Goal: Task Accomplishment & Management: Use online tool/utility

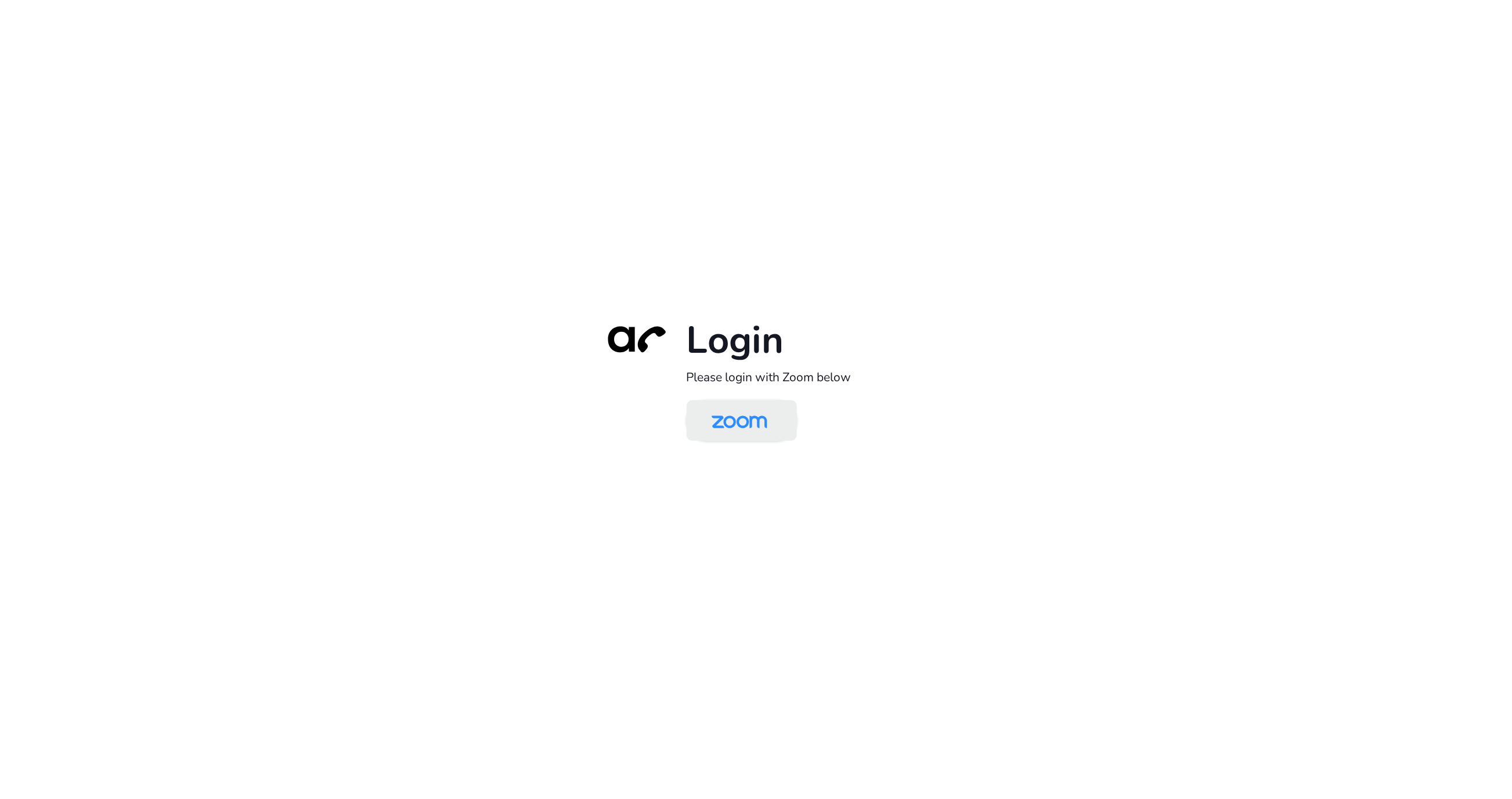
click at [745, 428] on img at bounding box center [739, 421] width 80 height 37
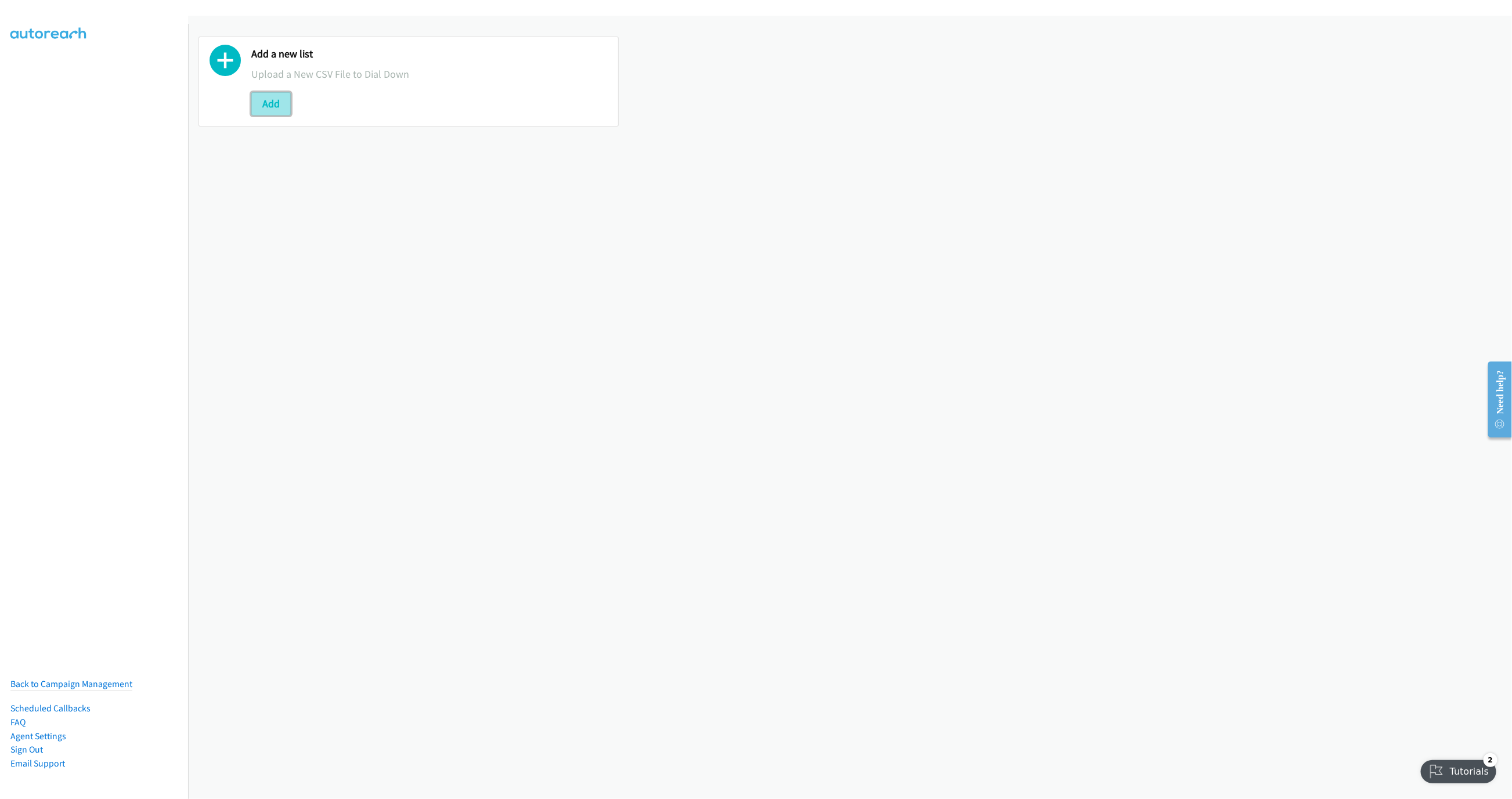
click at [275, 112] on button "Add" at bounding box center [270, 104] width 39 height 23
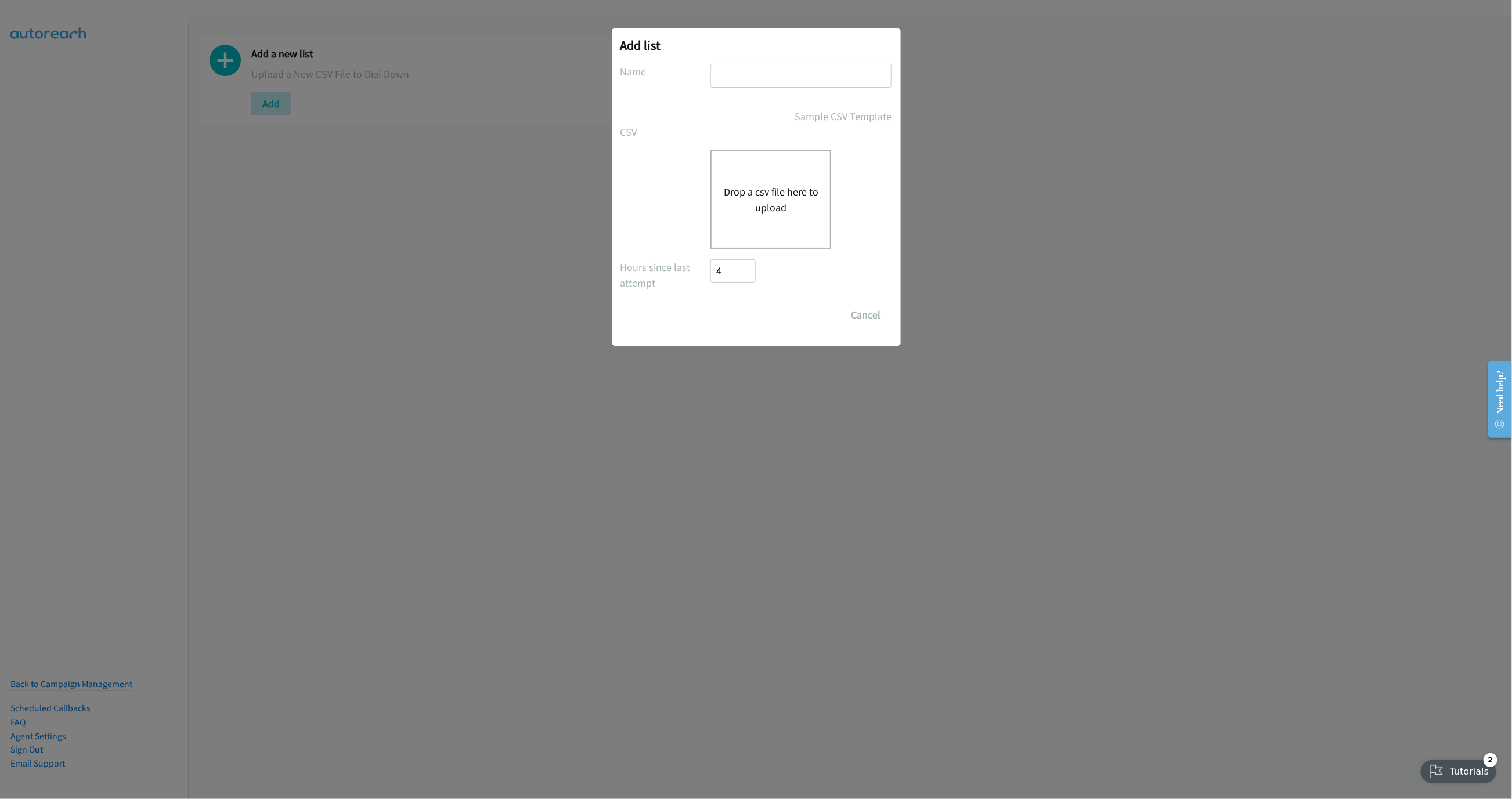
click at [788, 70] on input "text" at bounding box center [801, 76] width 181 height 24
type input "LIST"
click at [765, 201] on button "Drop a csv file here to upload" at bounding box center [770, 199] width 95 height 31
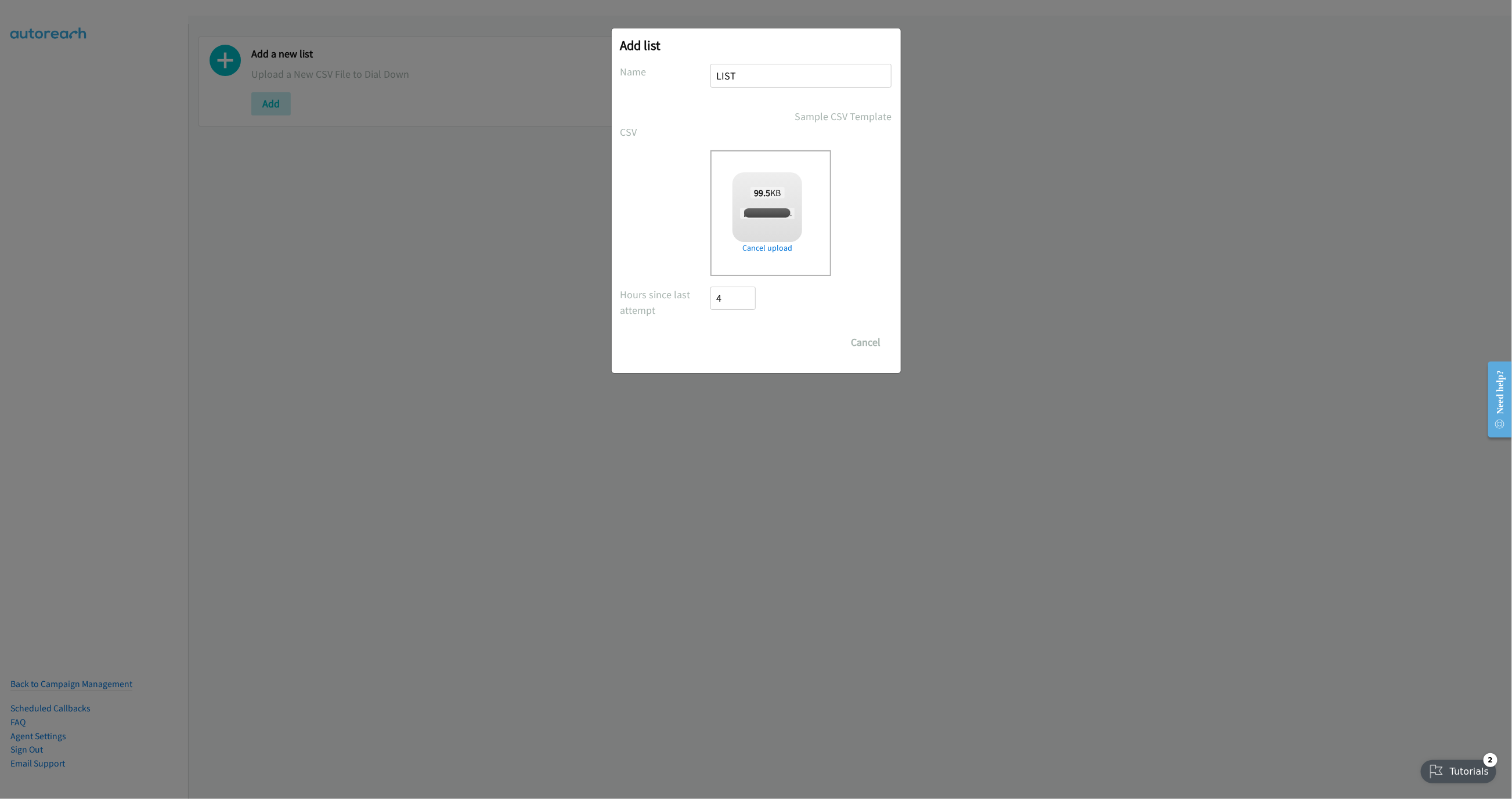
checkbox input "true"
click at [731, 337] on input "Save List" at bounding box center [741, 342] width 61 height 23
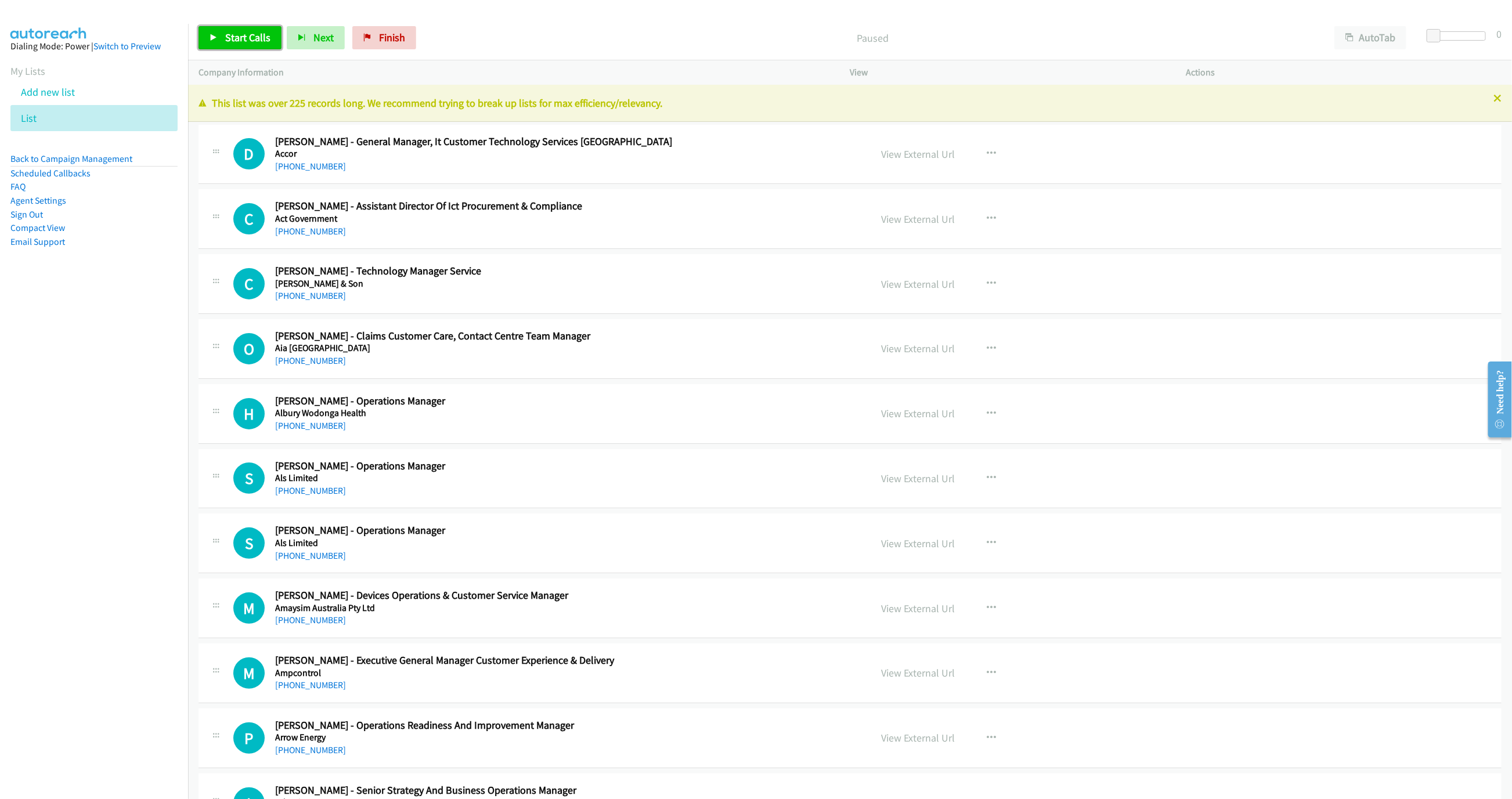
click at [209, 35] on link "Start Calls" at bounding box center [240, 37] width 83 height 23
click at [1493, 97] on icon at bounding box center [1497, 99] width 8 height 8
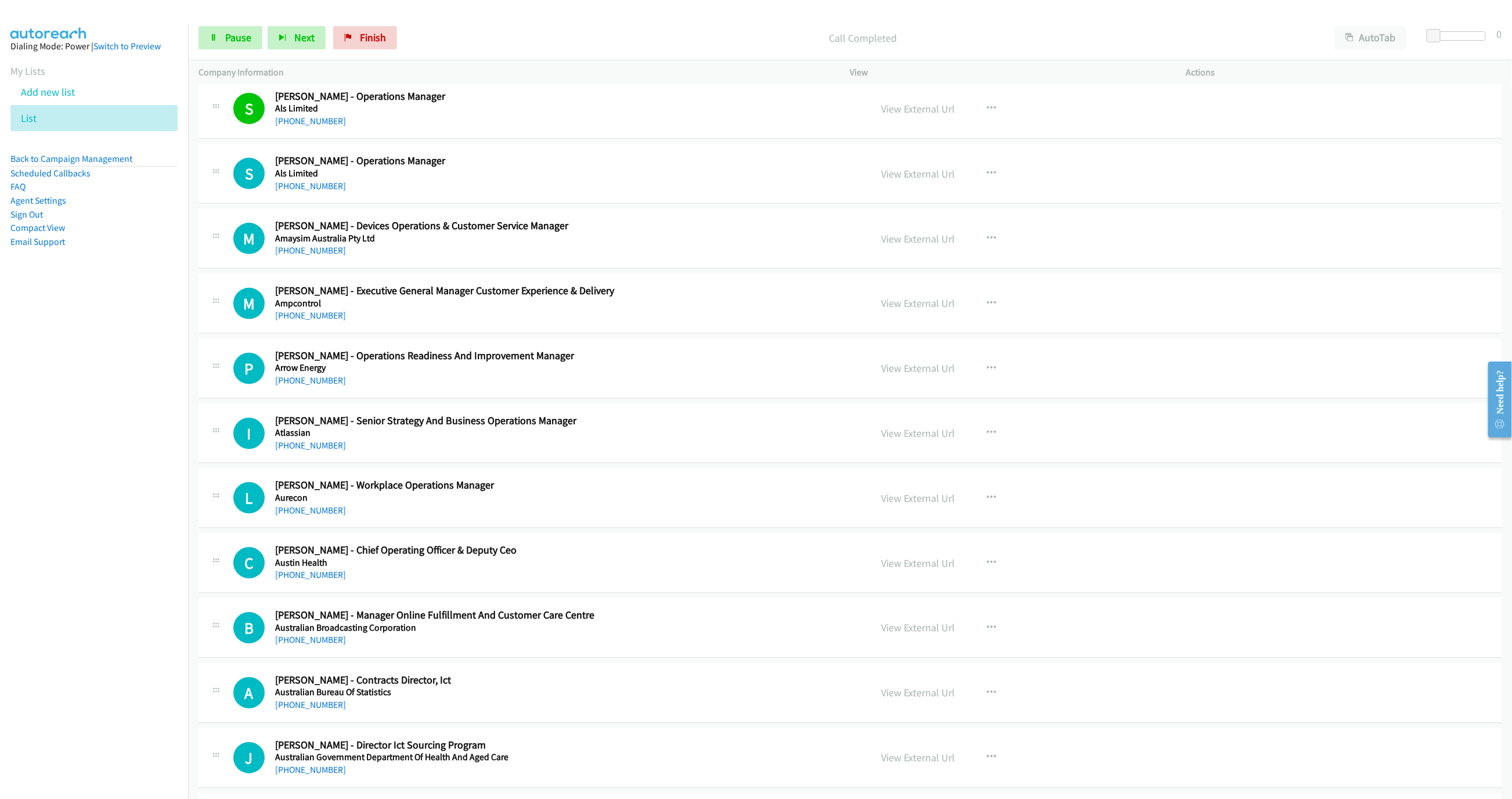
scroll to position [348, 0]
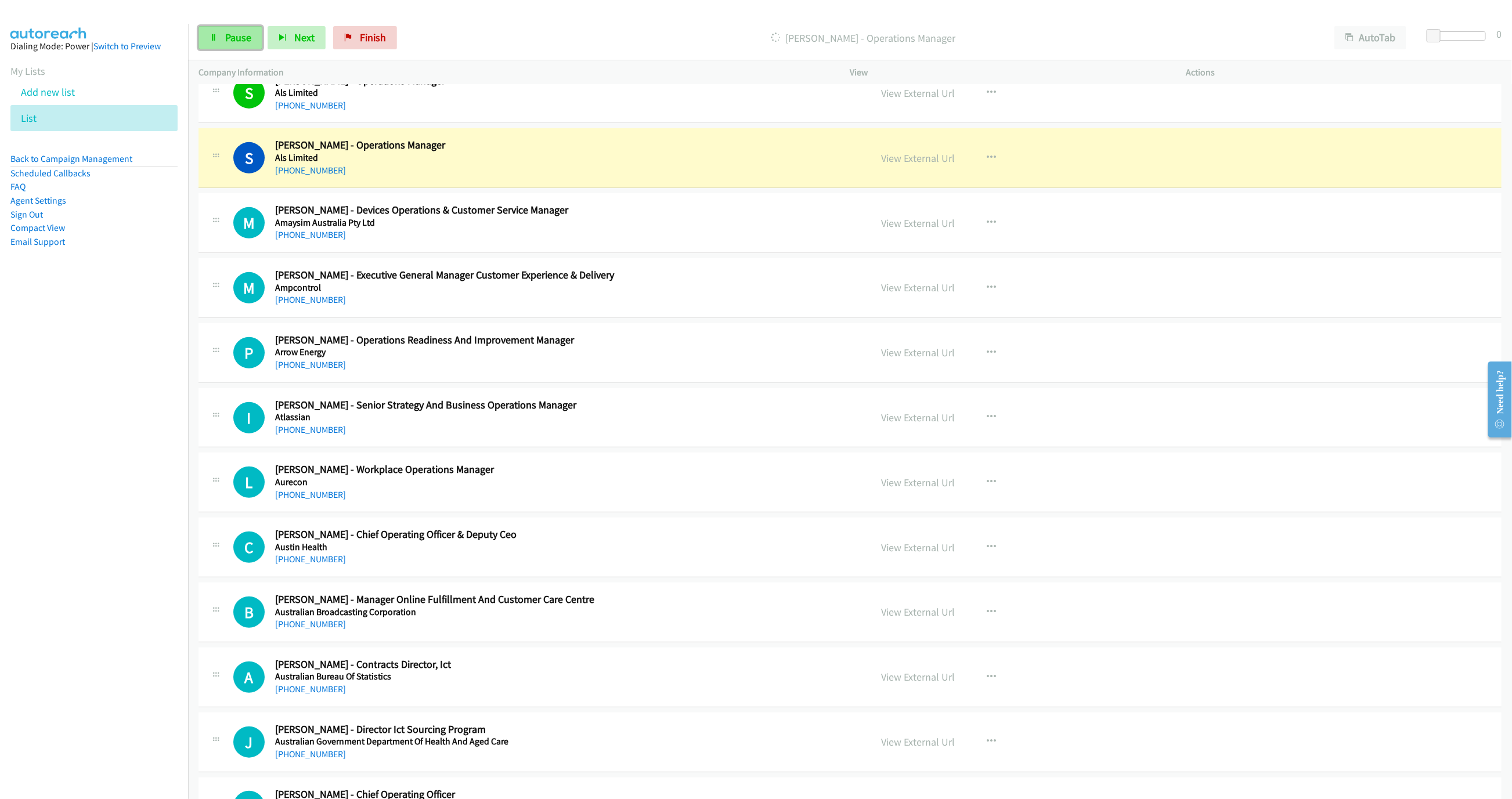
click at [209, 44] on link "Pause" at bounding box center [230, 37] width 64 height 23
click at [904, 155] on link "View External Url" at bounding box center [918, 158] width 73 height 14
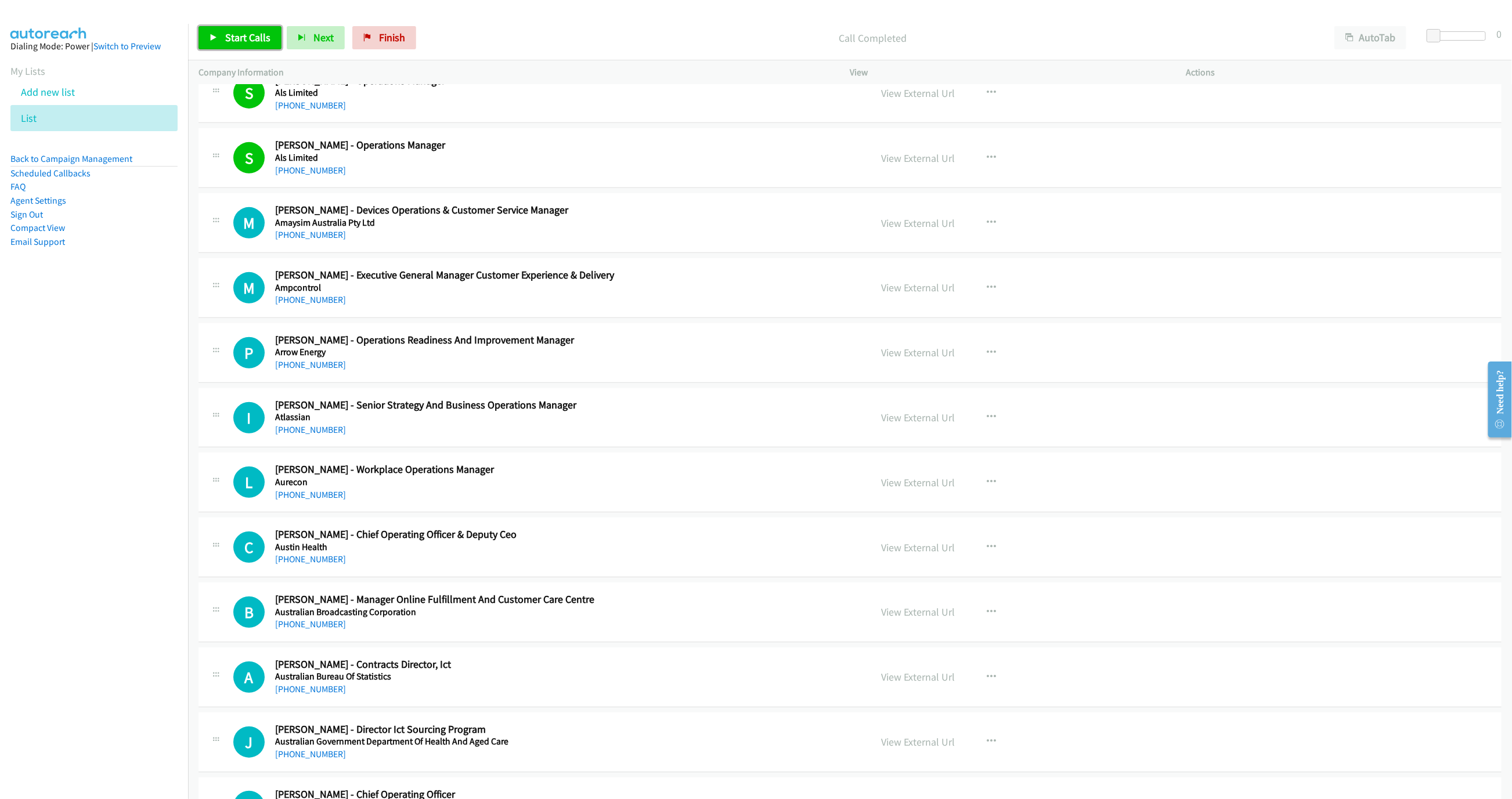
click at [225, 32] on span "Start Calls" at bounding box center [247, 37] width 45 height 14
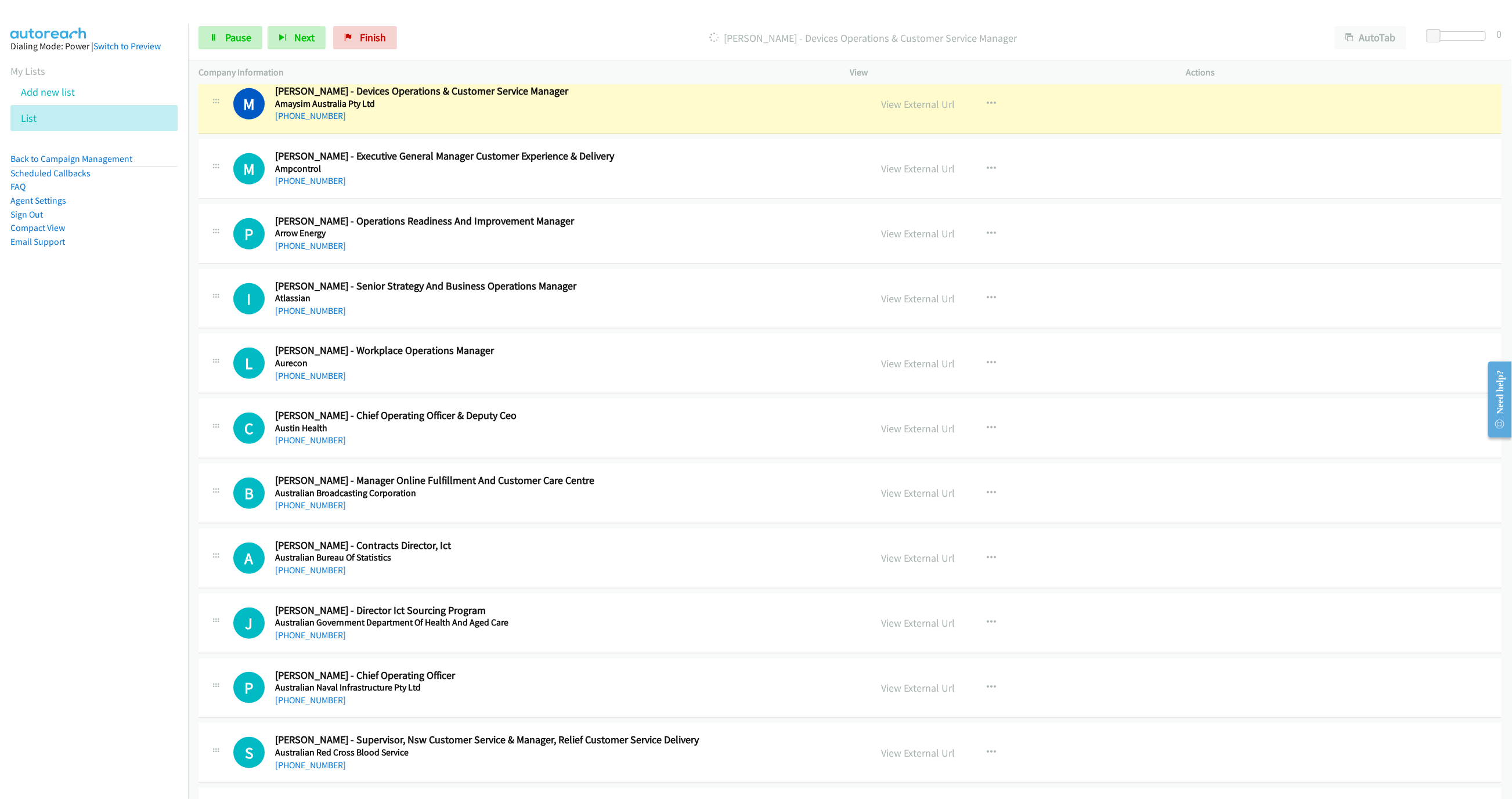
scroll to position [522, 0]
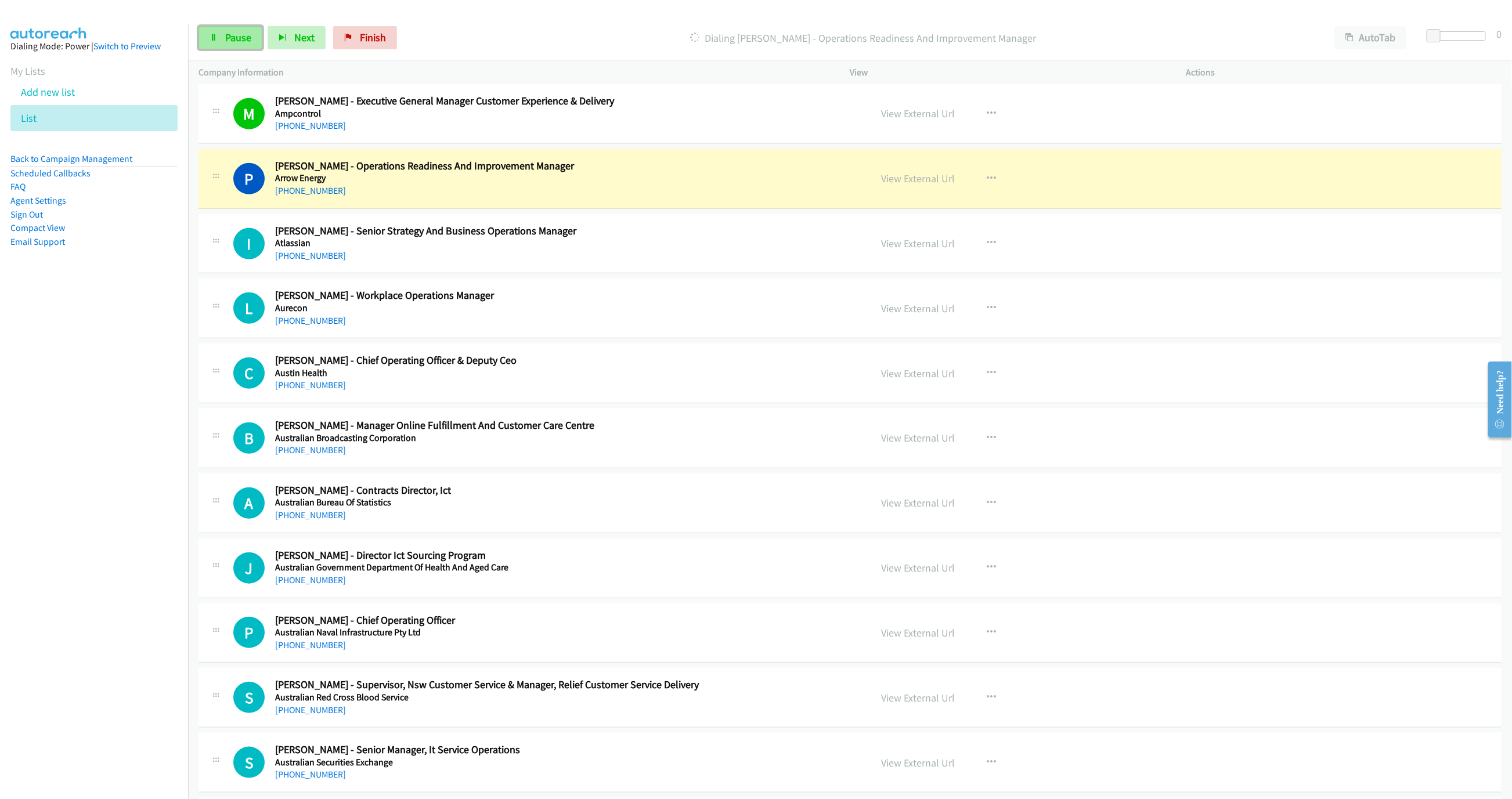
click at [229, 44] on span "Pause" at bounding box center [238, 37] width 26 height 14
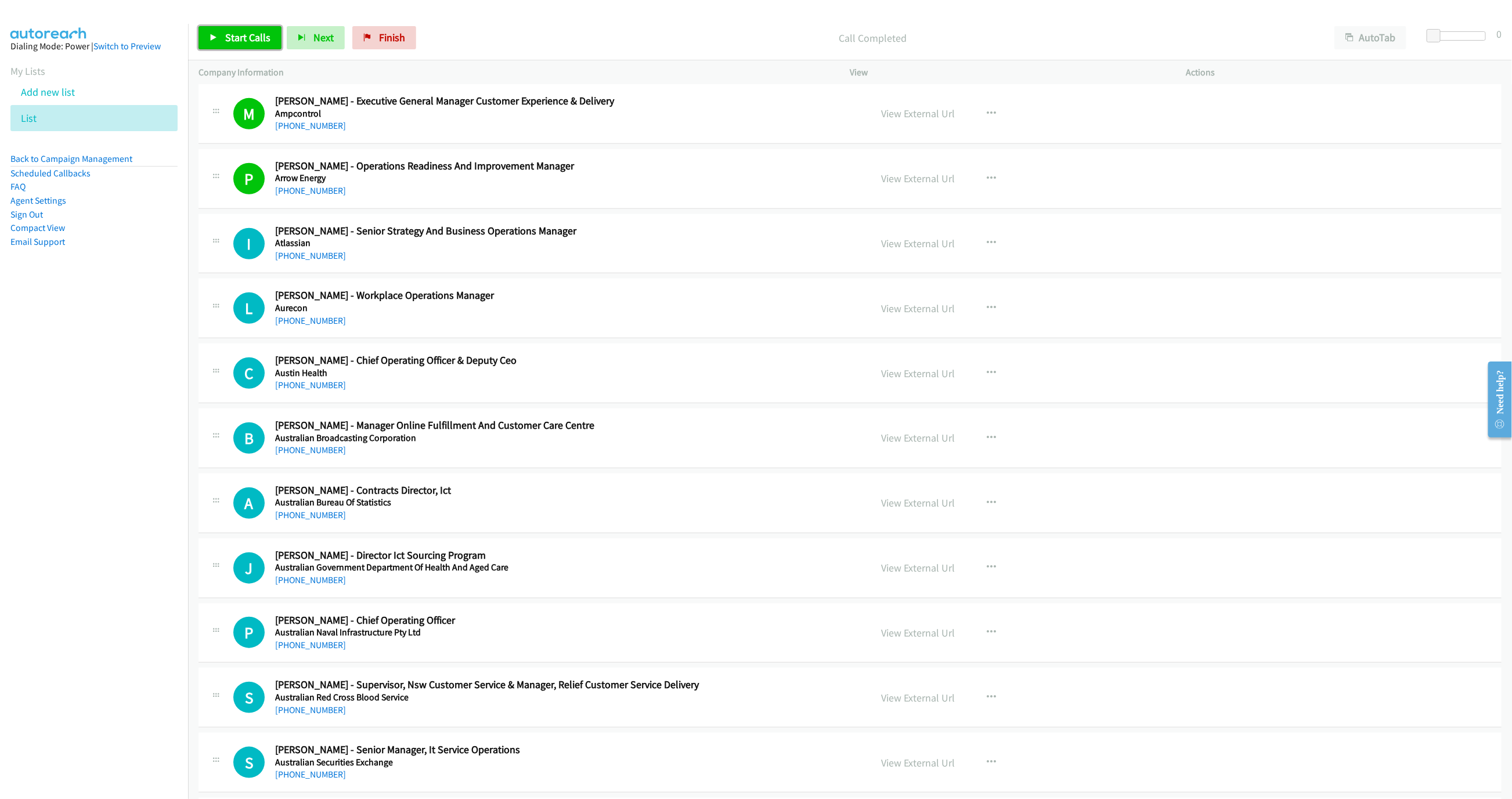
click at [208, 35] on link "Start Calls" at bounding box center [240, 37] width 83 height 23
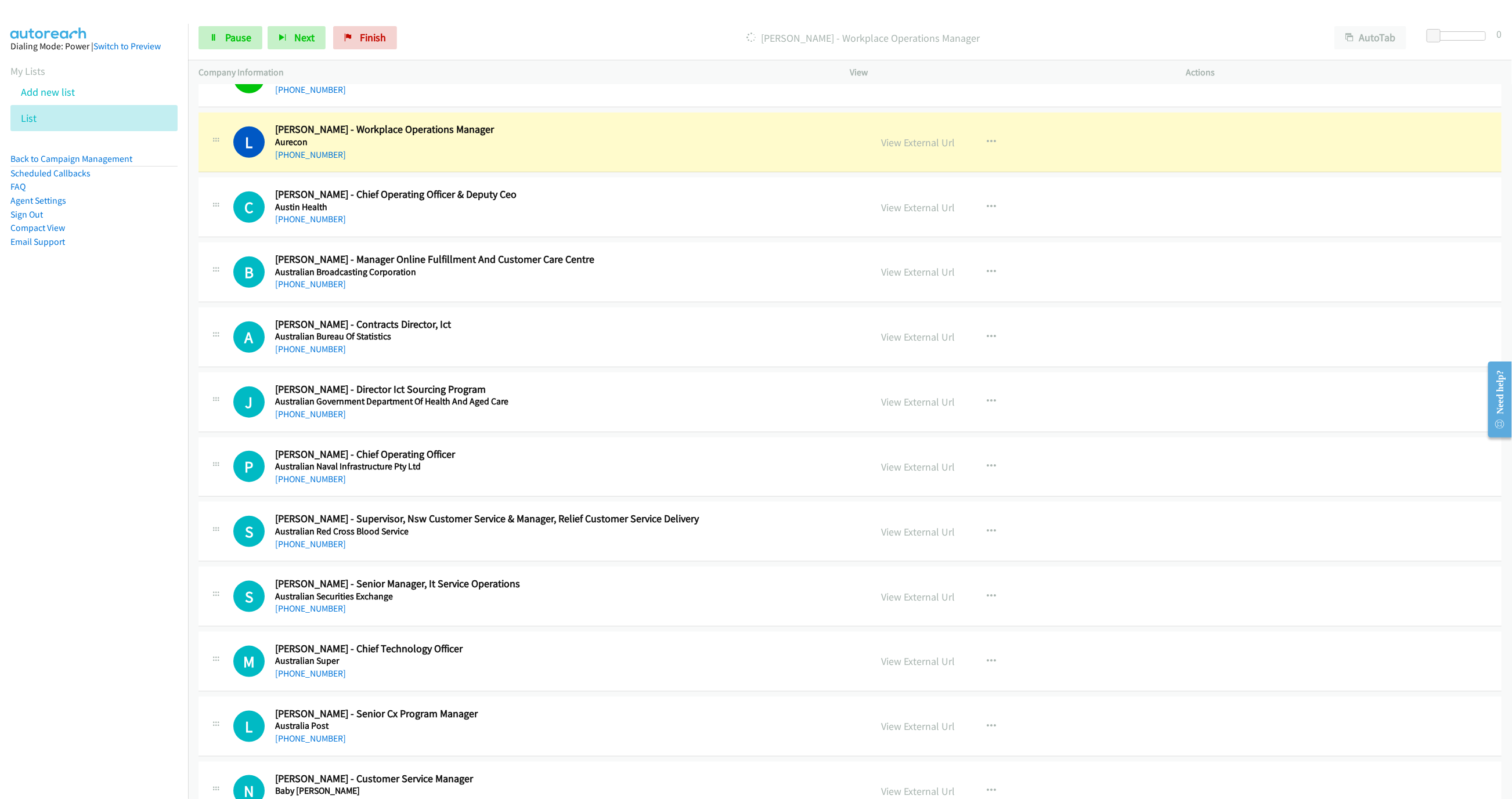
scroll to position [696, 0]
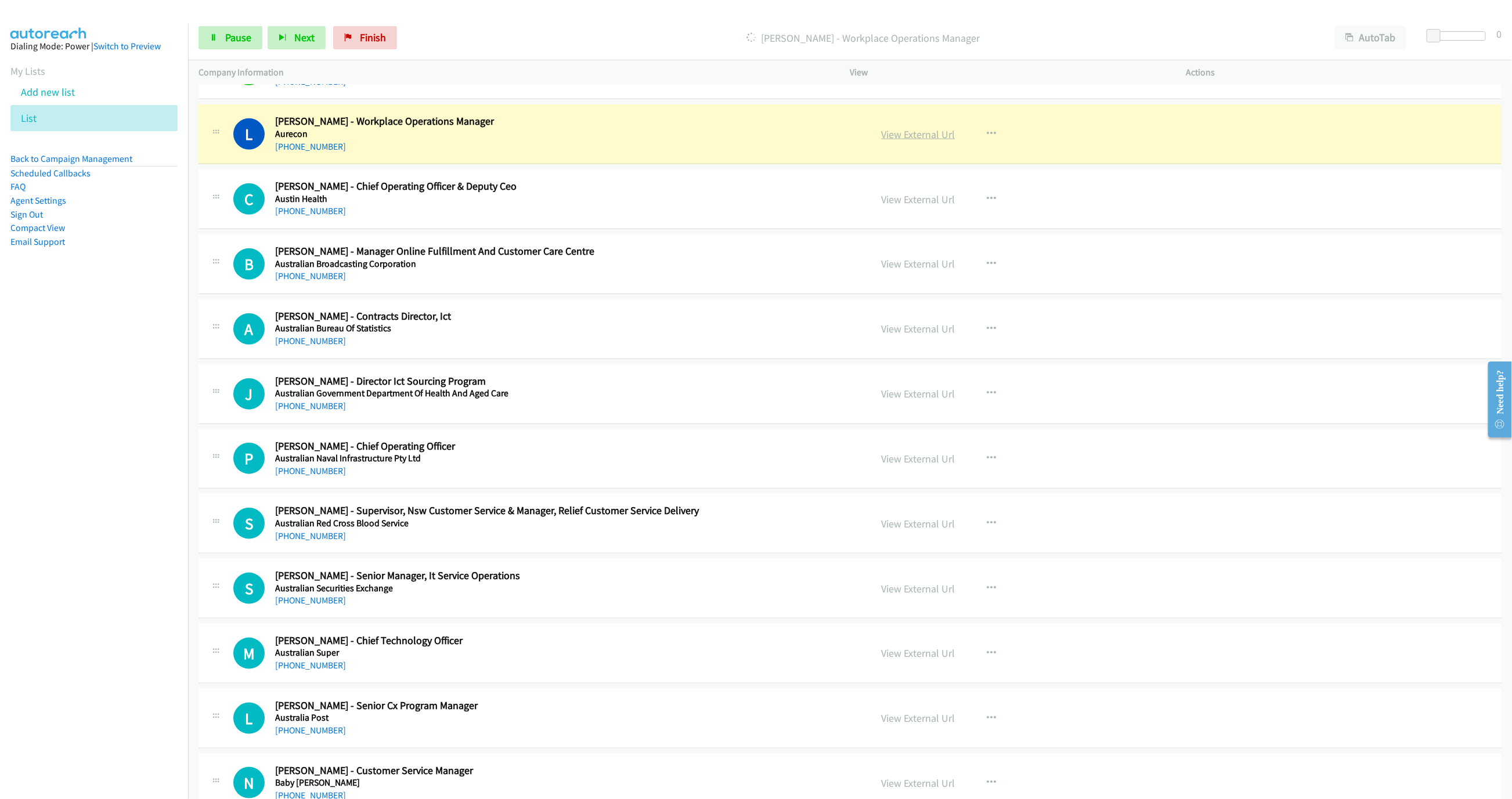
click at [884, 136] on link "View External Url" at bounding box center [918, 134] width 73 height 14
click at [220, 37] on link "Pause" at bounding box center [230, 37] width 64 height 23
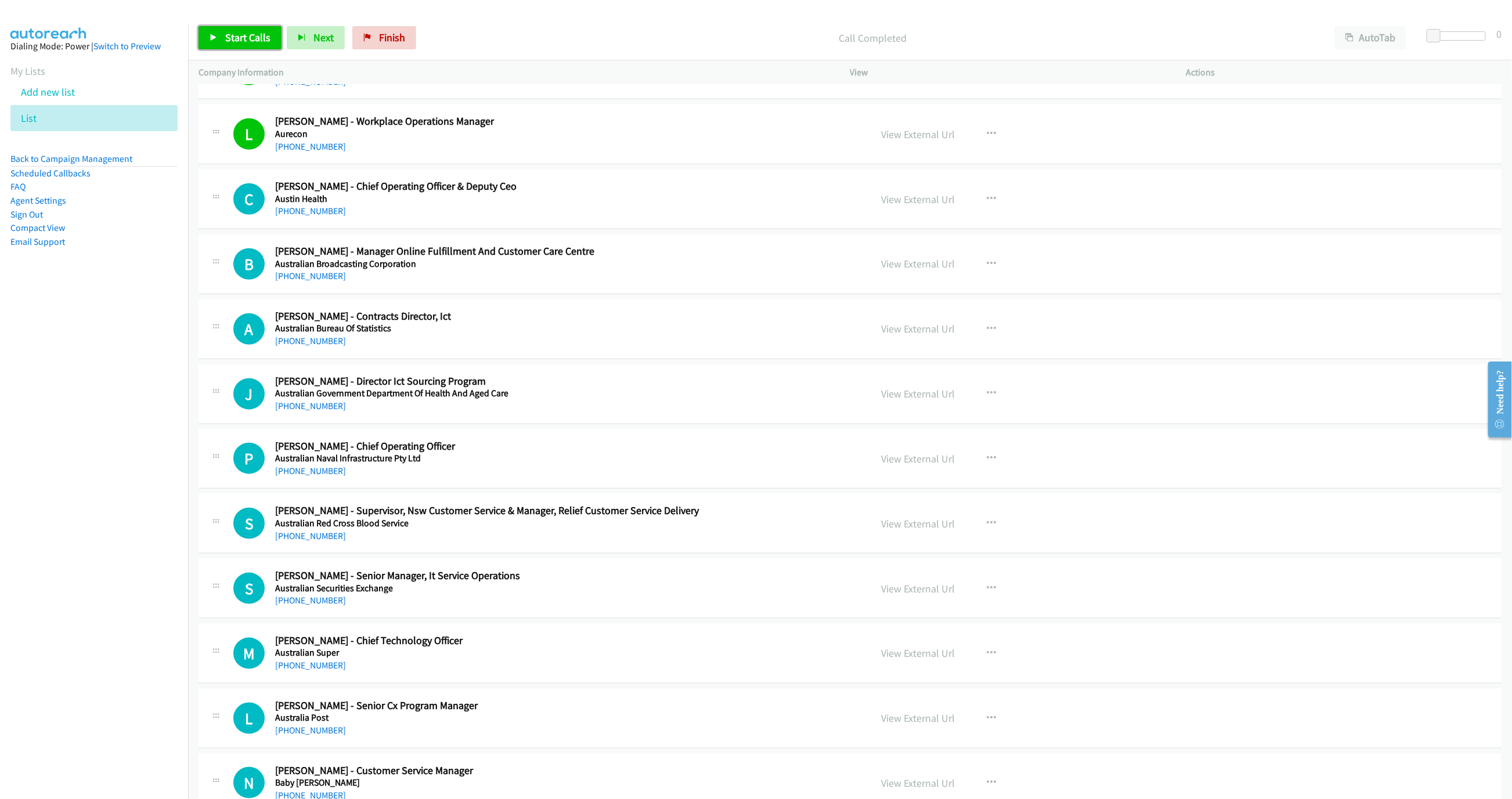
click at [202, 41] on link "Start Calls" at bounding box center [240, 37] width 83 height 23
click at [225, 39] on span "Pause" at bounding box center [238, 37] width 26 height 14
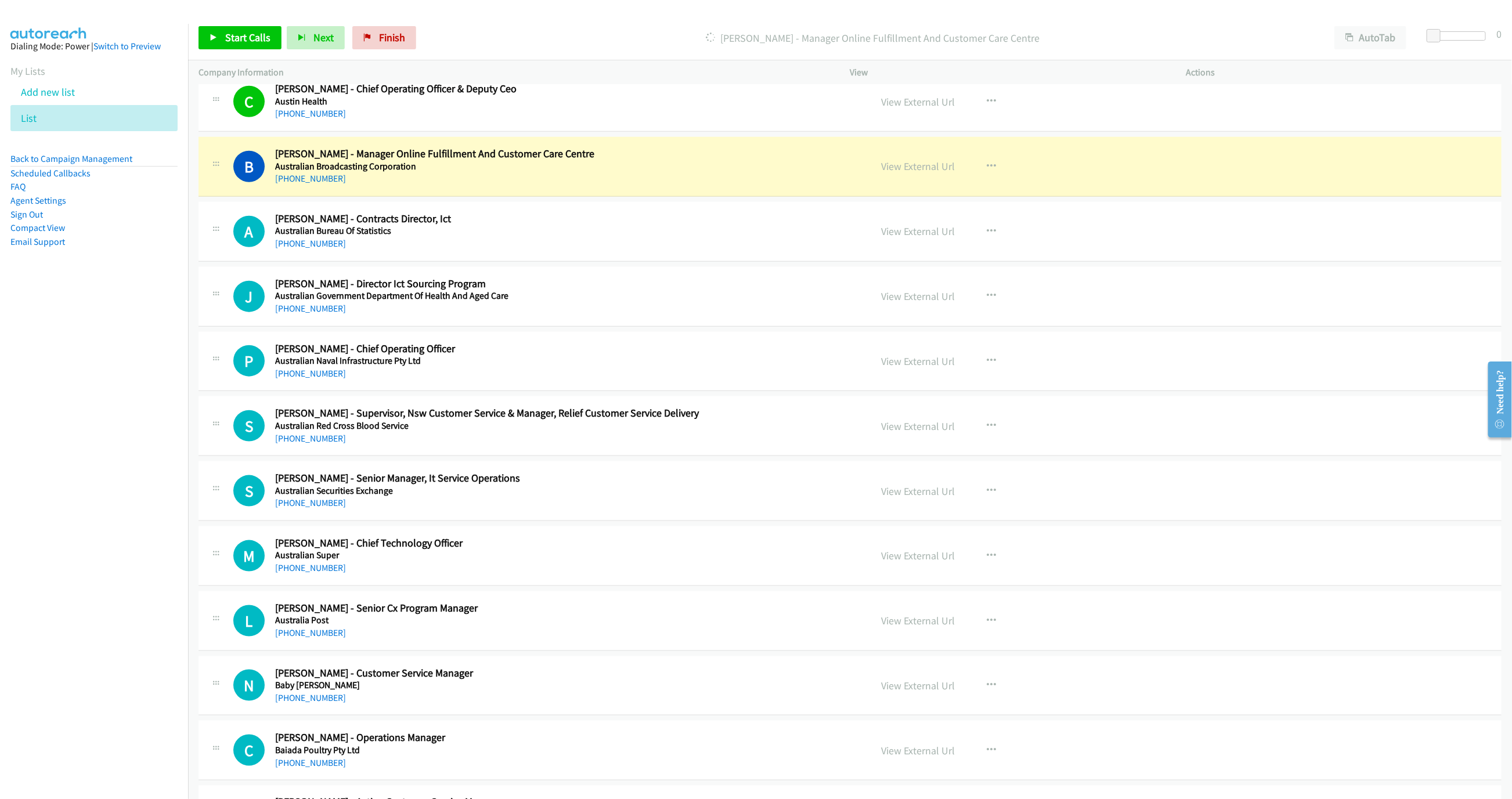
scroll to position [783, 0]
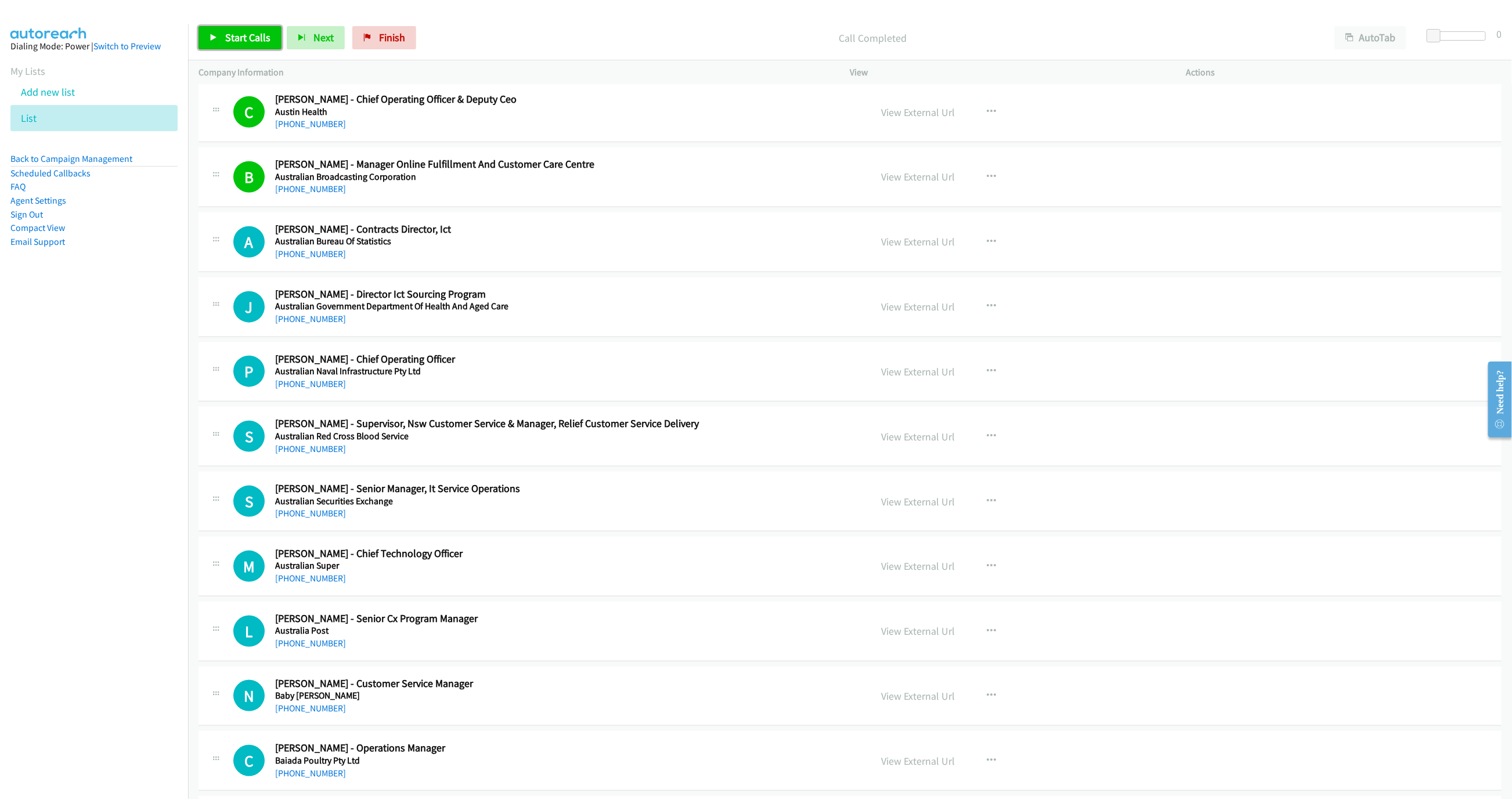
click at [241, 26] on link "Start Calls" at bounding box center [240, 37] width 83 height 23
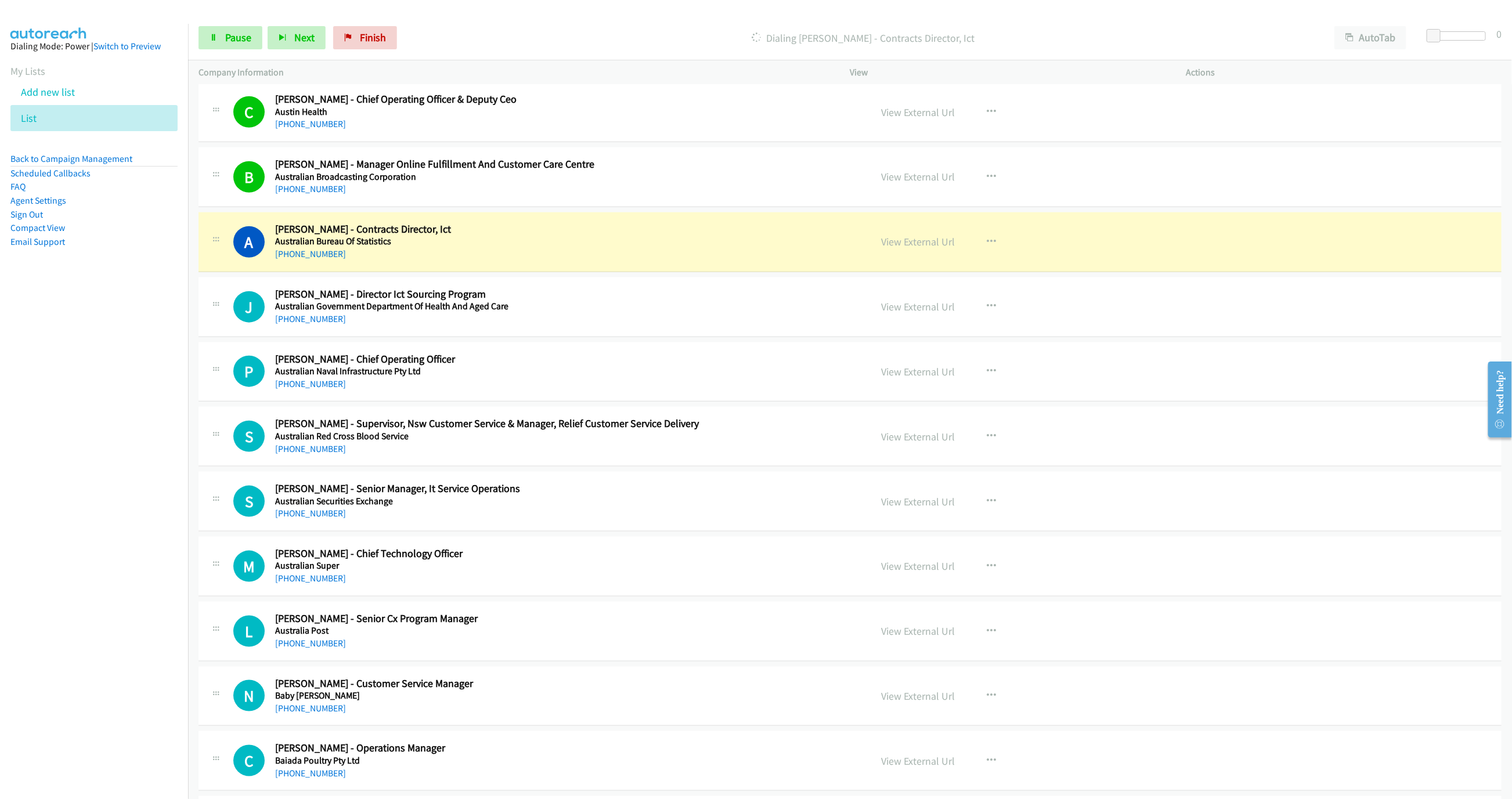
scroll to position [871, 0]
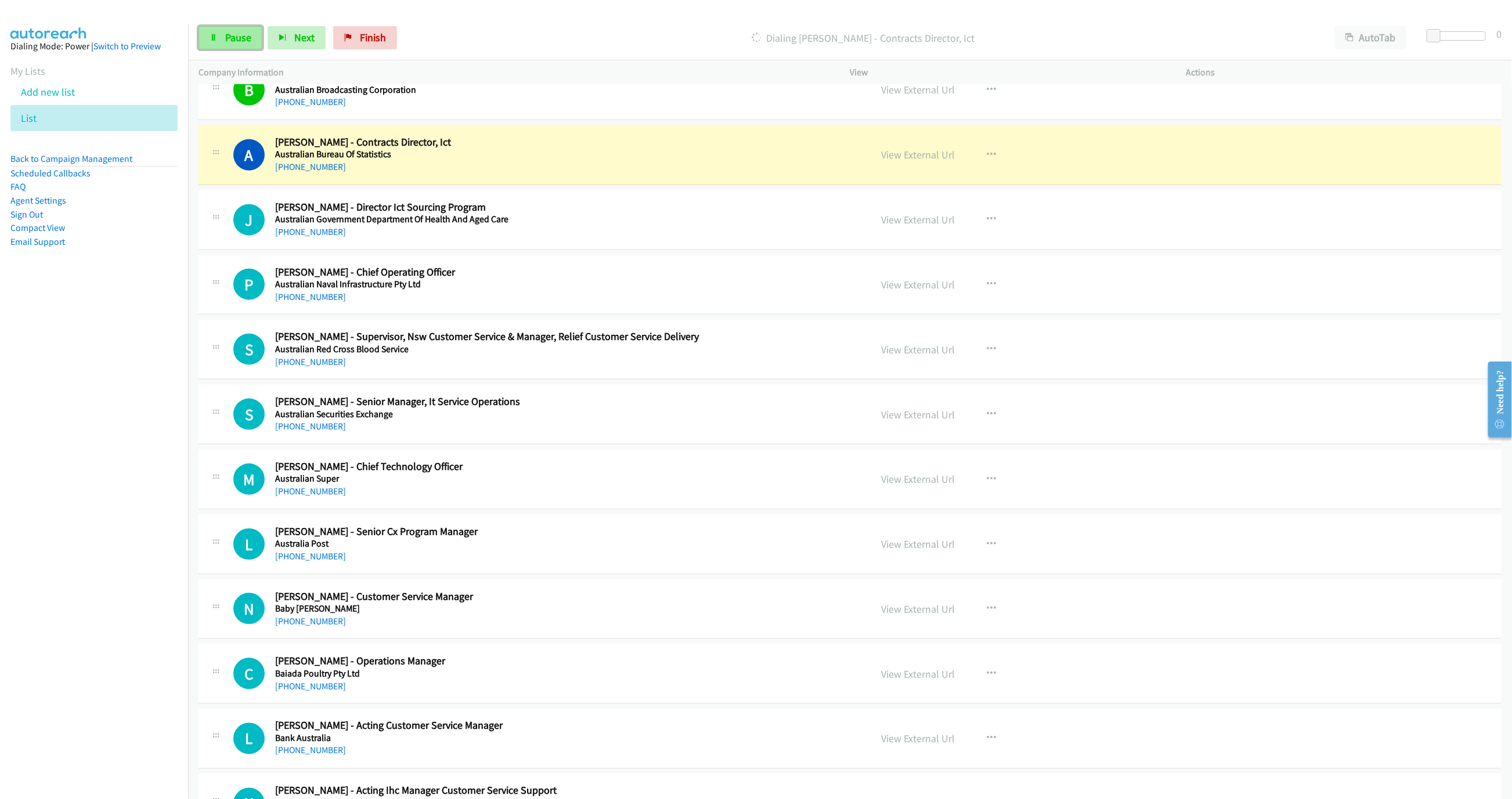
click at [239, 37] on span "Pause" at bounding box center [238, 37] width 26 height 14
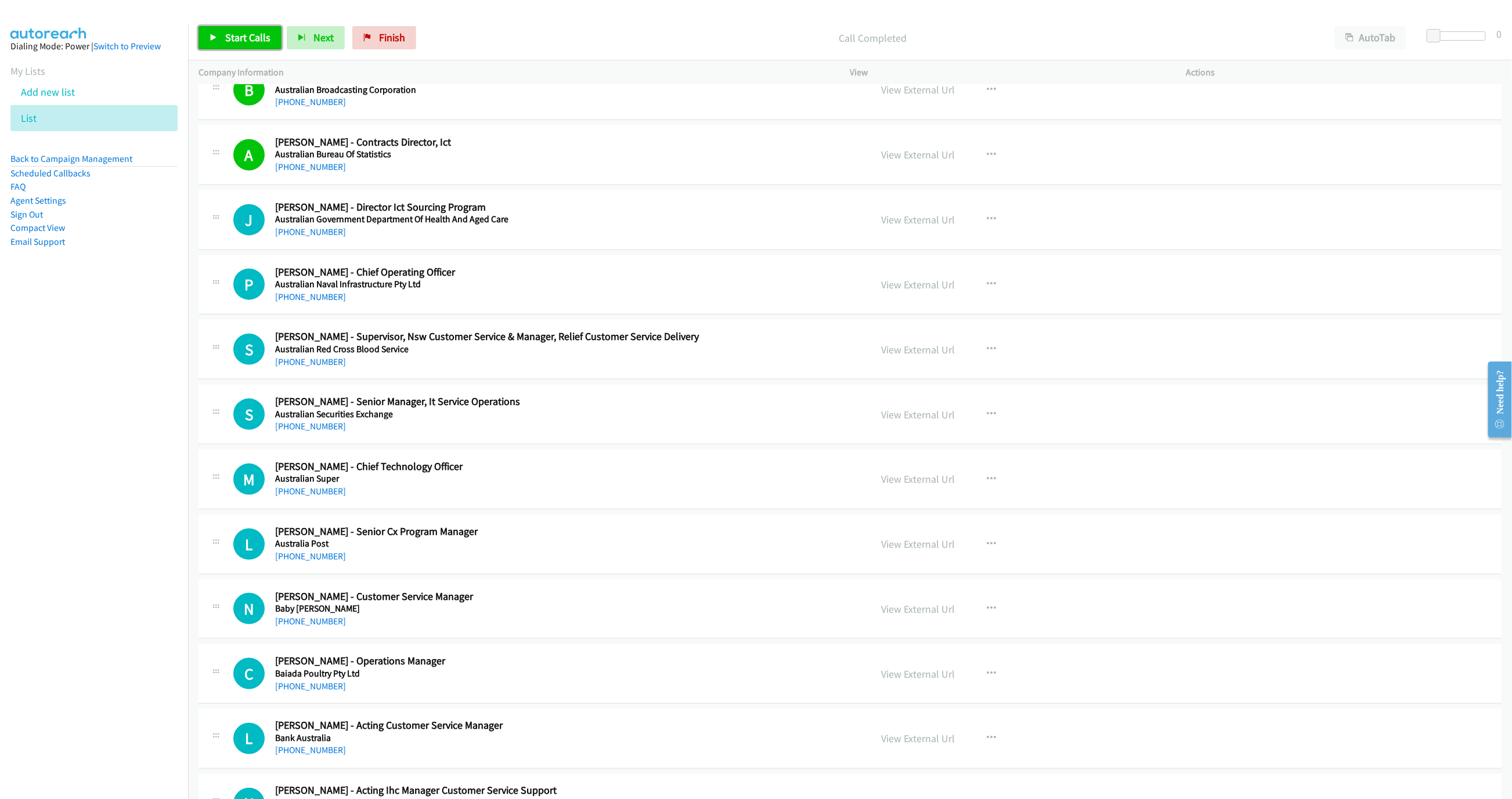
click at [240, 44] on span "Start Calls" at bounding box center [247, 37] width 45 height 14
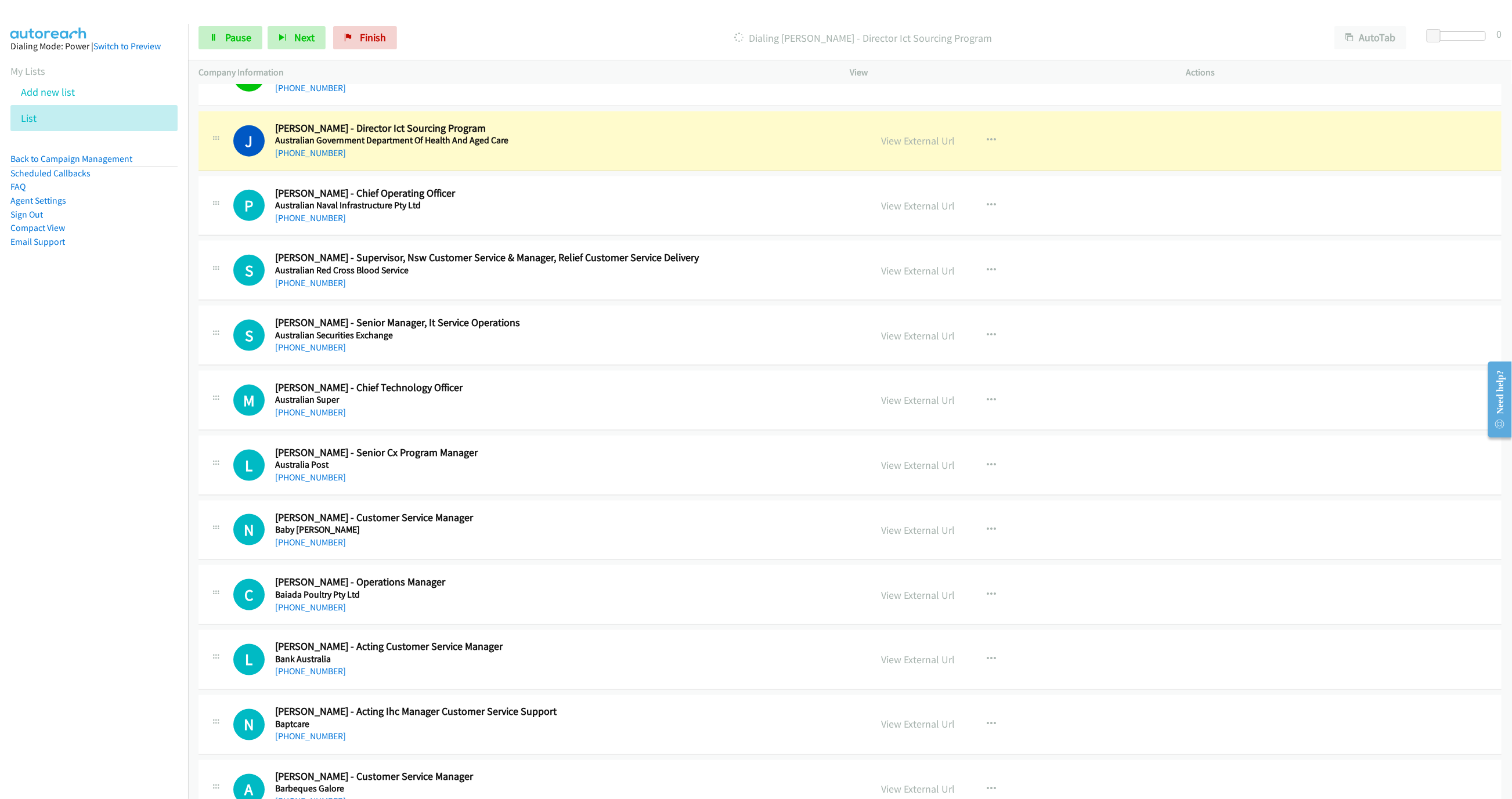
scroll to position [958, 0]
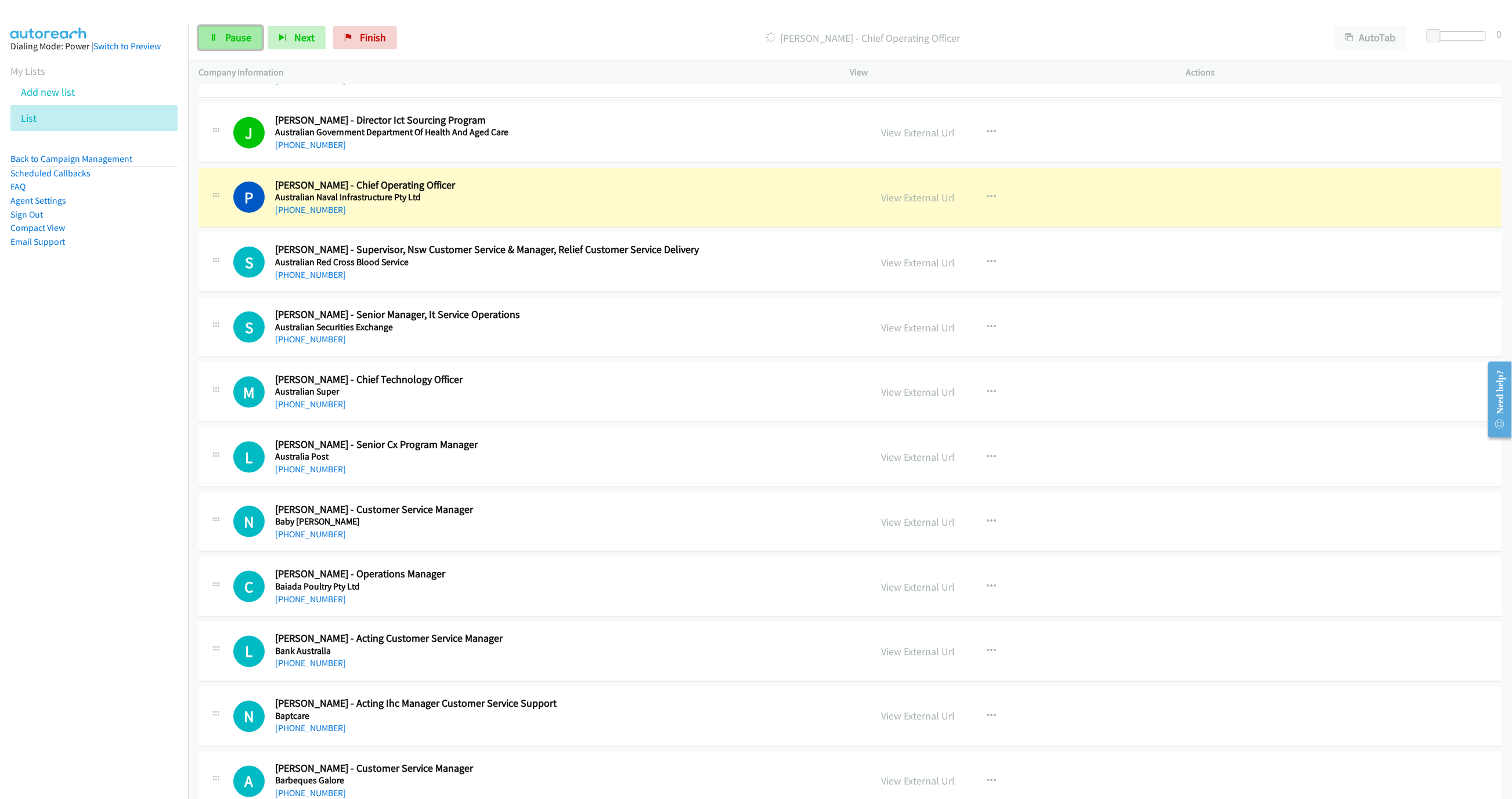
click at [251, 44] on link "Pause" at bounding box center [230, 37] width 64 height 23
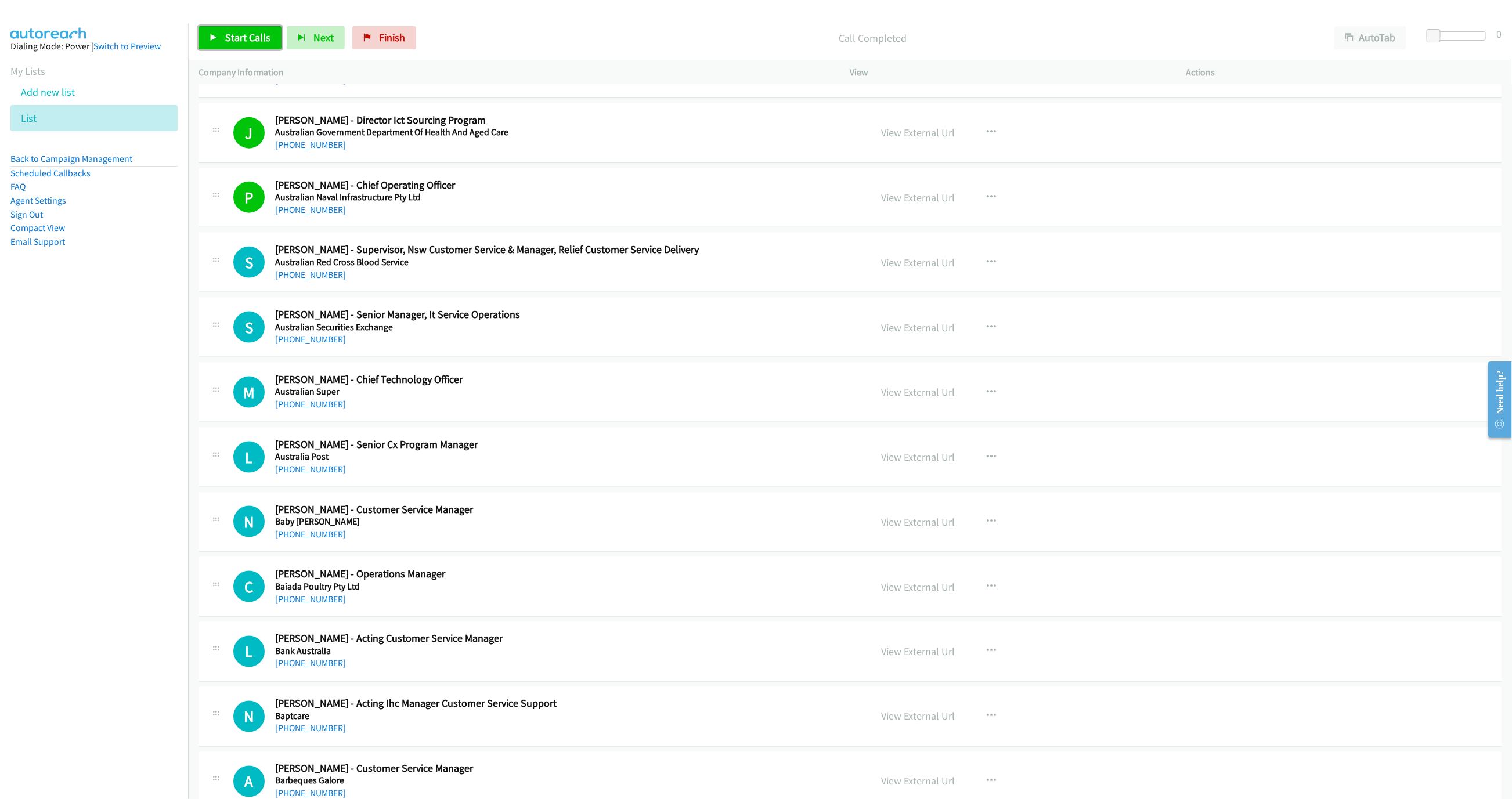
click at [235, 35] on span "Start Calls" at bounding box center [247, 37] width 45 height 14
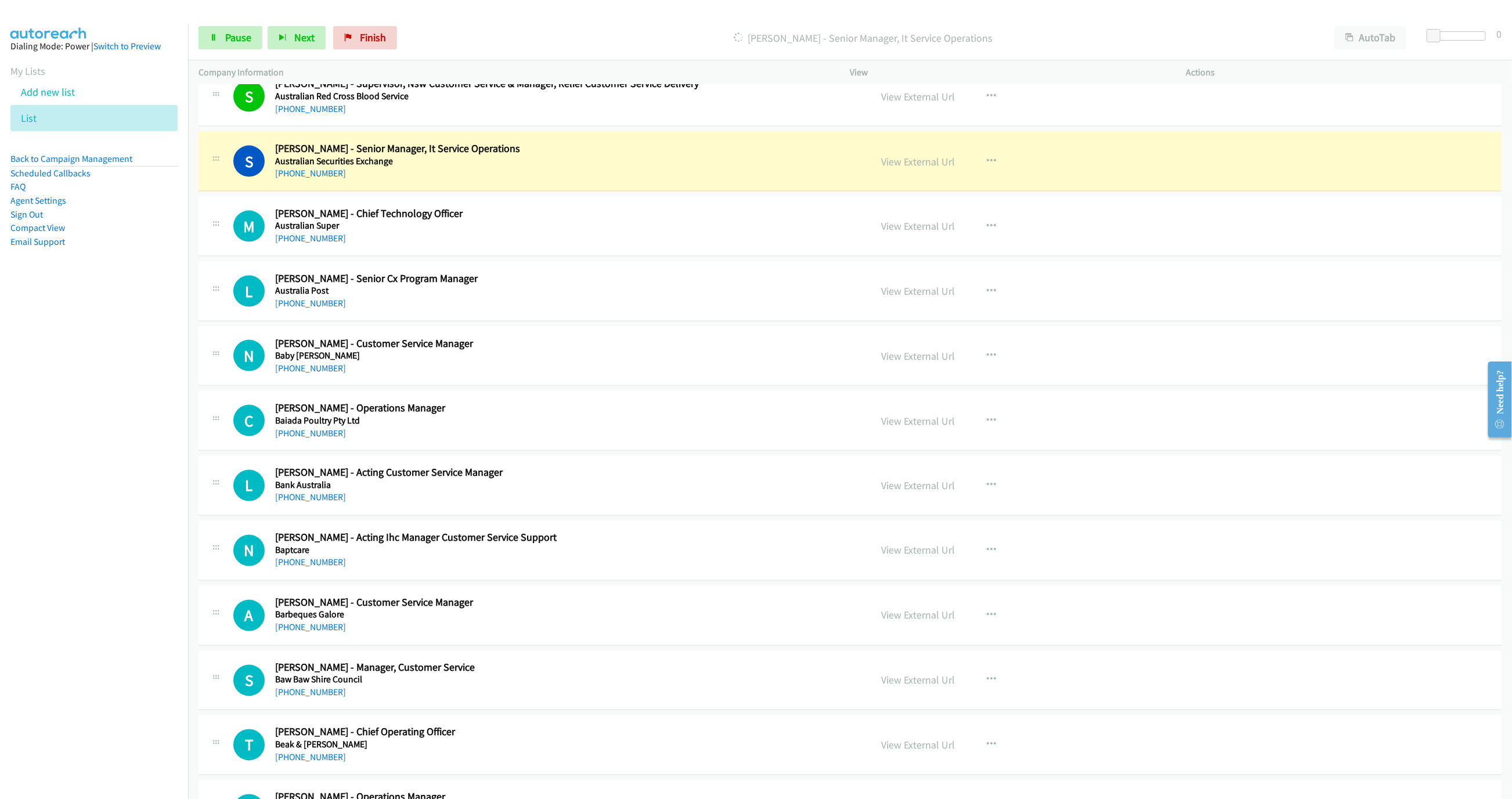
scroll to position [1132, 0]
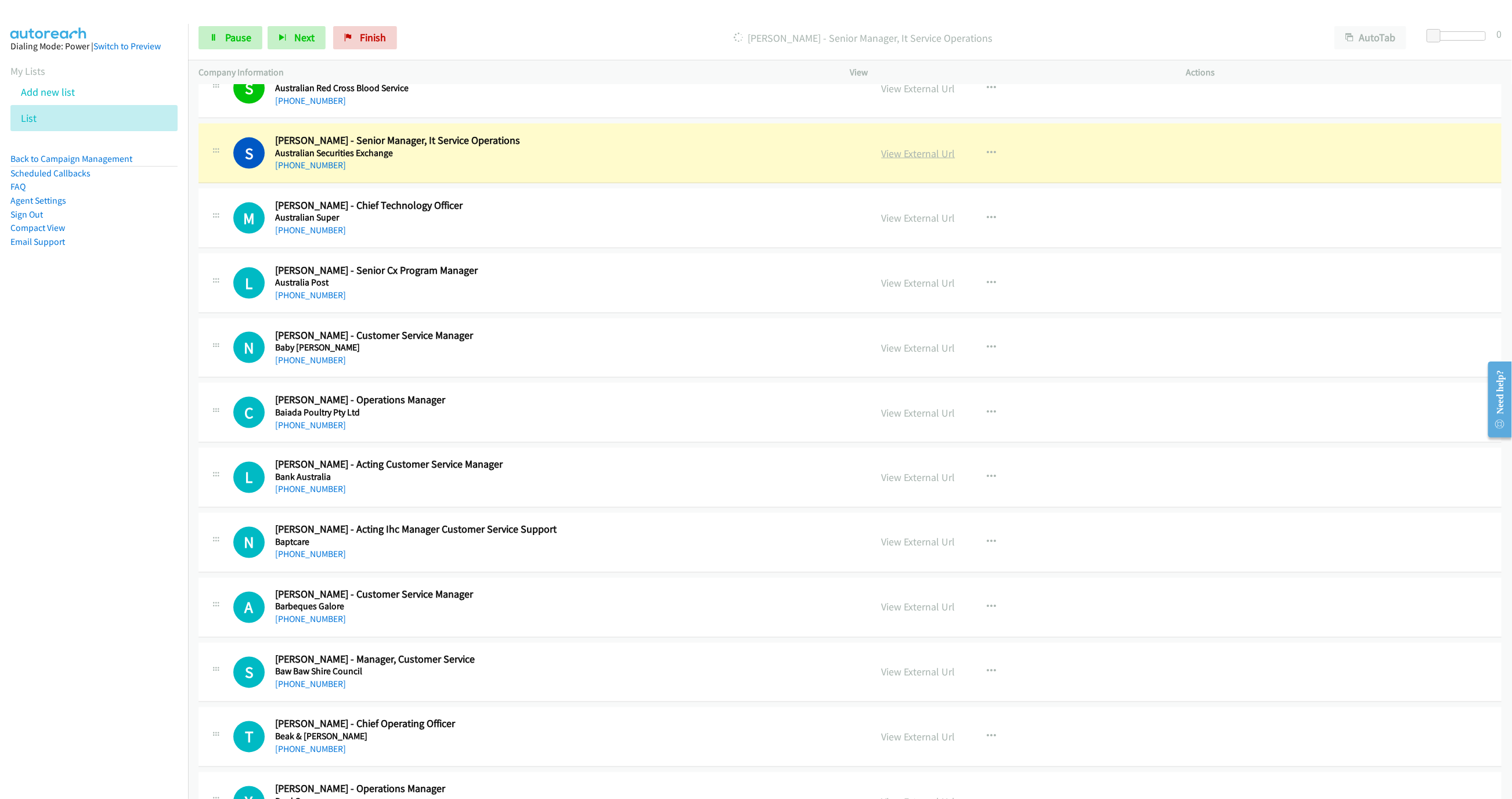
click at [894, 160] on link "View External Url" at bounding box center [918, 153] width 73 height 14
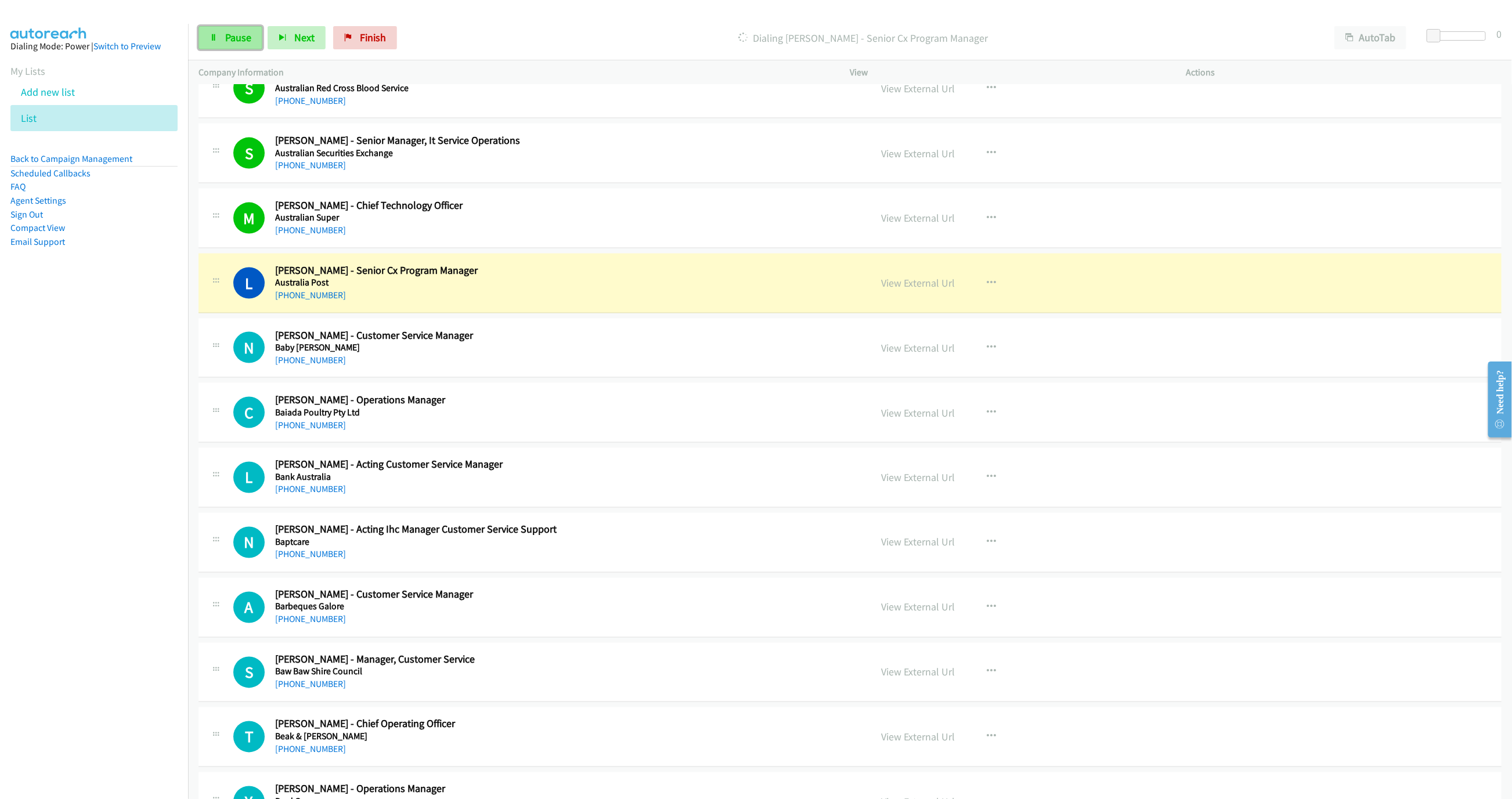
click at [227, 44] on link "Pause" at bounding box center [230, 37] width 64 height 23
click at [903, 282] on link "View External Url" at bounding box center [918, 282] width 73 height 14
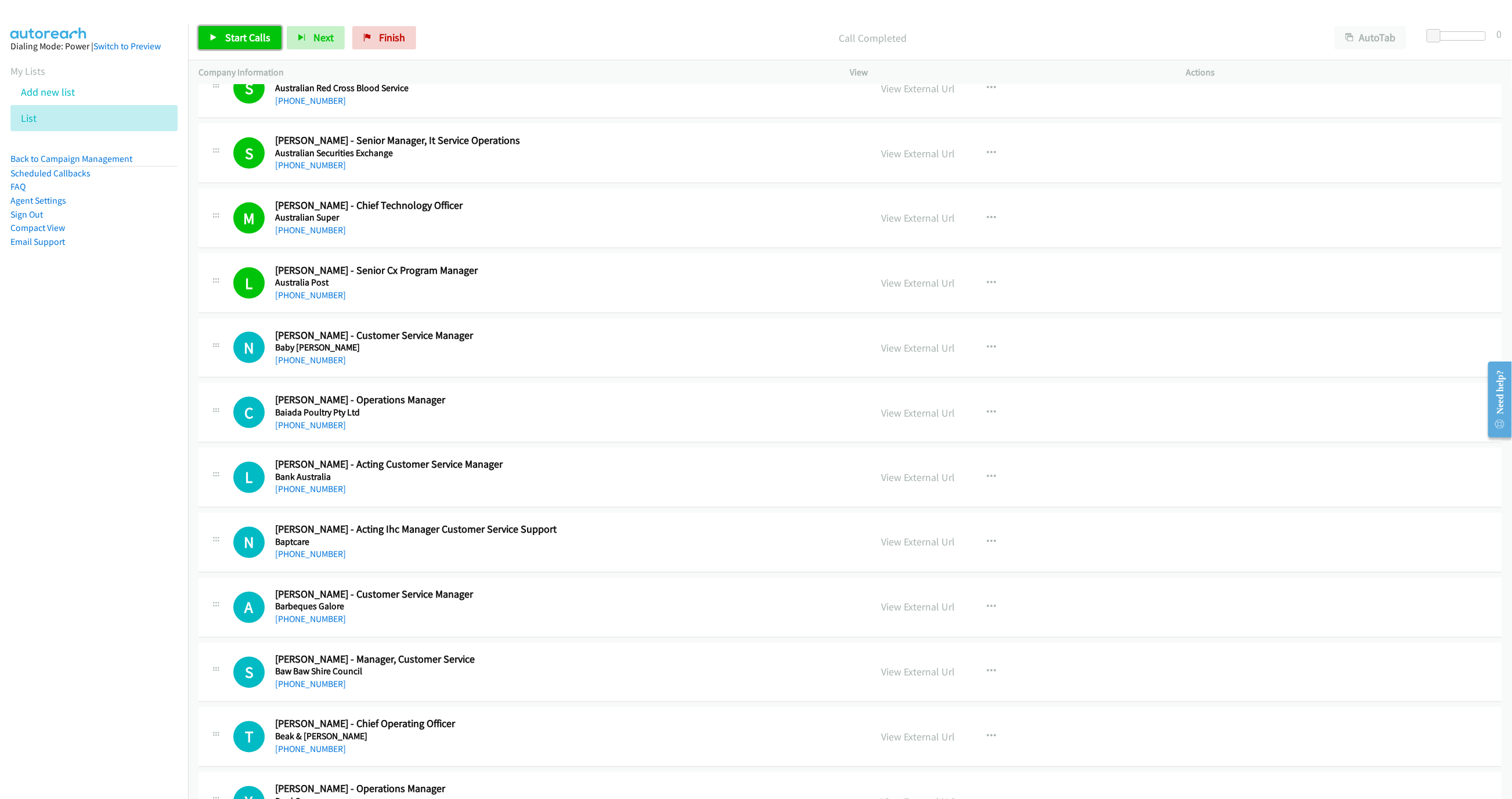
click at [240, 45] on link "Start Calls" at bounding box center [240, 37] width 83 height 23
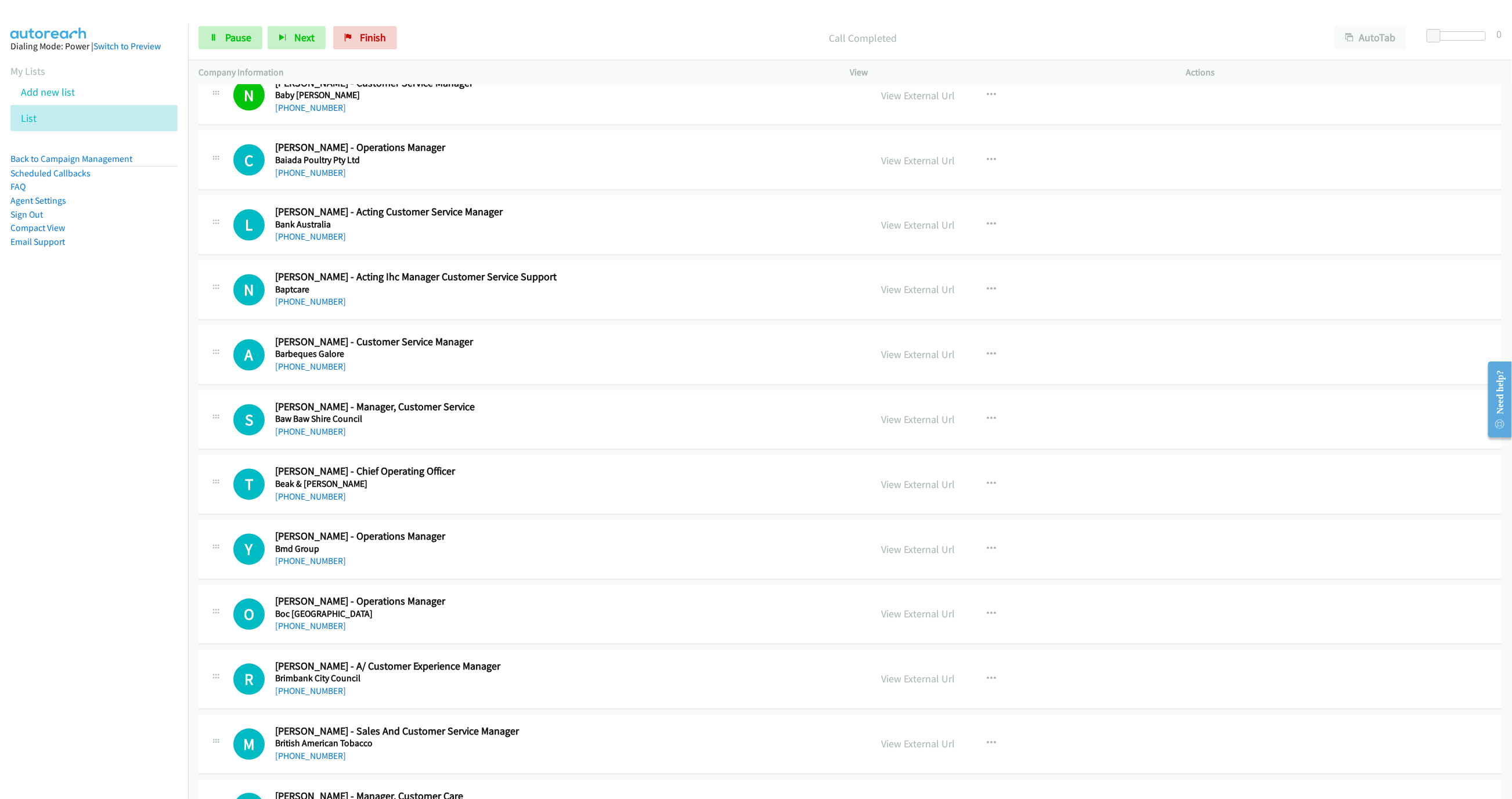
scroll to position [1393, 0]
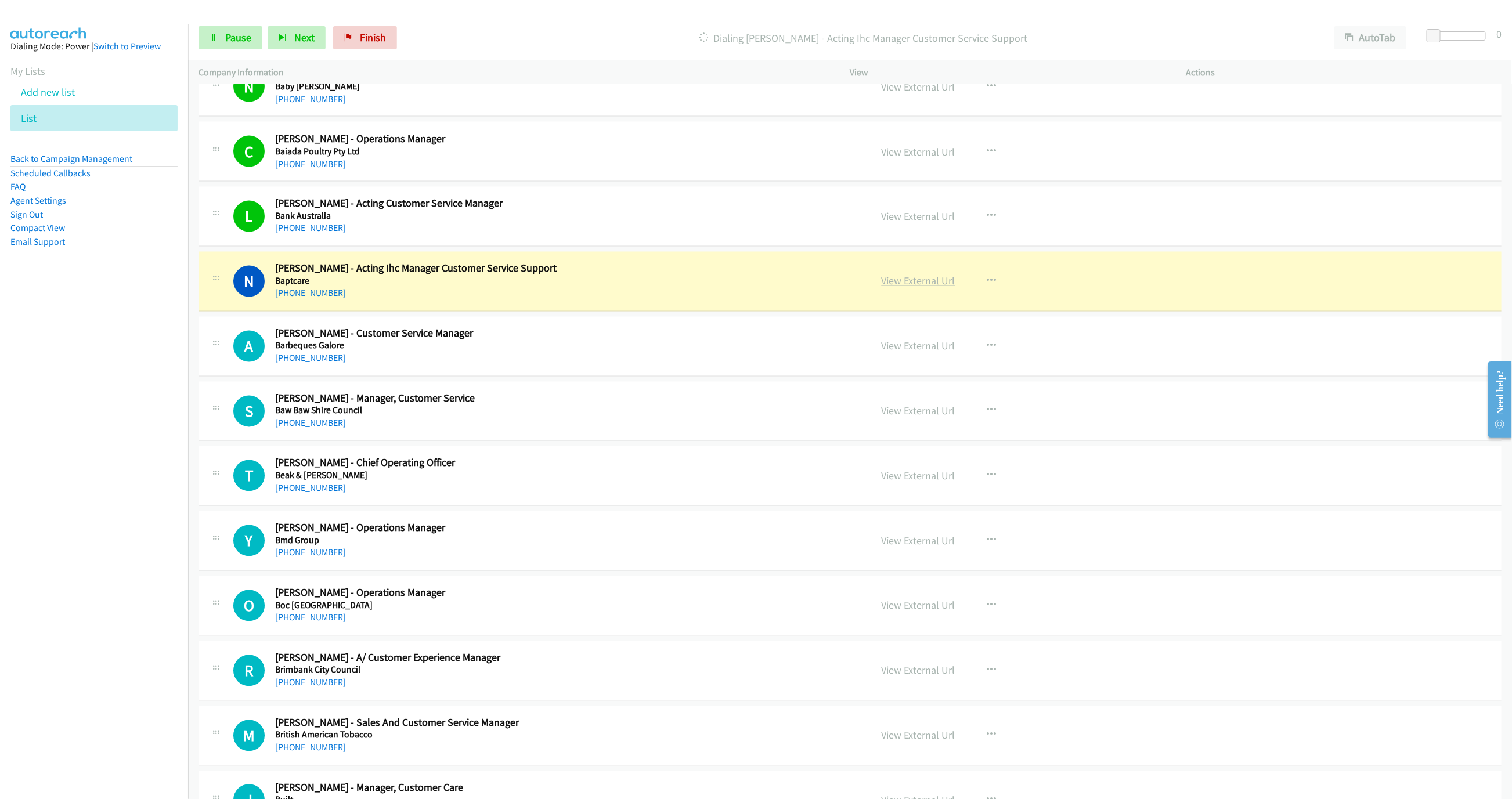
click at [899, 287] on link "View External Url" at bounding box center [918, 281] width 73 height 14
click at [203, 44] on link "Pause" at bounding box center [230, 37] width 64 height 23
click at [926, 288] on link "View External Url" at bounding box center [918, 281] width 73 height 14
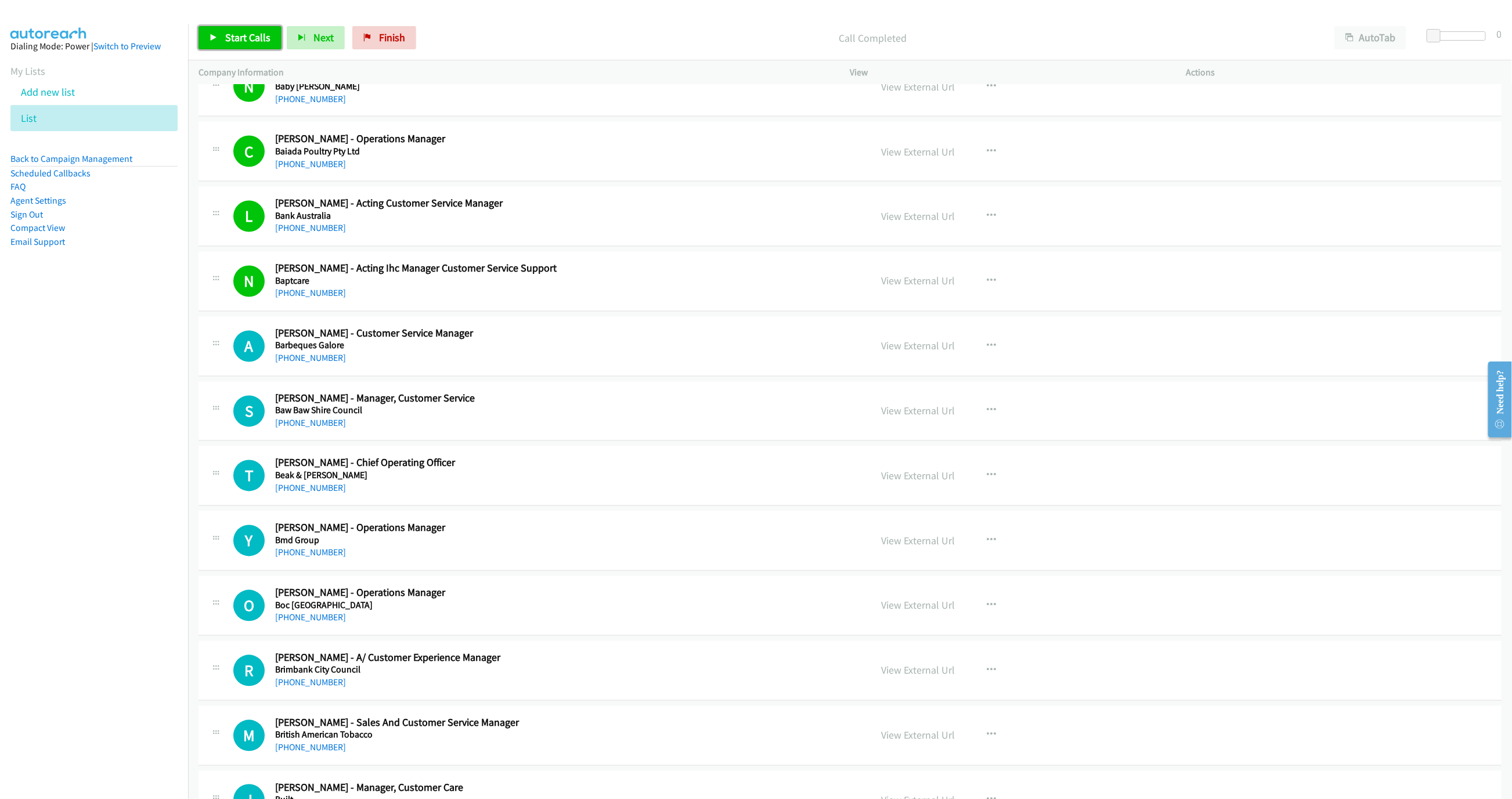
click at [248, 42] on span "Start Calls" at bounding box center [247, 37] width 45 height 14
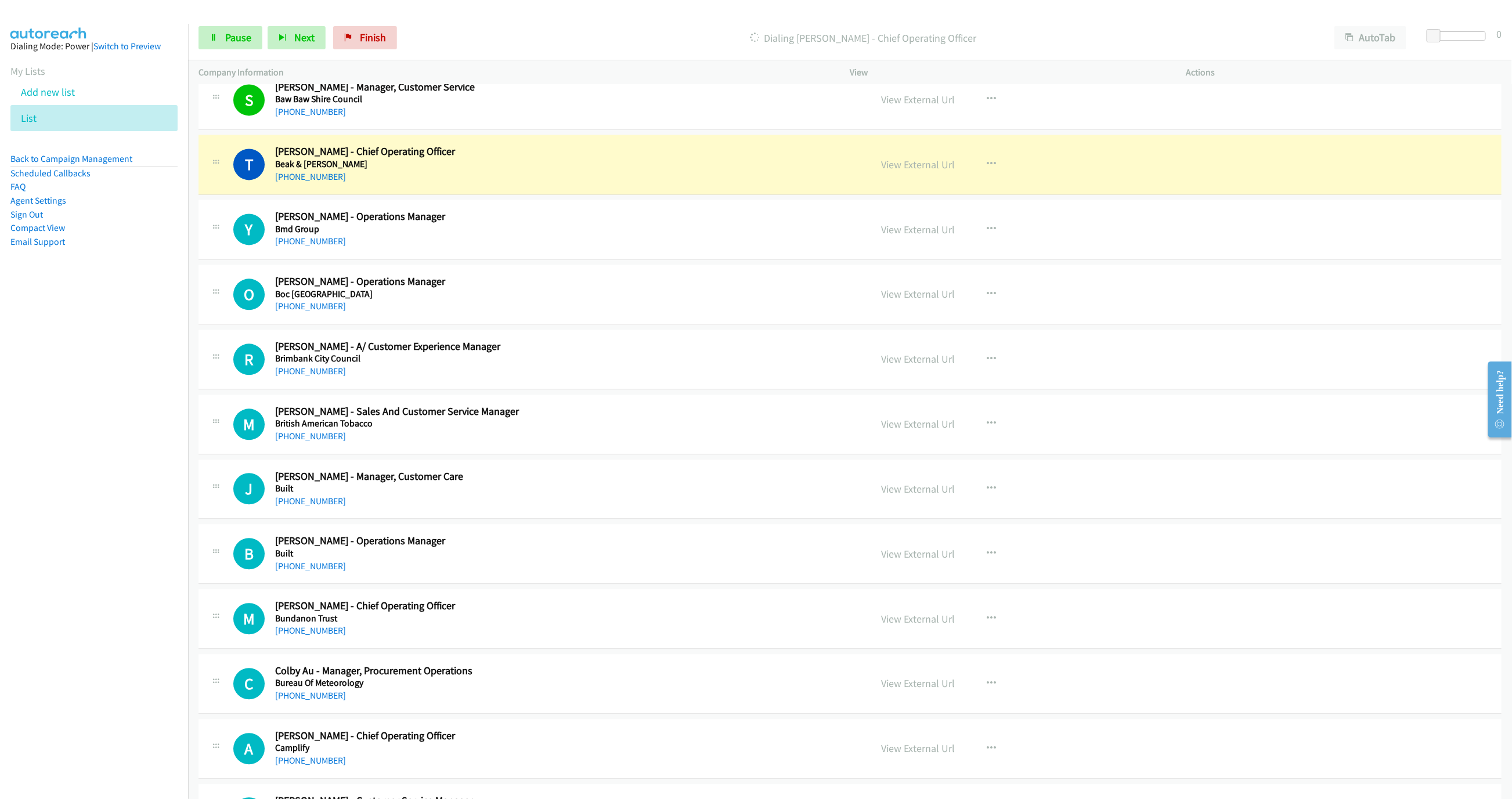
scroll to position [1741, 0]
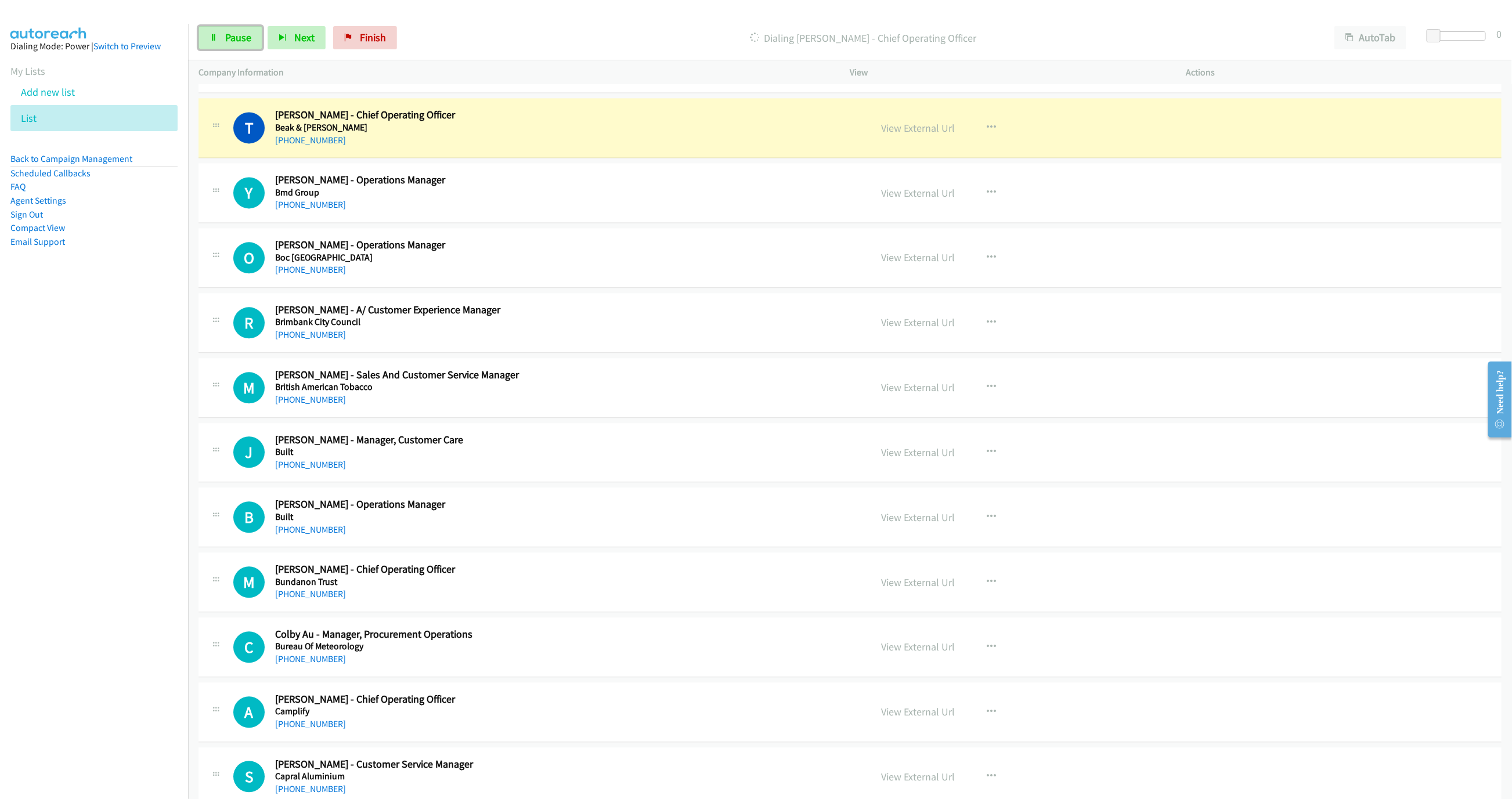
drag, startPoint x: 225, startPoint y: 37, endPoint x: 396, endPoint y: 116, distance: 188.4
click at [225, 37] on span "Pause" at bounding box center [238, 37] width 26 height 14
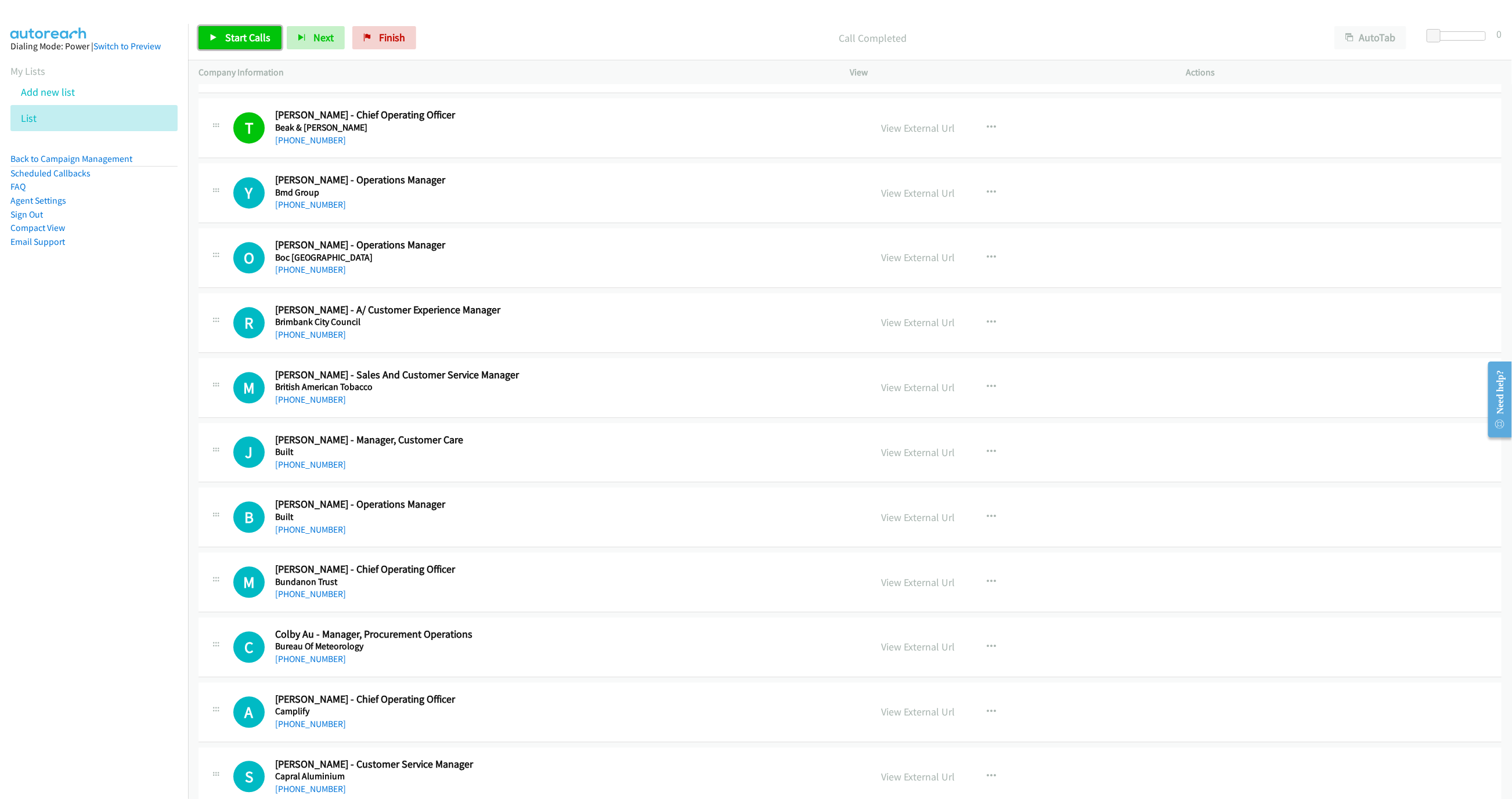
click at [223, 44] on link "Start Calls" at bounding box center [240, 37] width 83 height 23
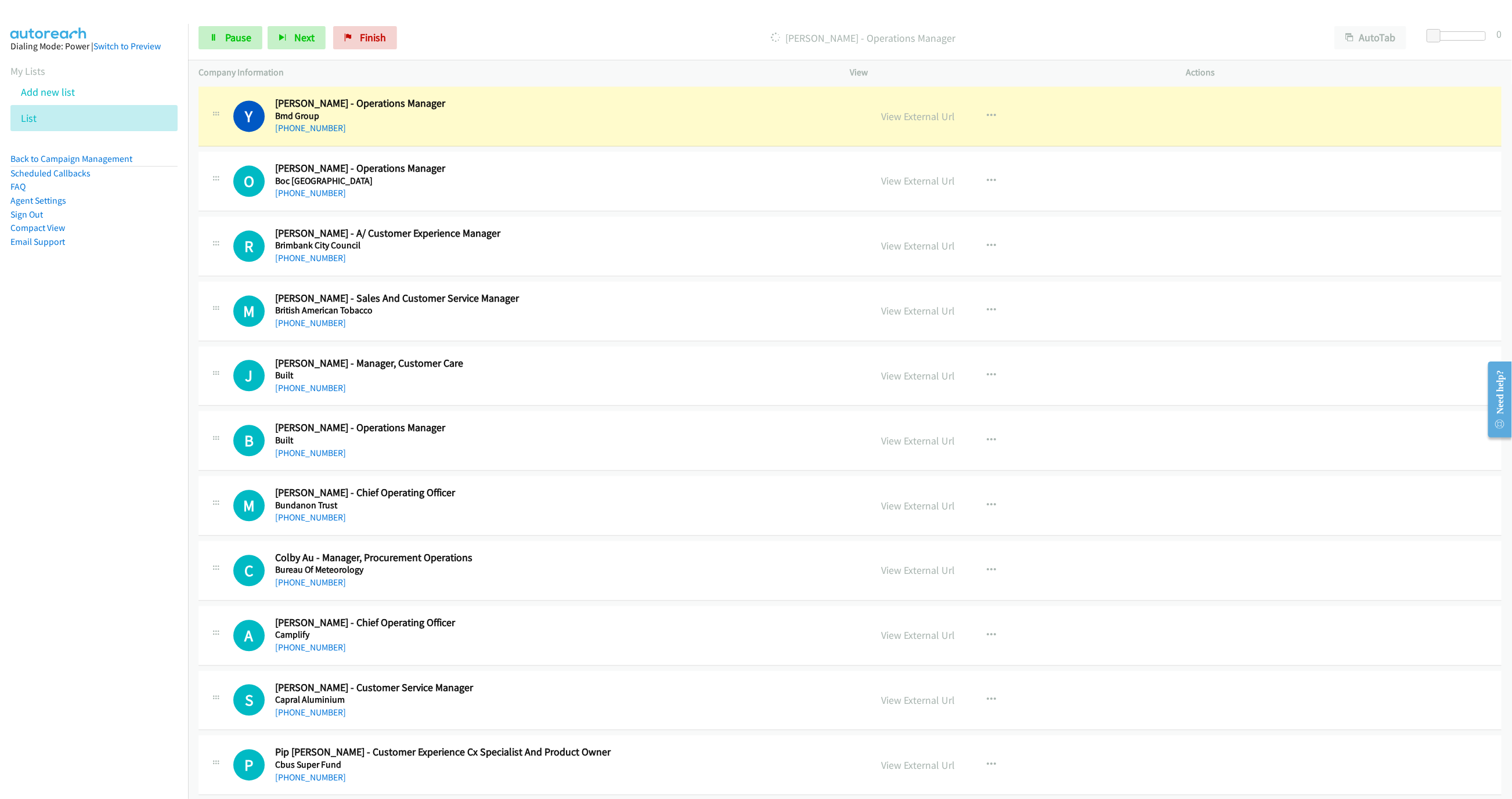
scroll to position [1828, 0]
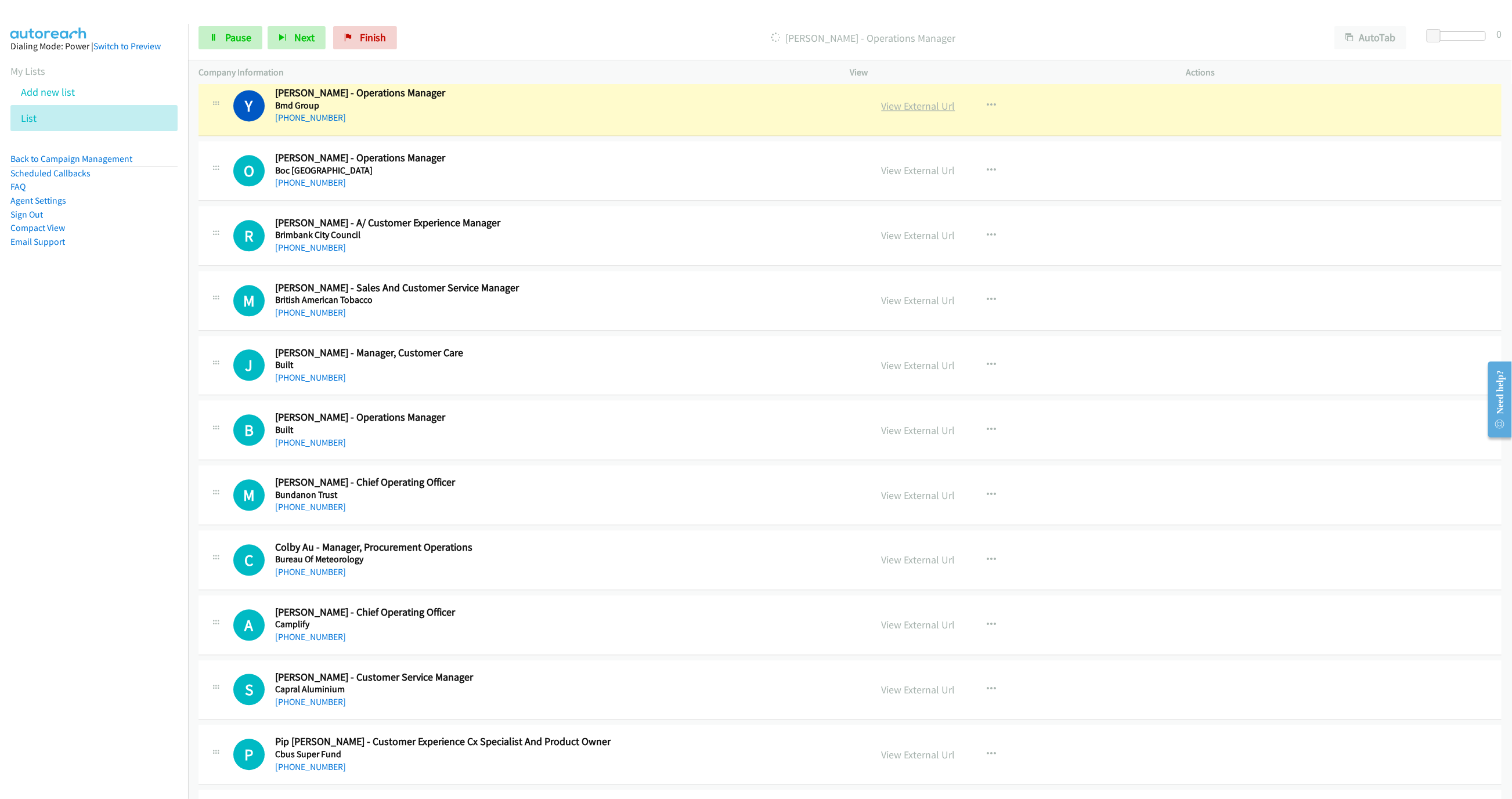
click at [918, 112] on link "View External Url" at bounding box center [918, 105] width 73 height 14
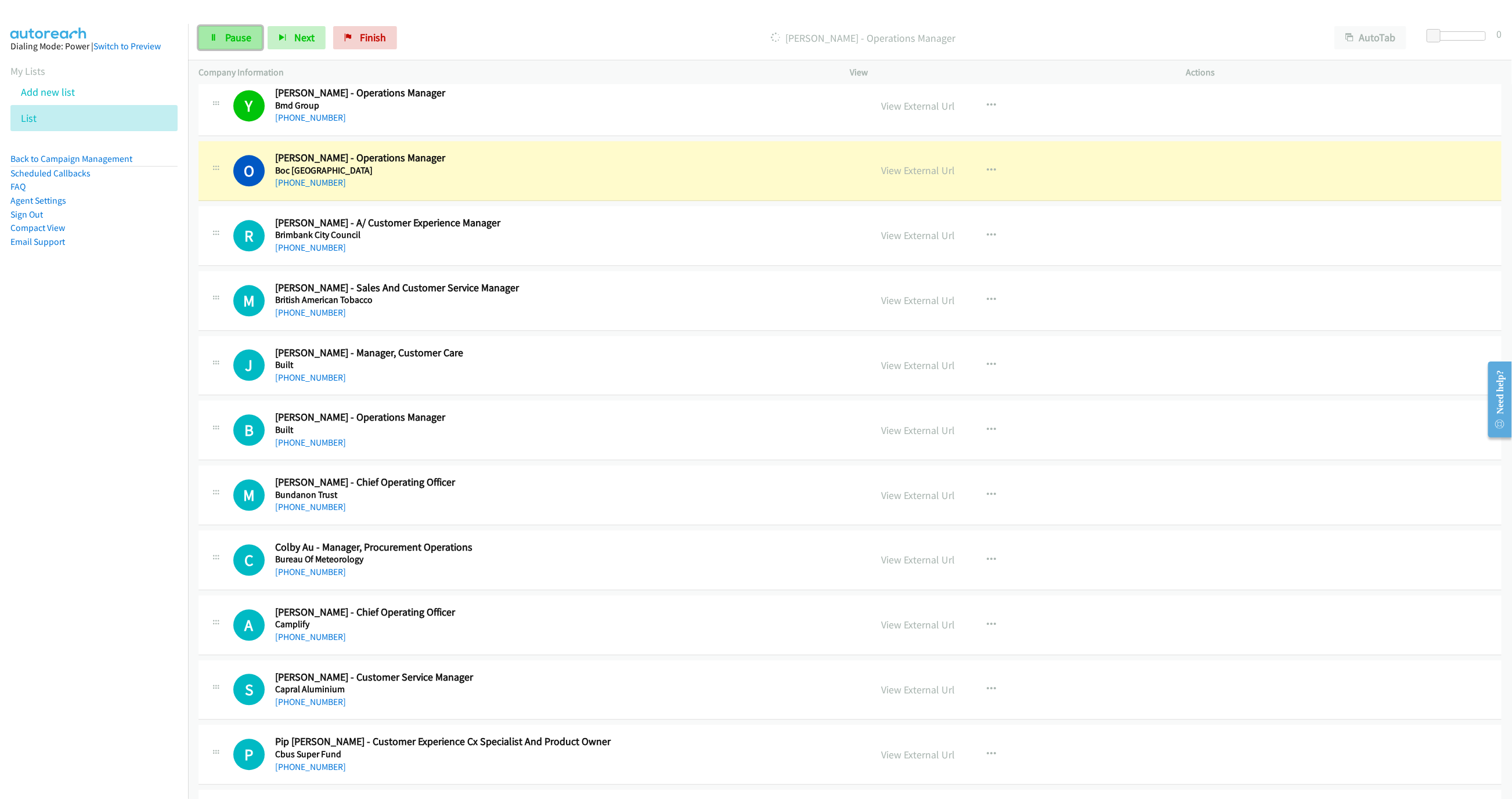
click at [222, 35] on link "Pause" at bounding box center [230, 37] width 64 height 23
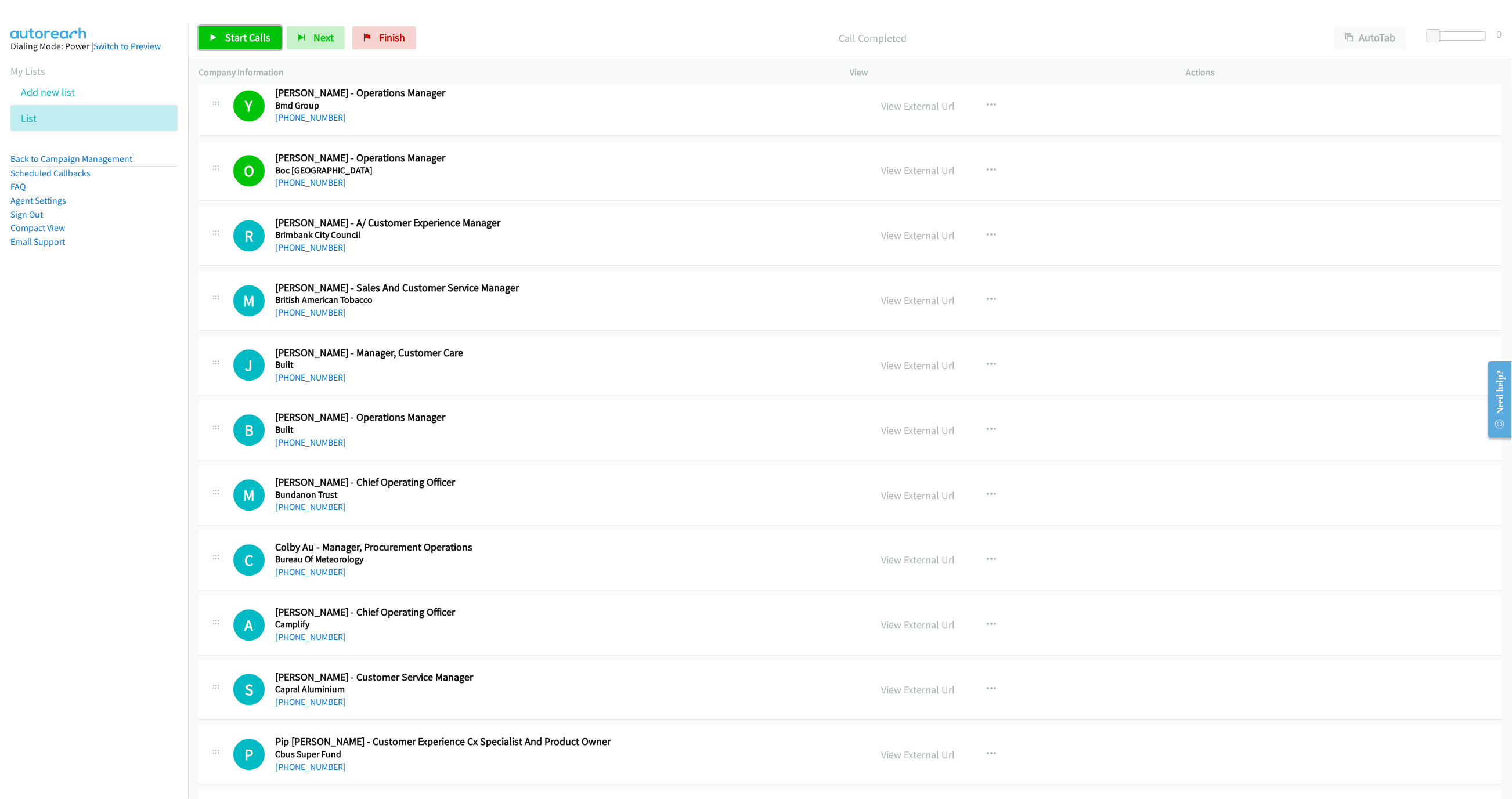
click at [238, 32] on span "Start Calls" at bounding box center [247, 37] width 45 height 14
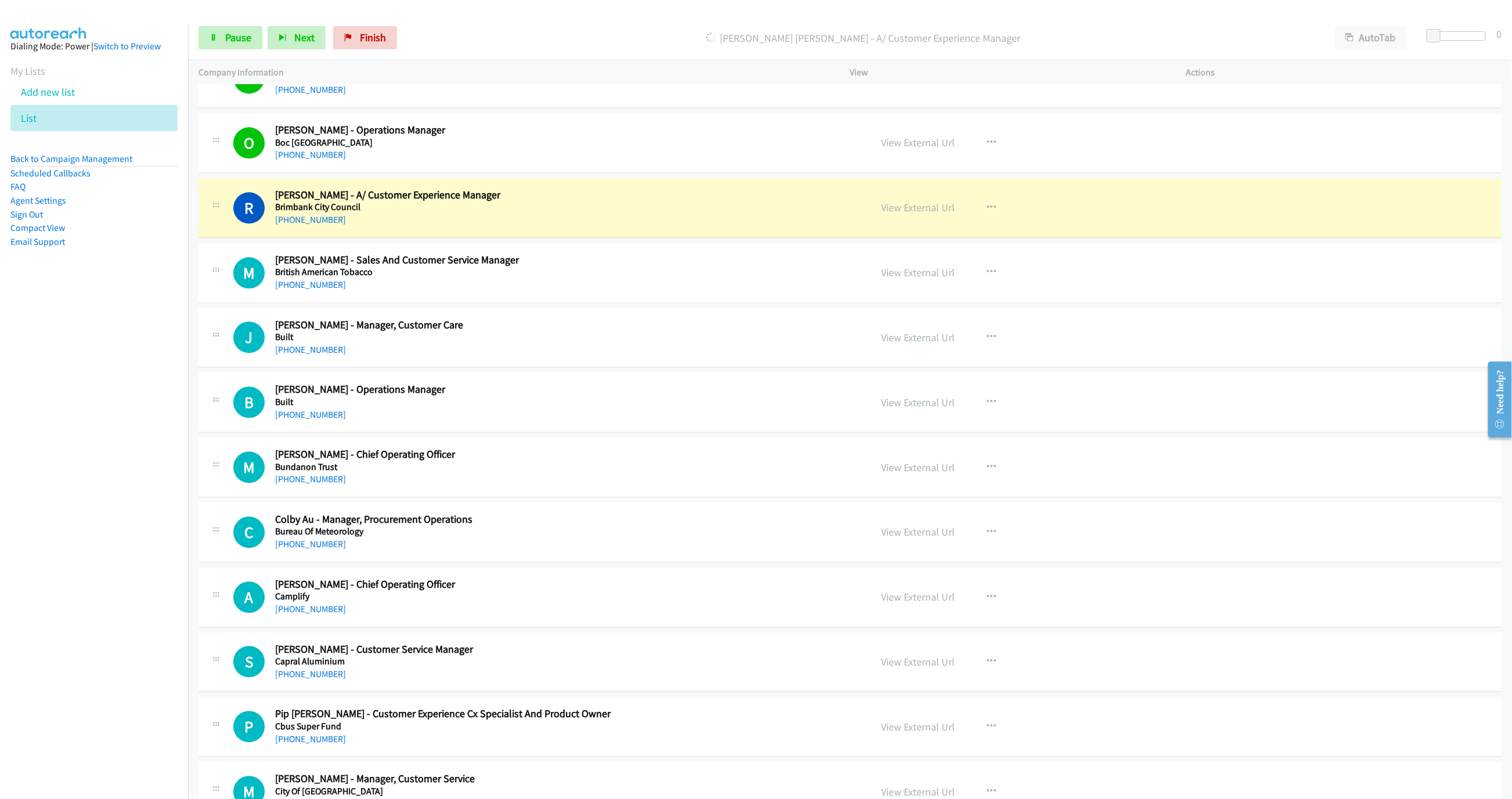
scroll to position [1915, 0]
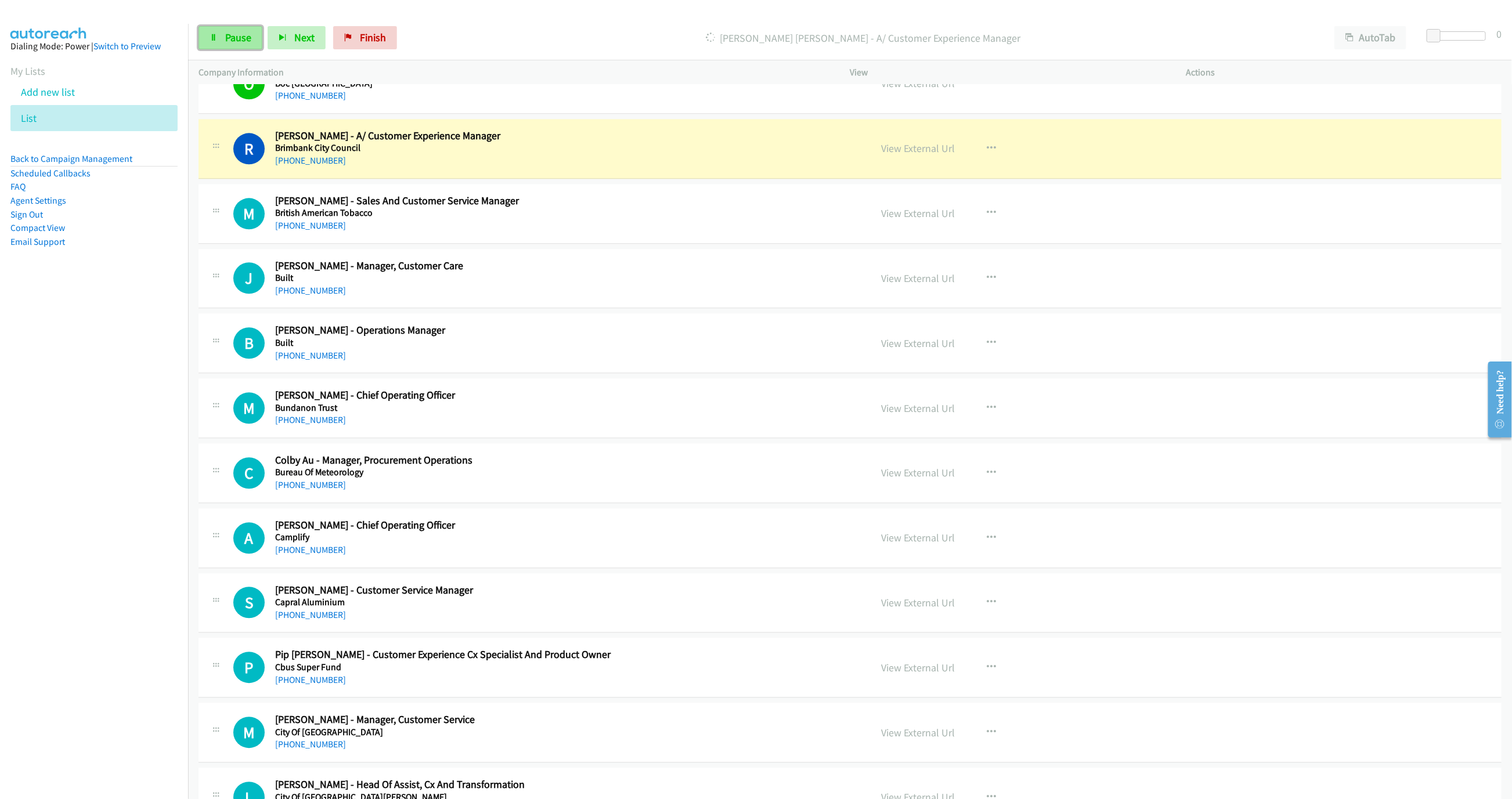
click at [225, 41] on span "Pause" at bounding box center [238, 37] width 26 height 14
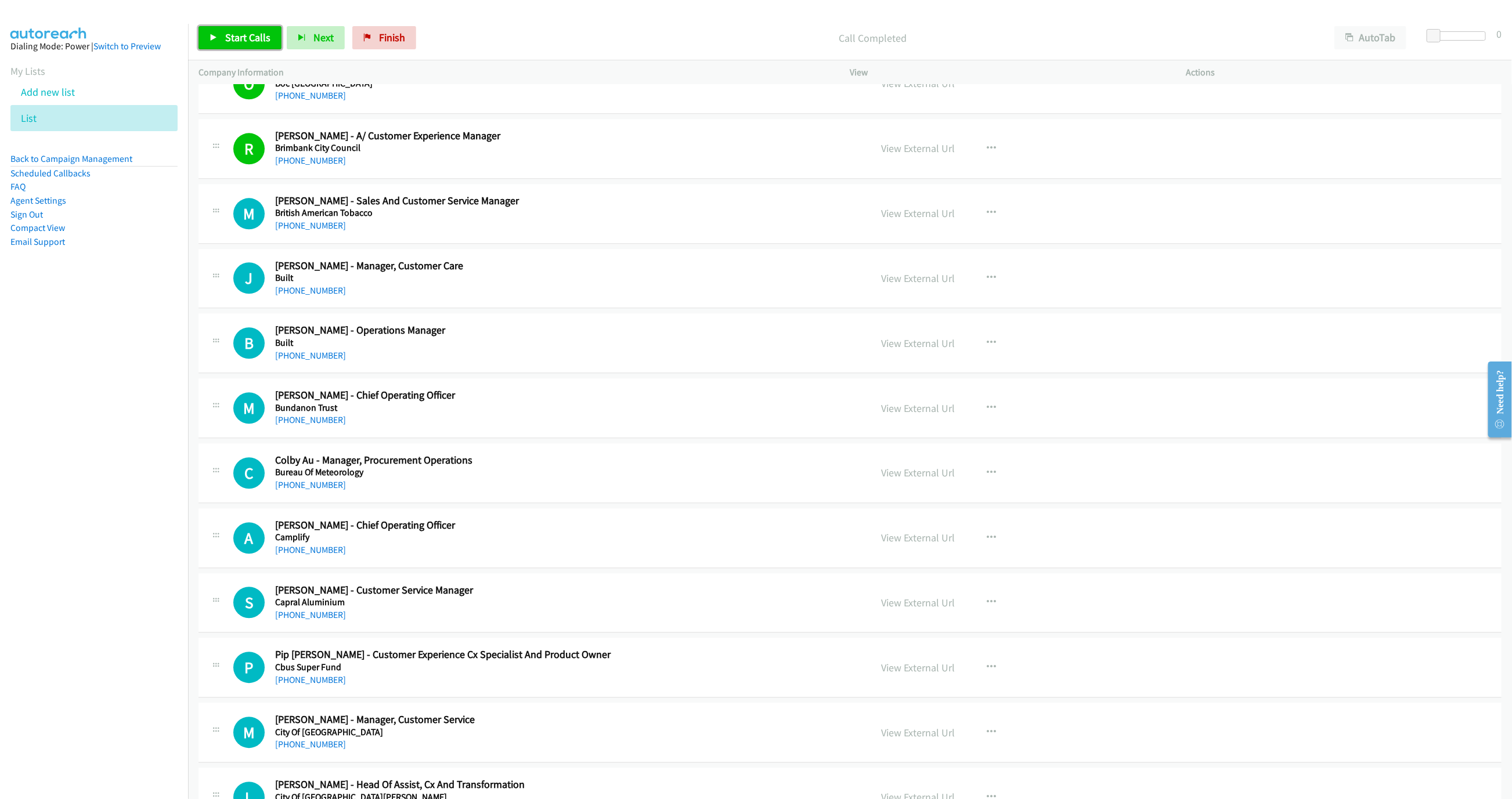
click at [221, 35] on link "Start Calls" at bounding box center [240, 37] width 83 height 23
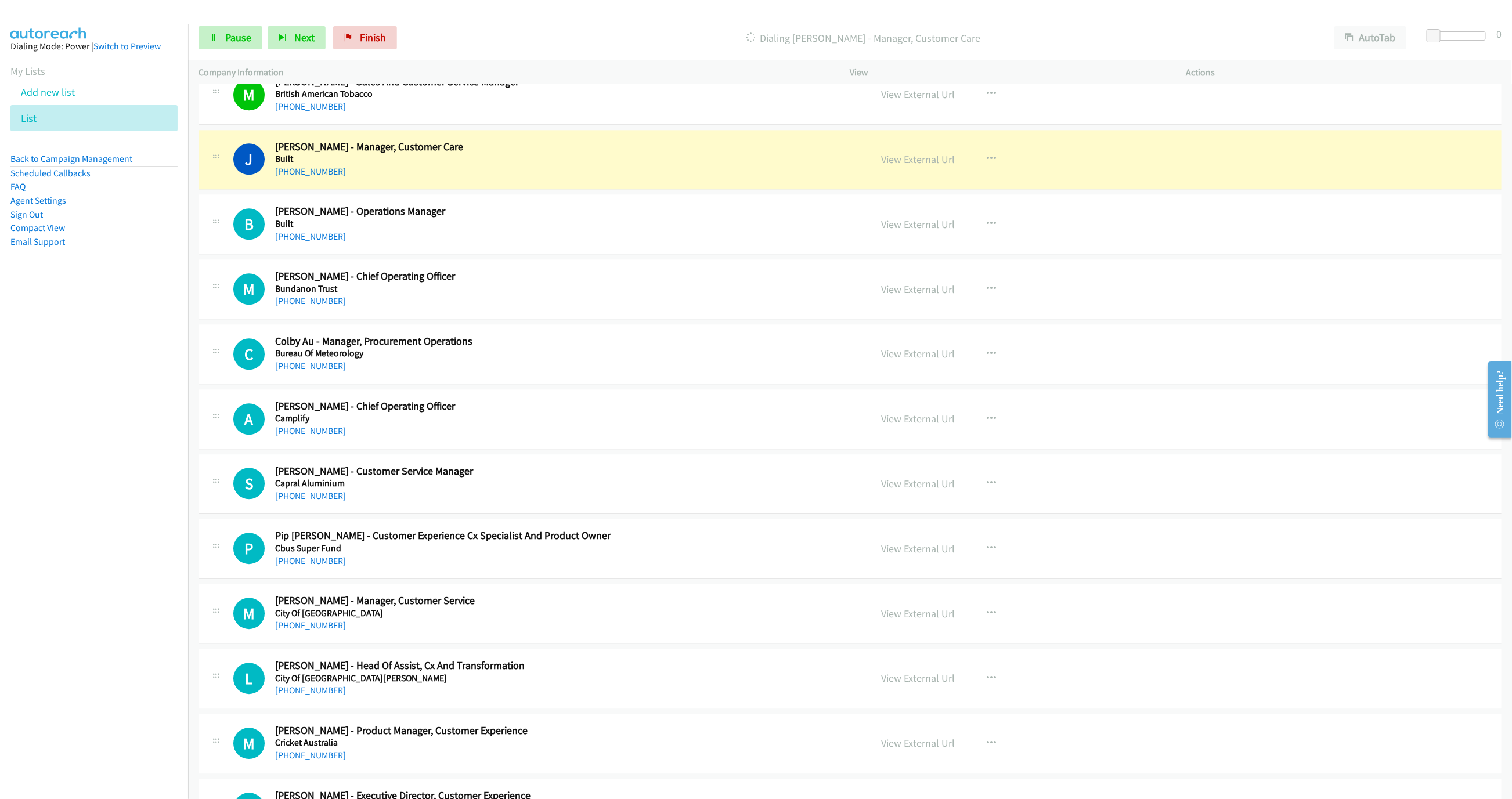
scroll to position [2089, 0]
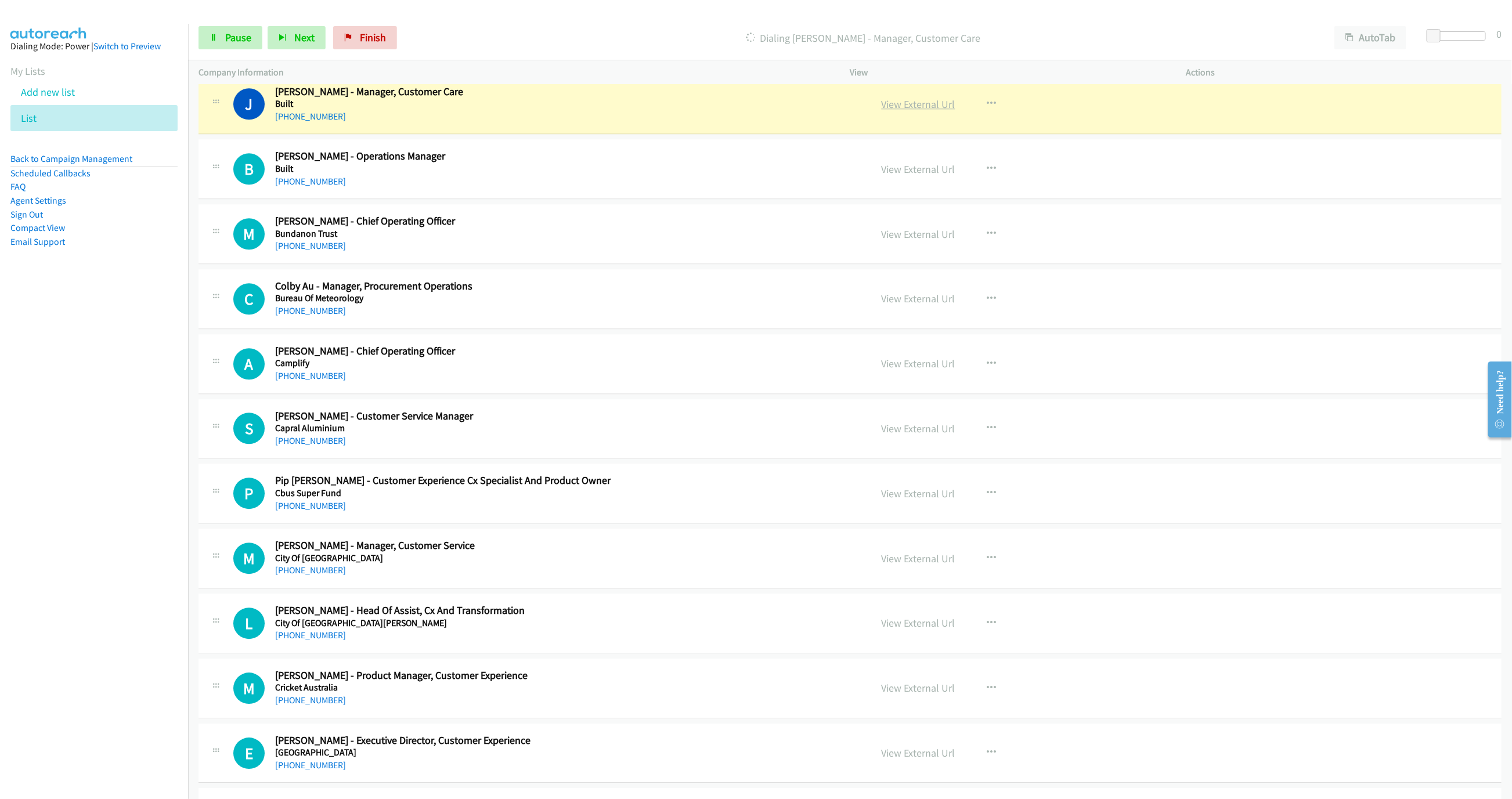
click at [942, 111] on link "View External Url" at bounding box center [918, 104] width 73 height 14
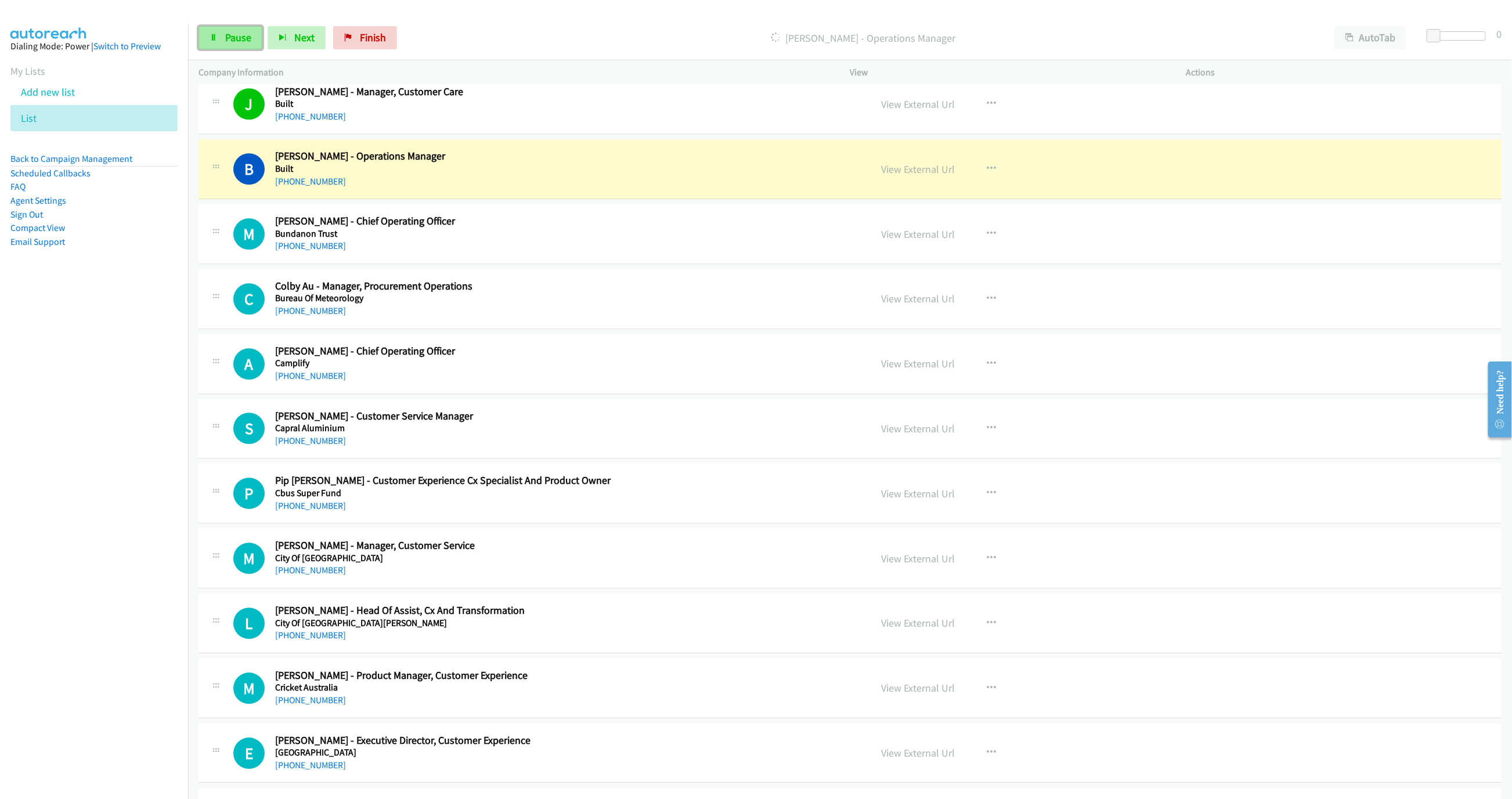
click at [244, 41] on span "Pause" at bounding box center [238, 37] width 26 height 14
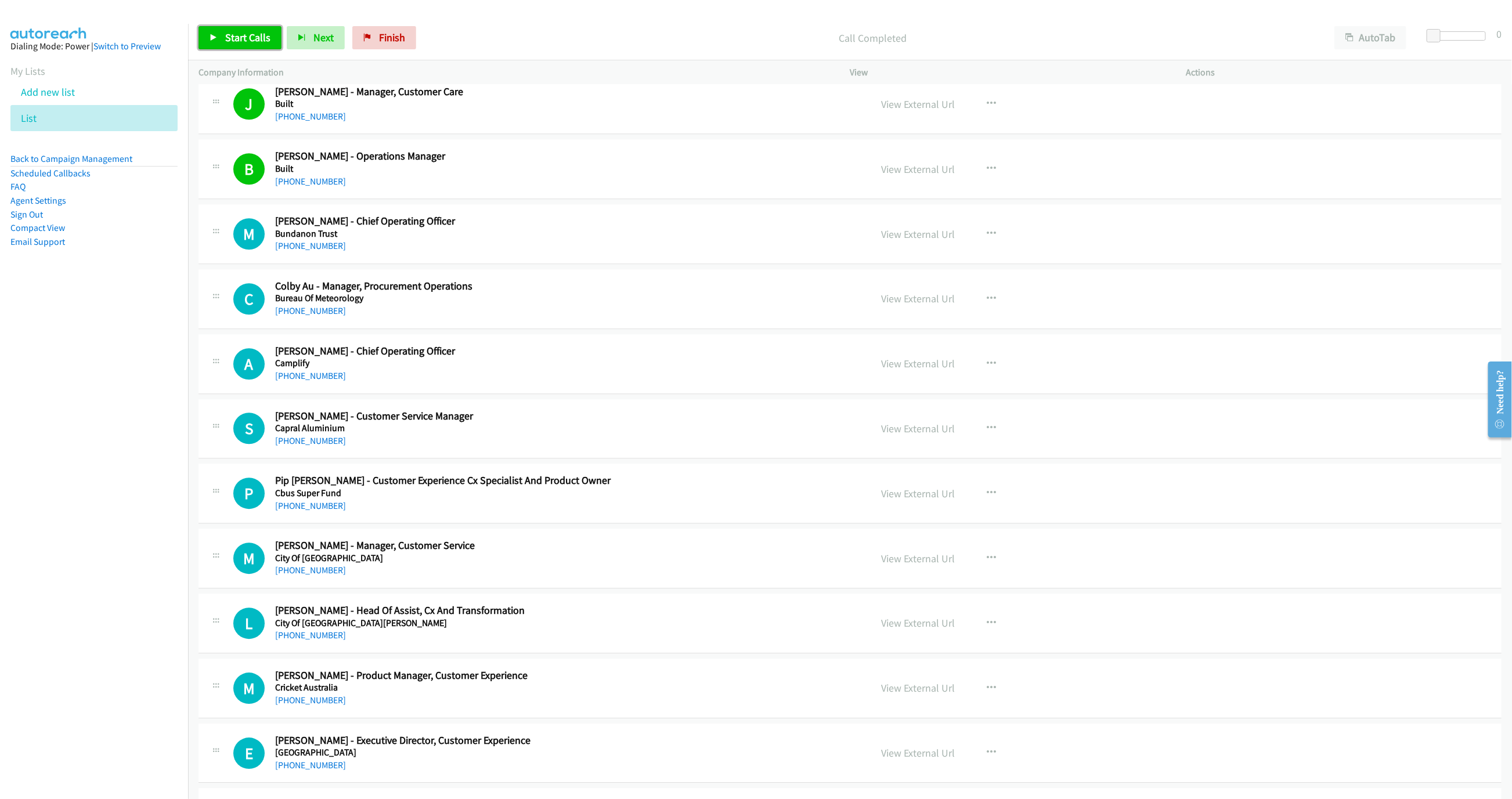
click at [248, 45] on link "Start Calls" at bounding box center [240, 37] width 83 height 23
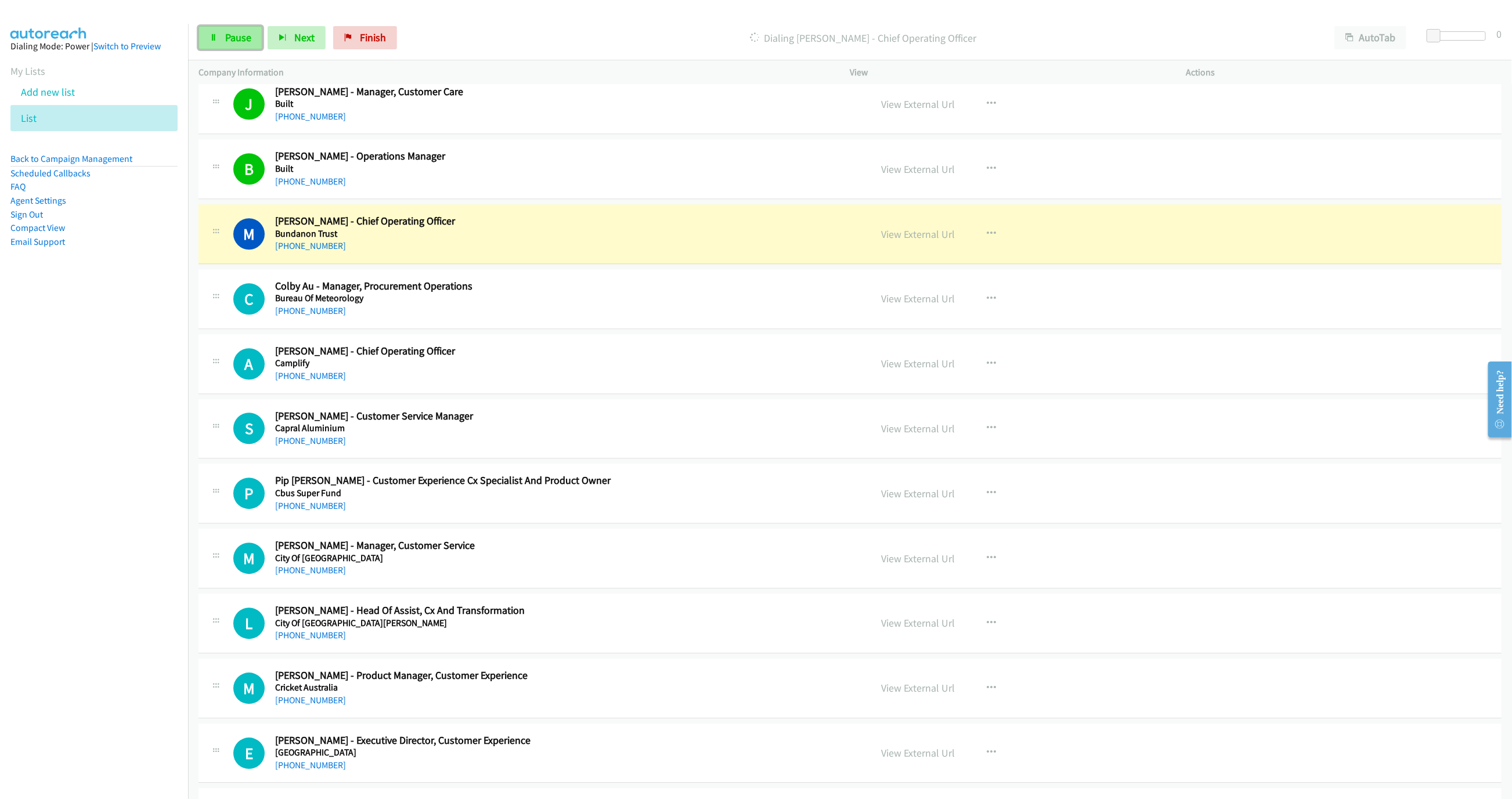
click at [248, 45] on link "Pause" at bounding box center [230, 37] width 64 height 23
click at [900, 241] on link "View External Url" at bounding box center [918, 234] width 73 height 14
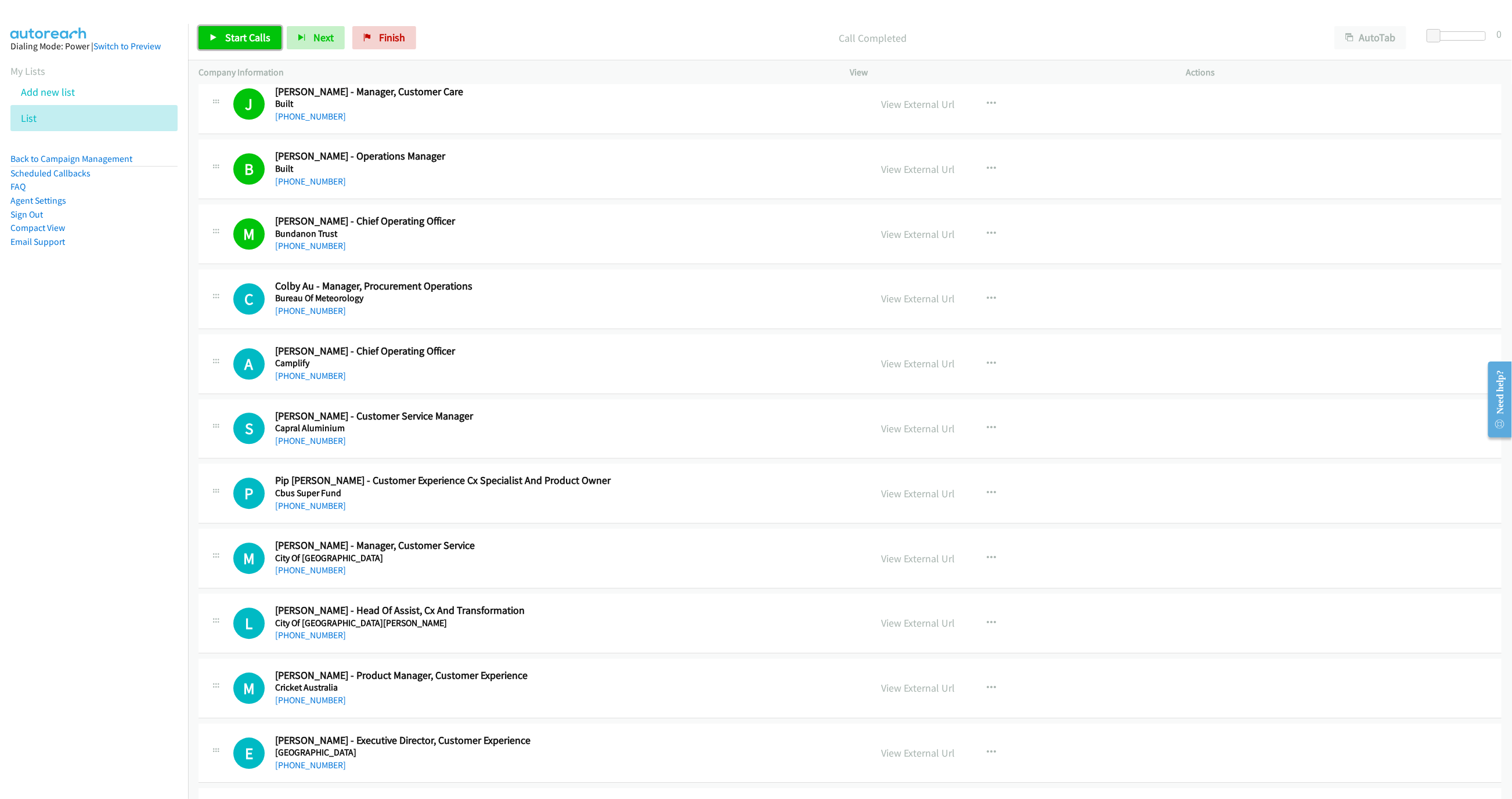
click at [229, 37] on span "Start Calls" at bounding box center [247, 37] width 45 height 14
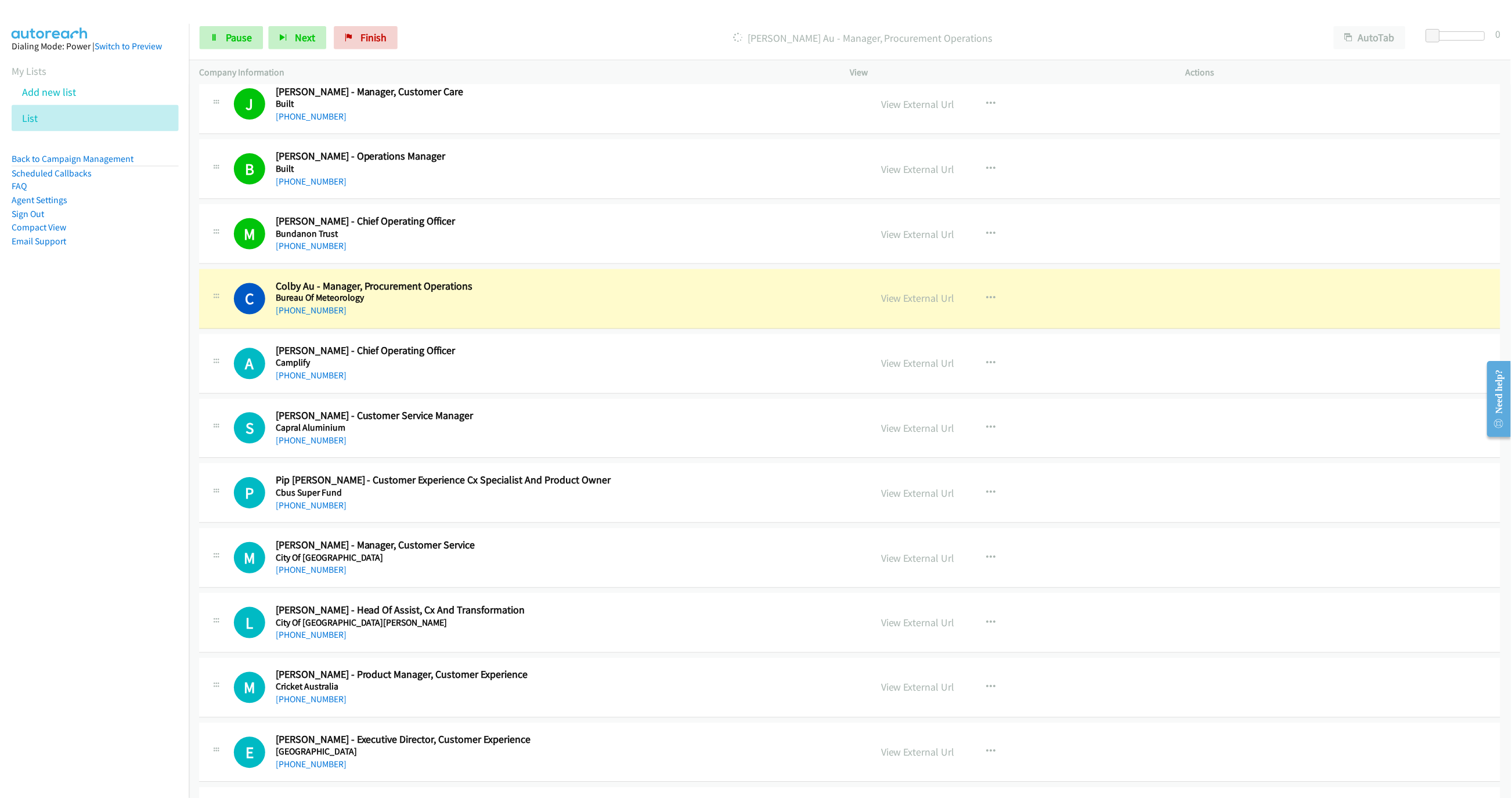
scroll to position [2262, 0]
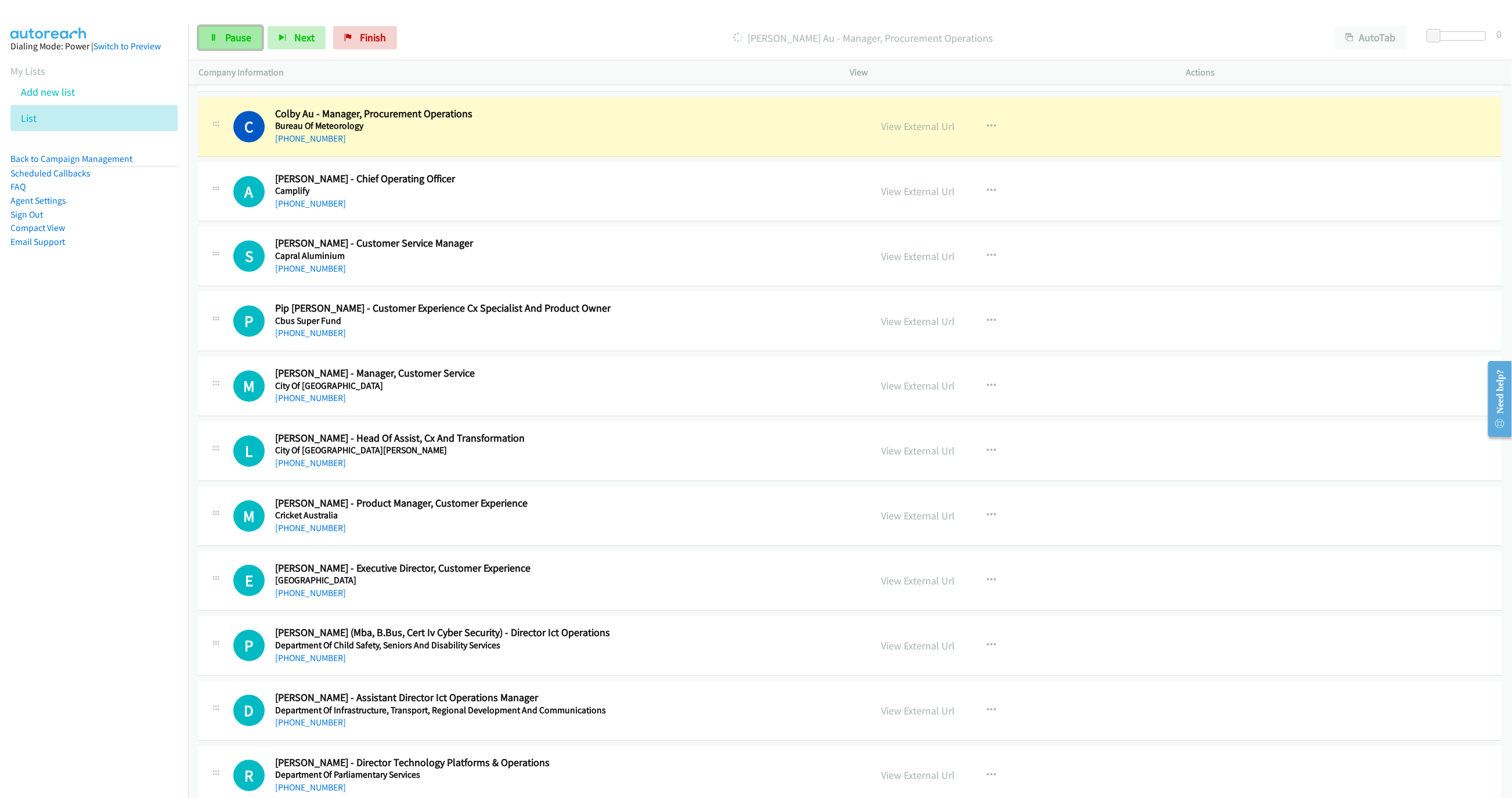
click at [222, 33] on link "Pause" at bounding box center [230, 37] width 64 height 23
click at [918, 133] on link "View External Url" at bounding box center [918, 126] width 73 height 14
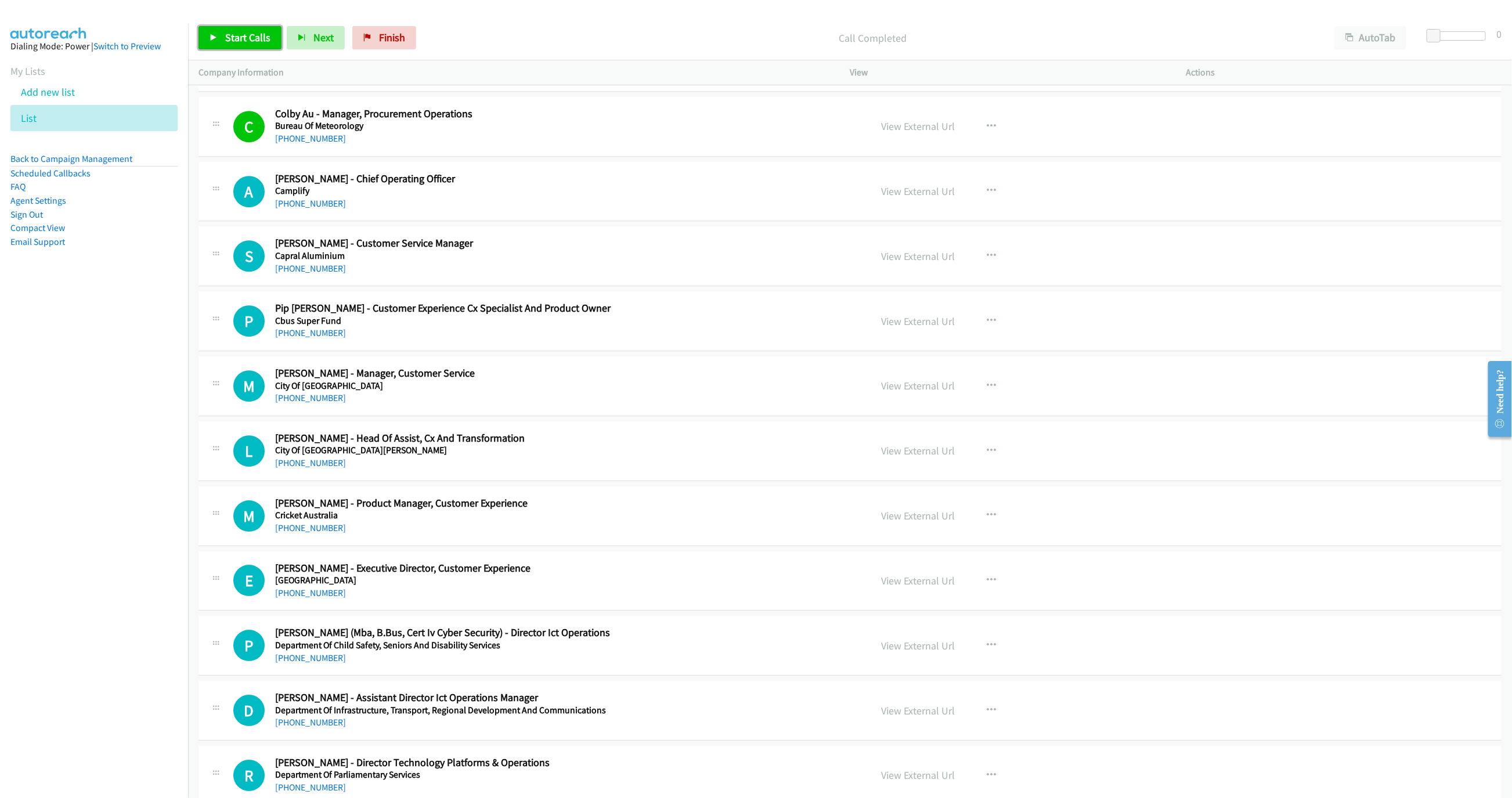
click at [225, 35] on span "Start Calls" at bounding box center [247, 37] width 45 height 14
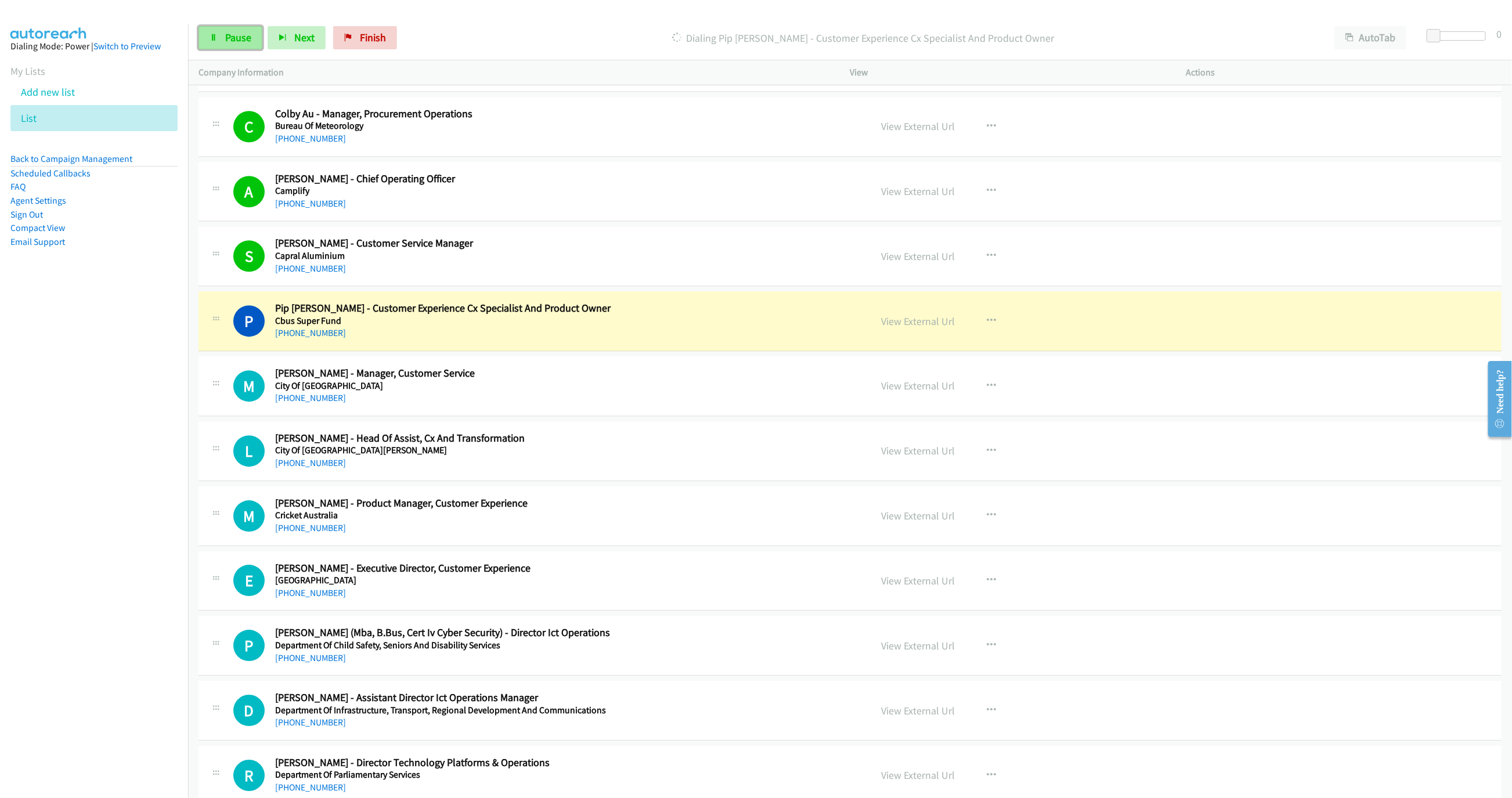
click at [234, 38] on span "Pause" at bounding box center [238, 37] width 26 height 14
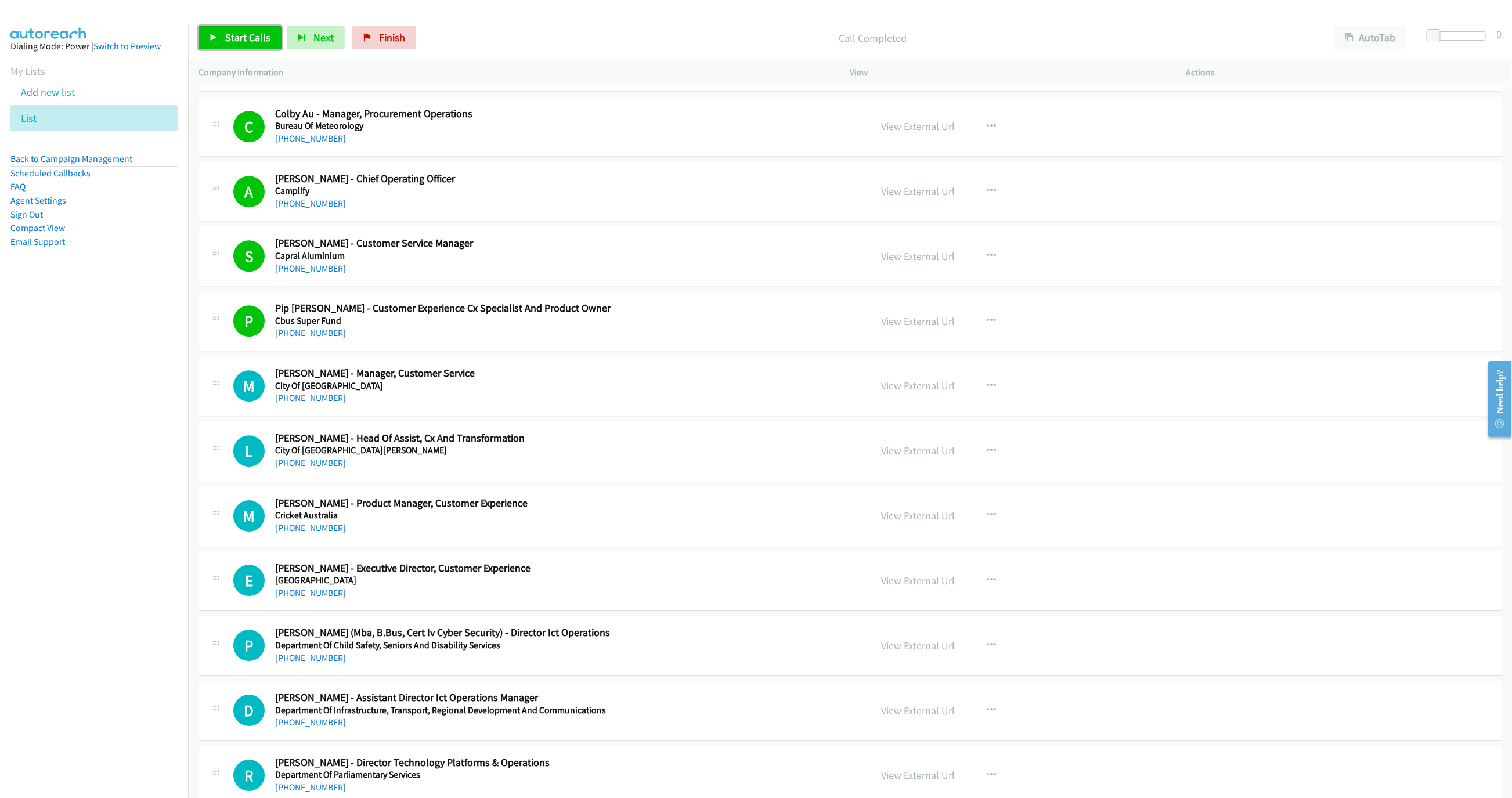
click at [202, 37] on link "Start Calls" at bounding box center [240, 37] width 83 height 23
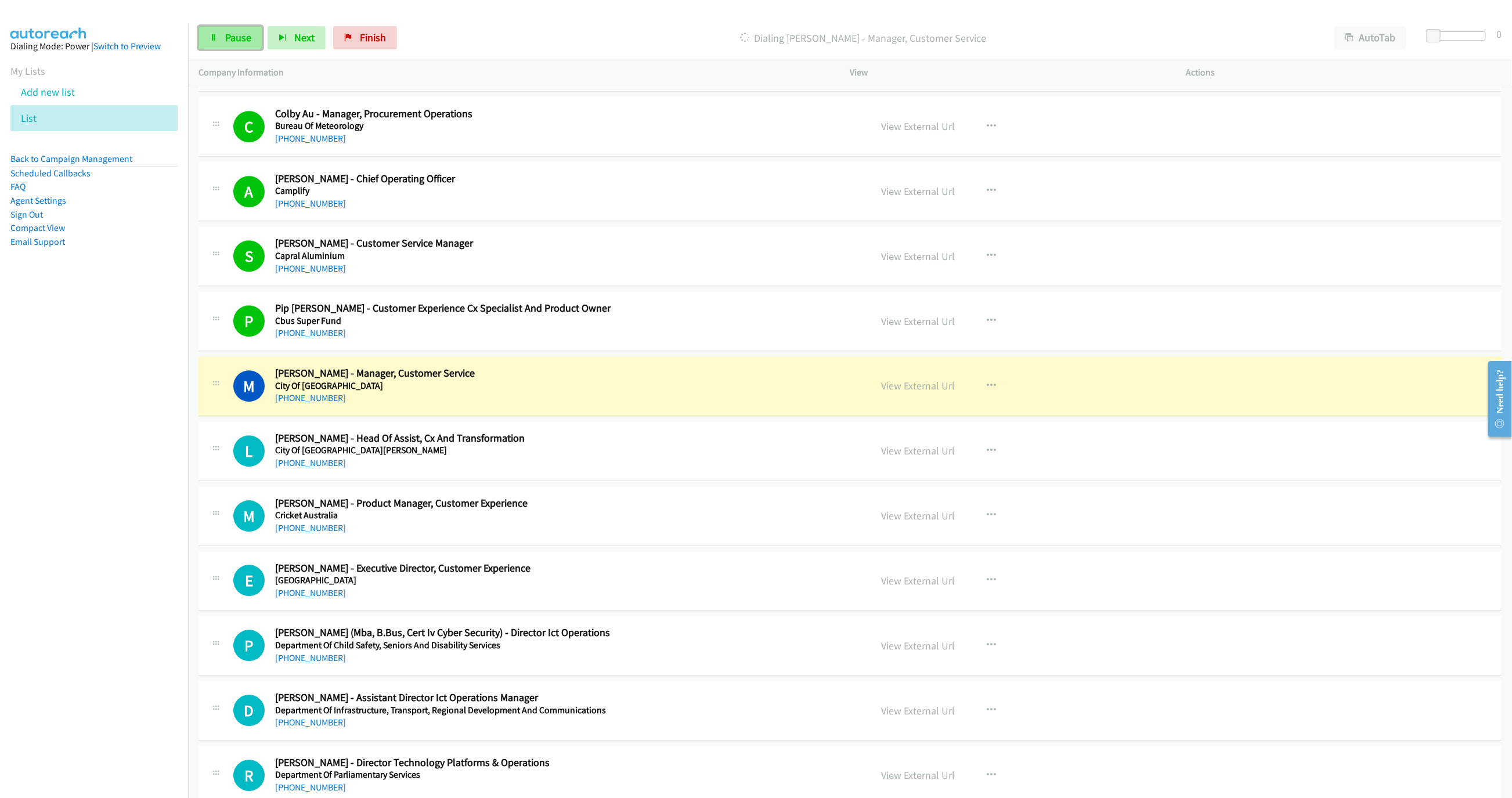
click at [215, 32] on link "Pause" at bounding box center [230, 37] width 64 height 23
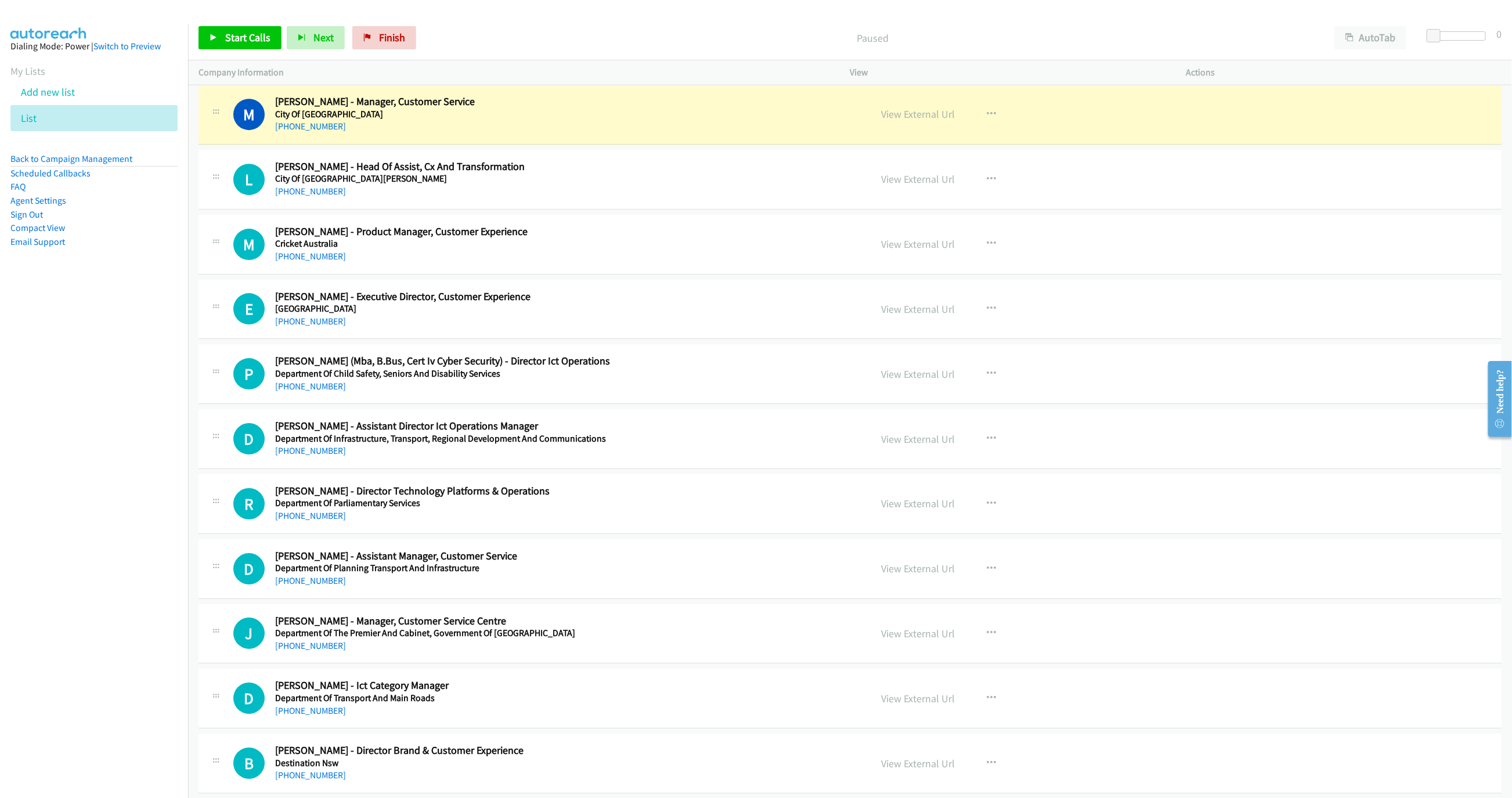
scroll to position [2524, 0]
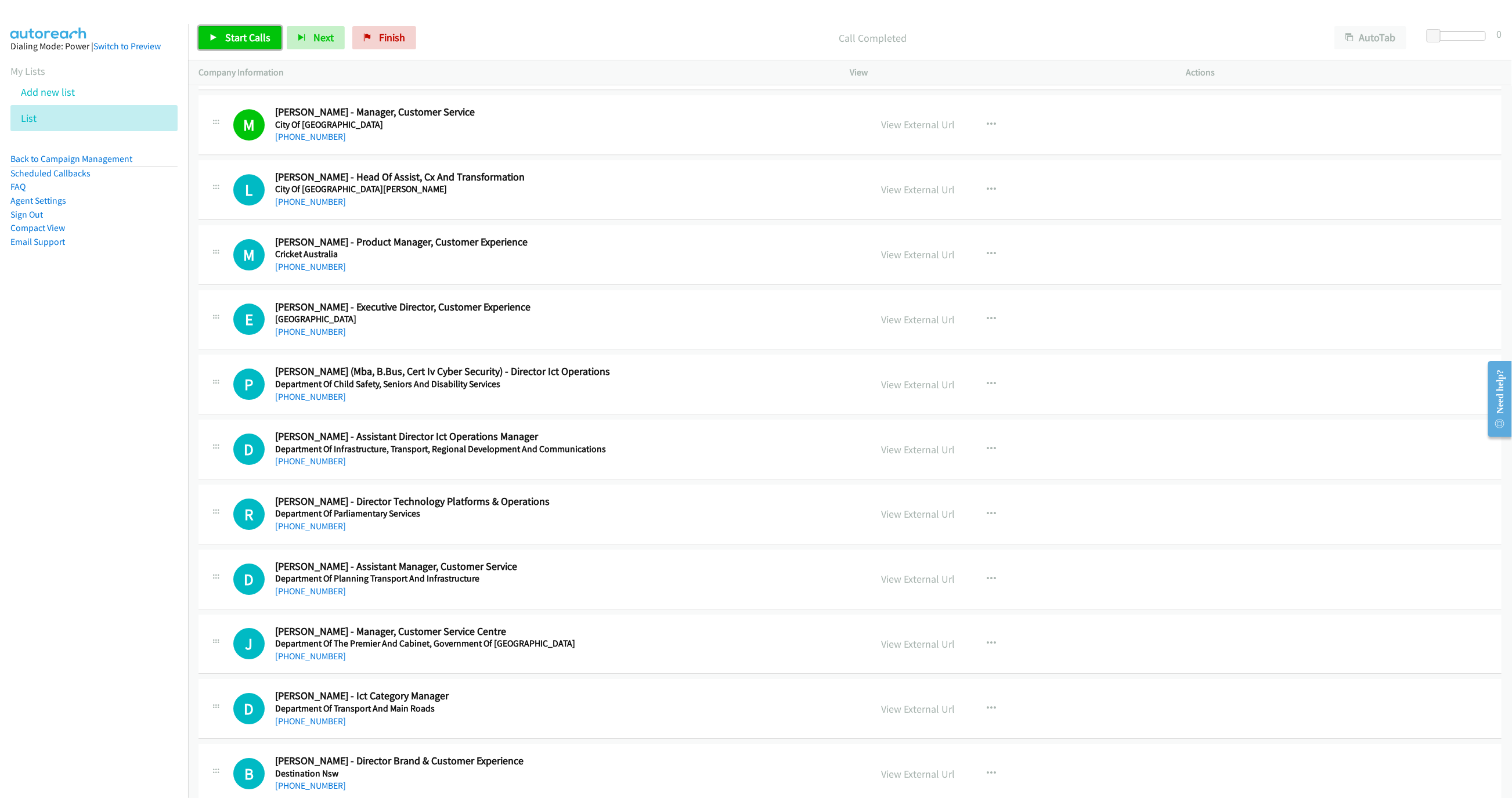
click at [242, 45] on link "Start Calls" at bounding box center [240, 37] width 83 height 23
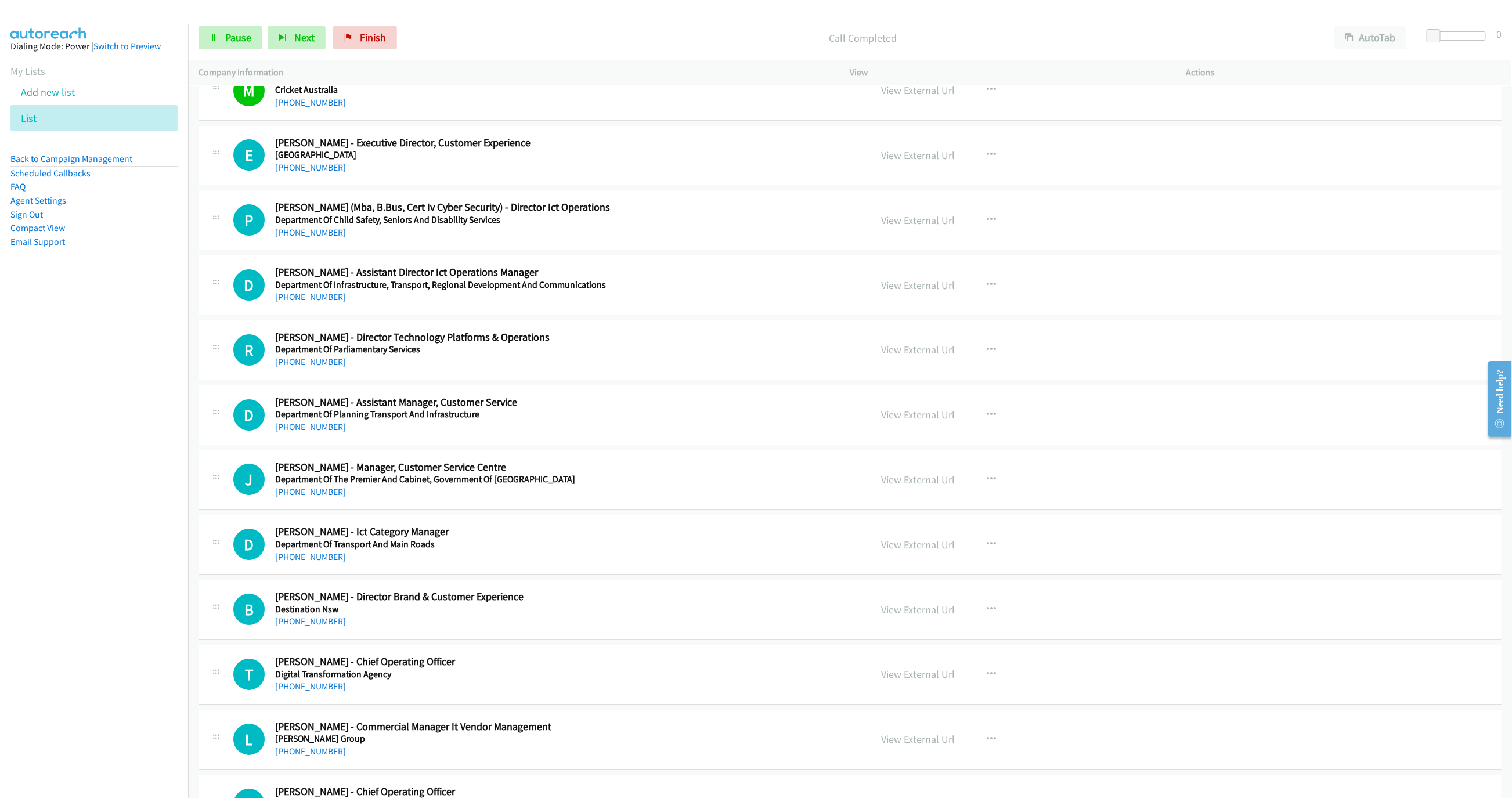
scroll to position [2698, 0]
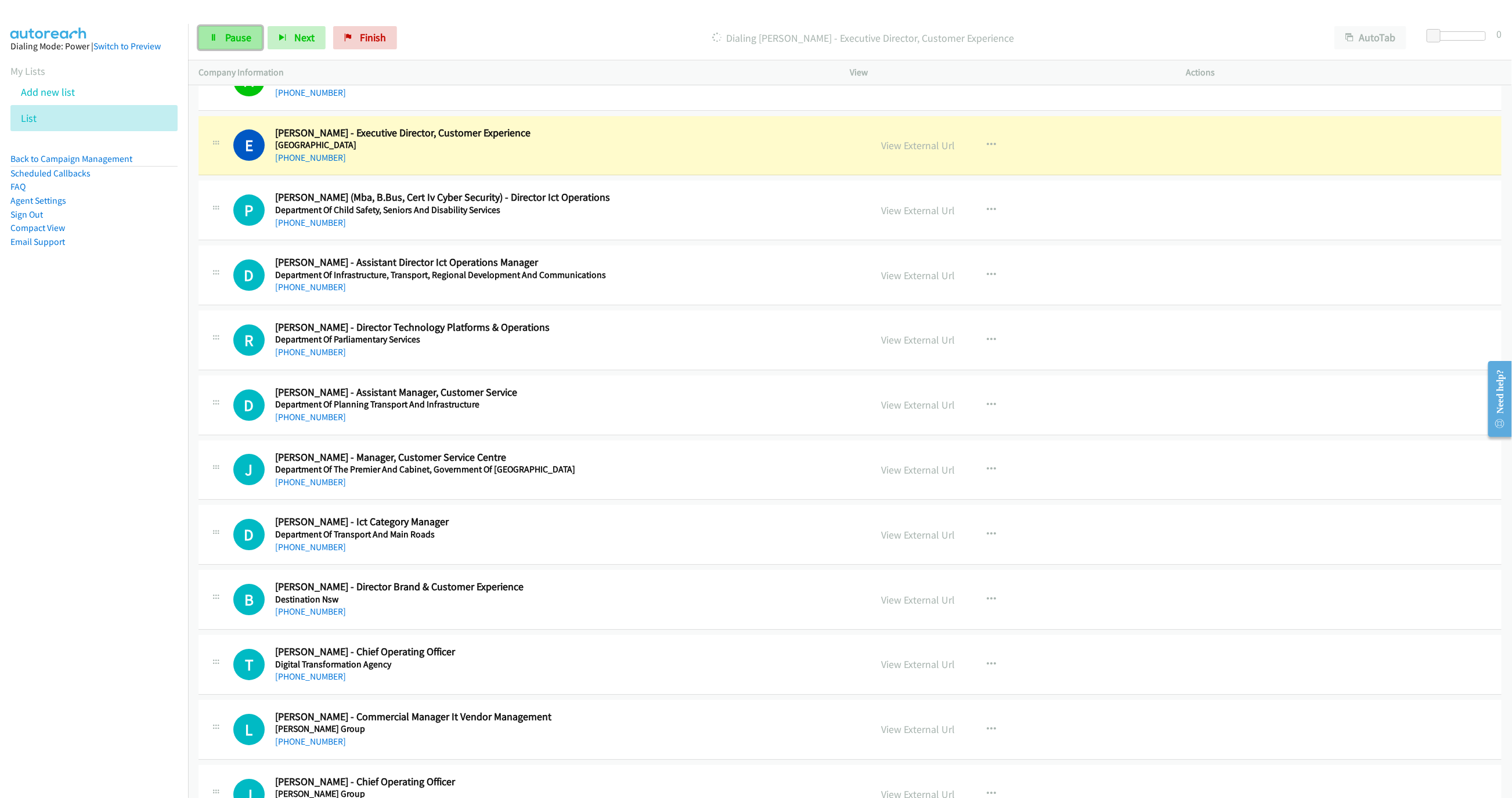
click at [229, 41] on span "Pause" at bounding box center [238, 37] width 26 height 14
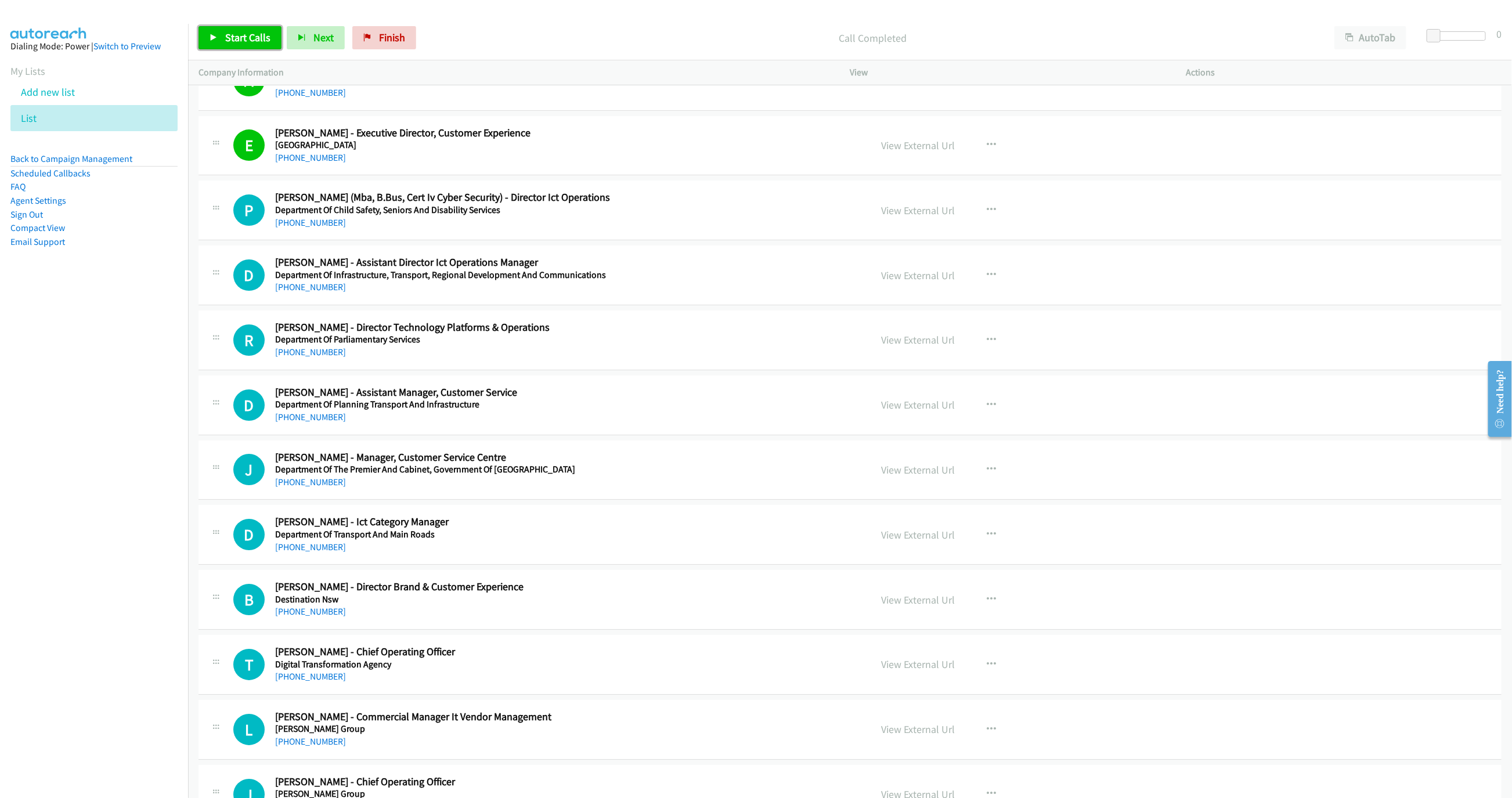
click at [221, 37] on link "Start Calls" at bounding box center [240, 37] width 83 height 23
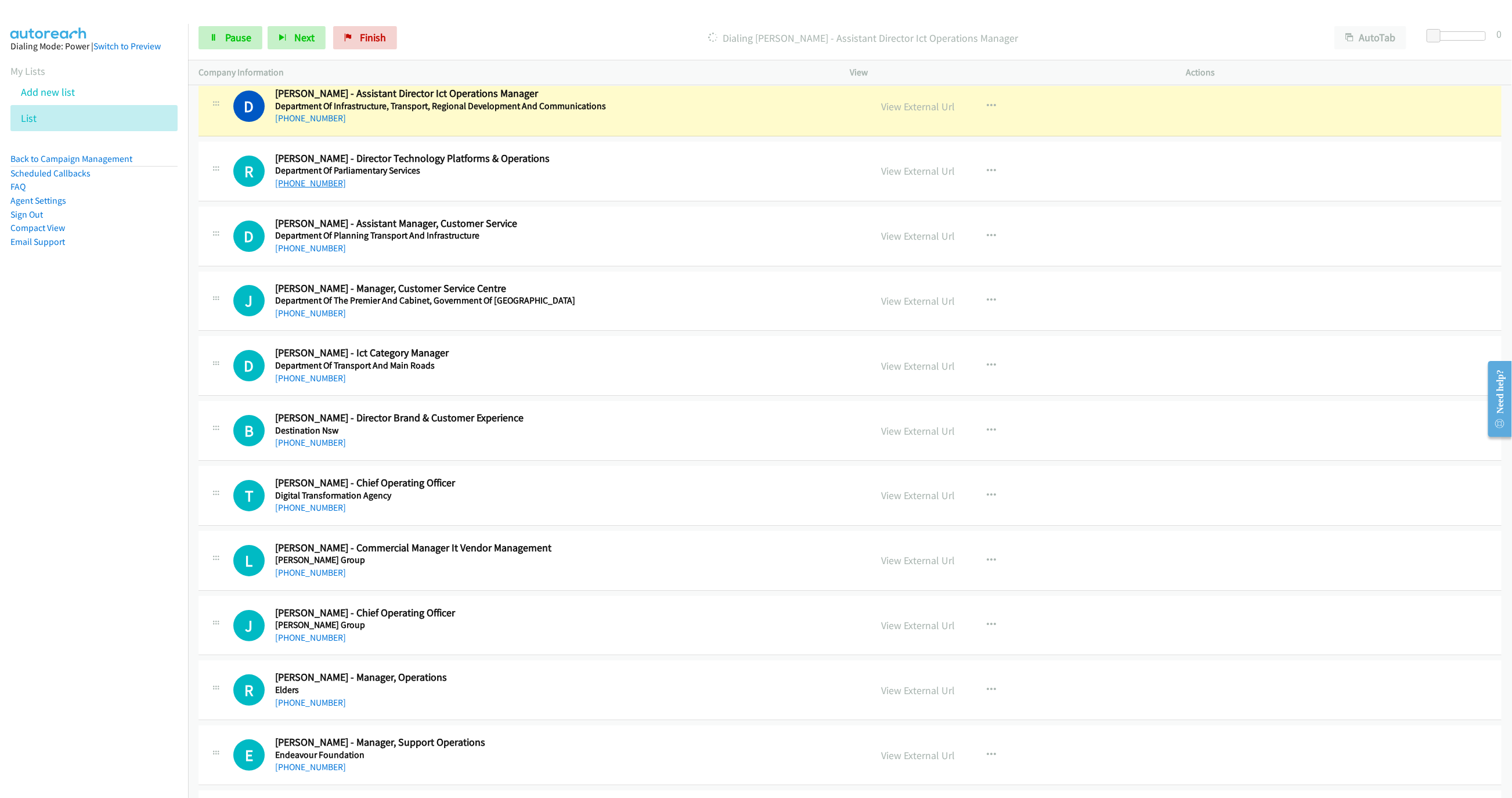
scroll to position [2872, 0]
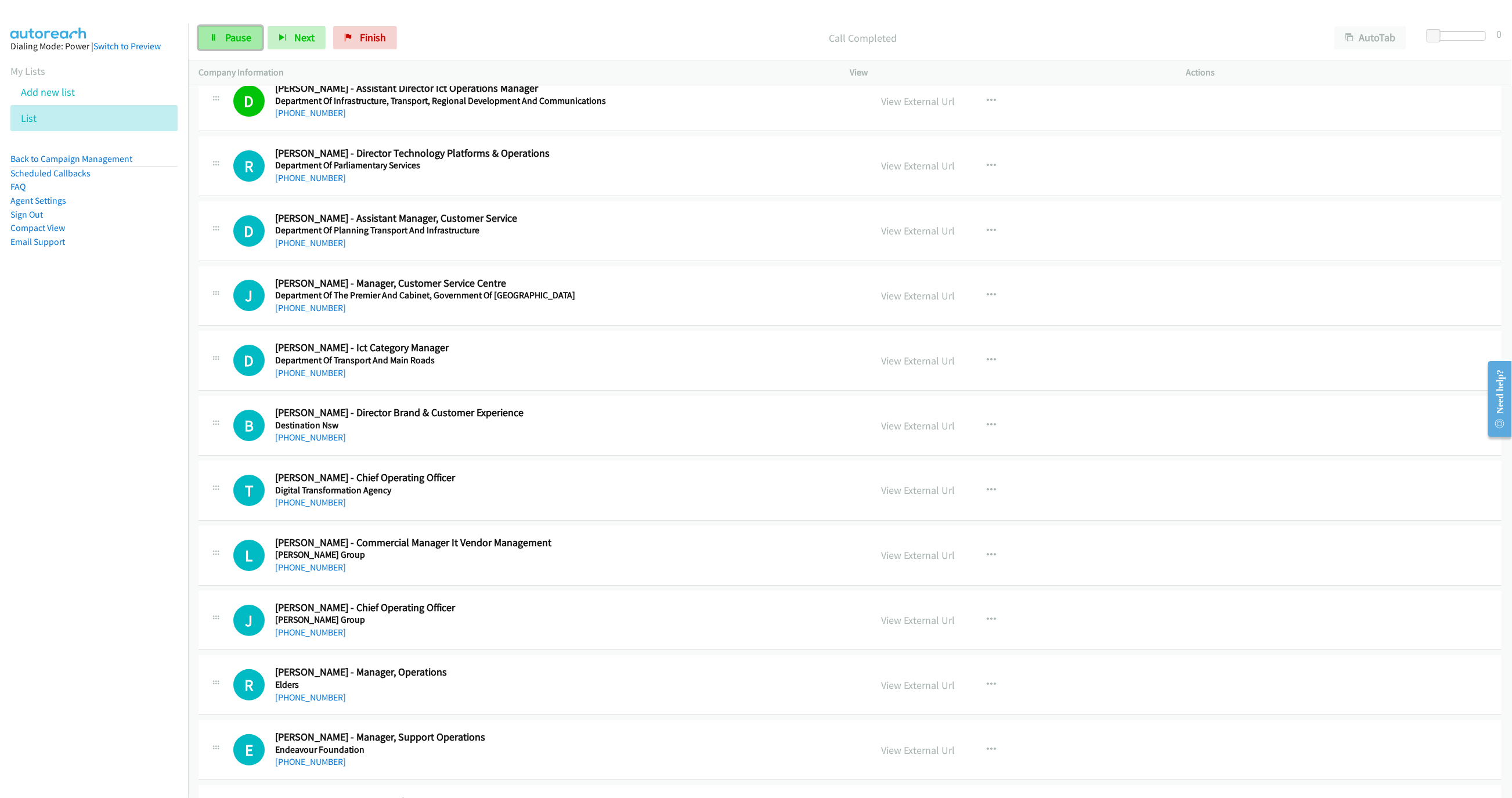
click at [242, 28] on link "Pause" at bounding box center [230, 37] width 64 height 23
click at [216, 41] on icon at bounding box center [214, 38] width 8 height 8
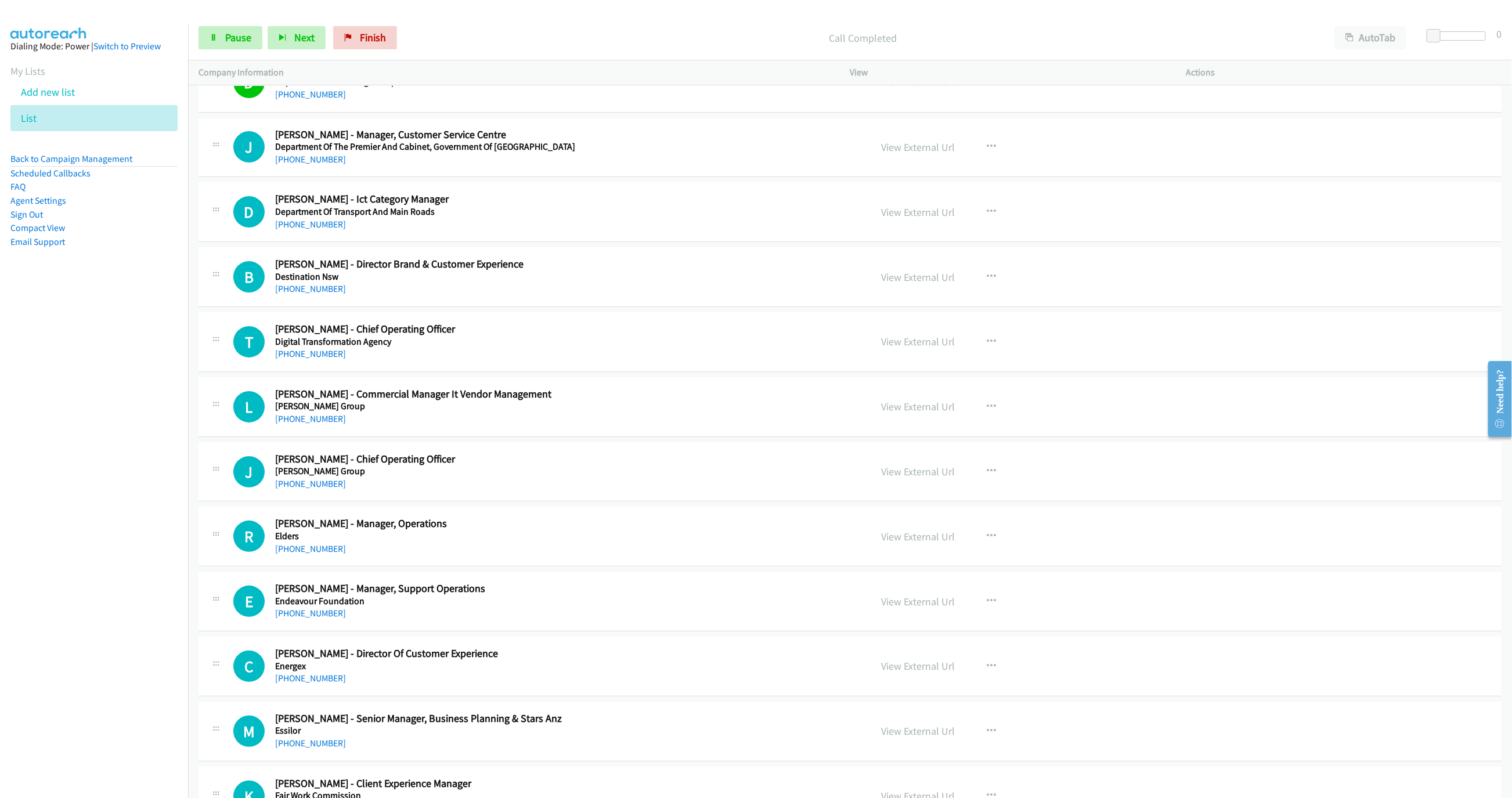
scroll to position [3046, 0]
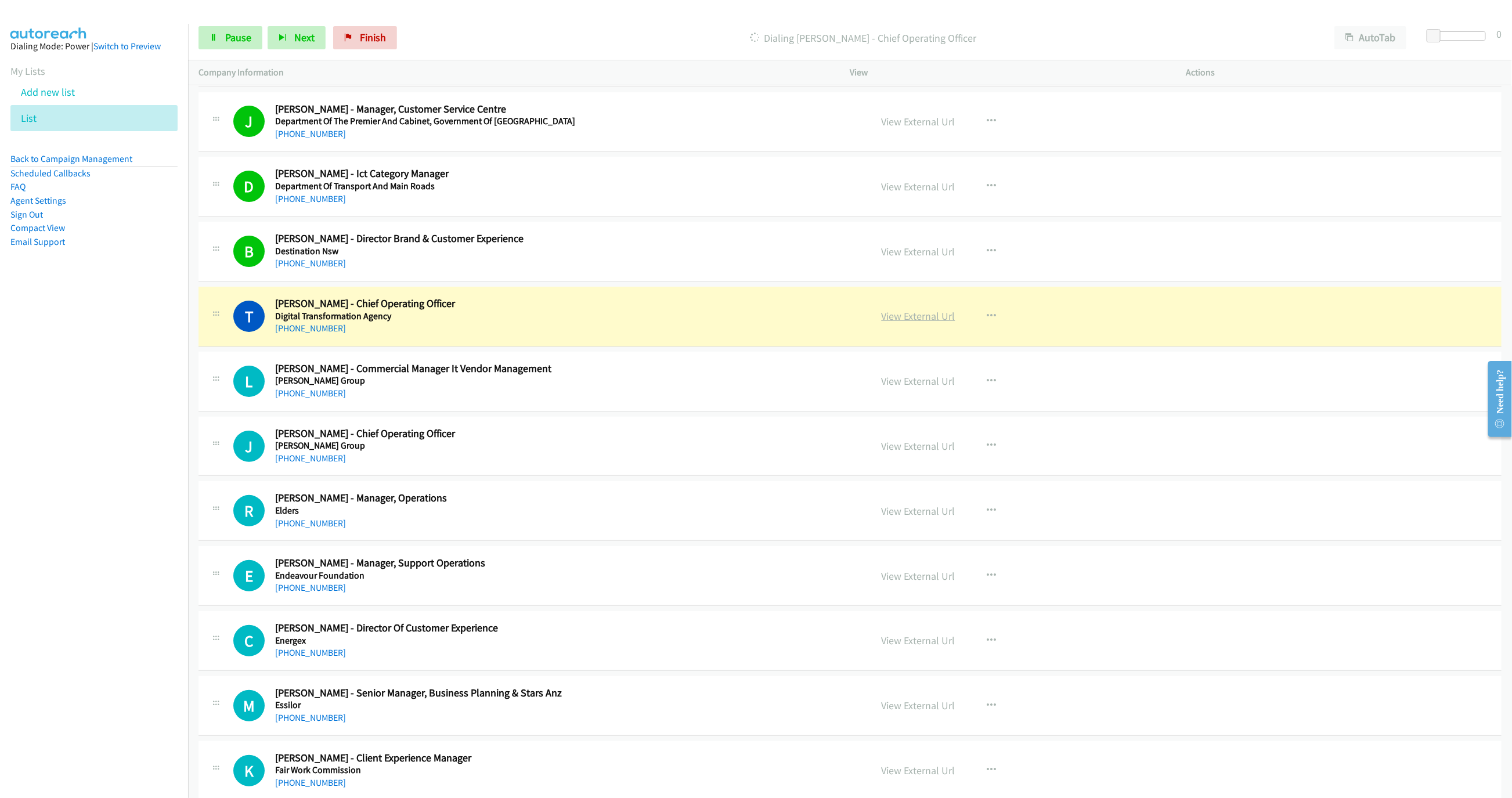
click at [892, 323] on link "View External Url" at bounding box center [918, 316] width 73 height 14
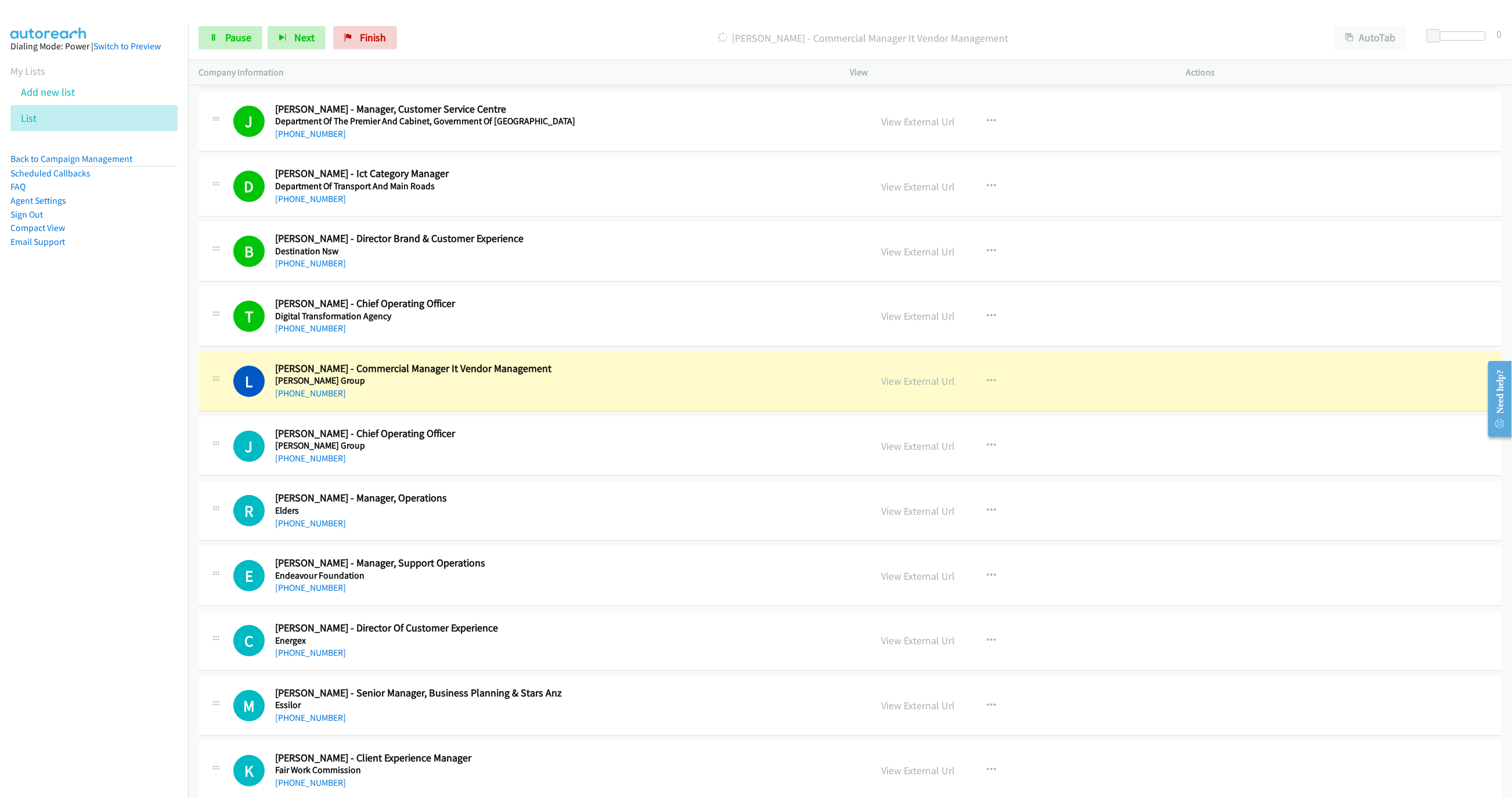
click at [250, 52] on div "Start Calls Pause Next Finish Dialing Leah Gallardo - Commercial Manager It Ven…" at bounding box center [850, 38] width 1324 height 45
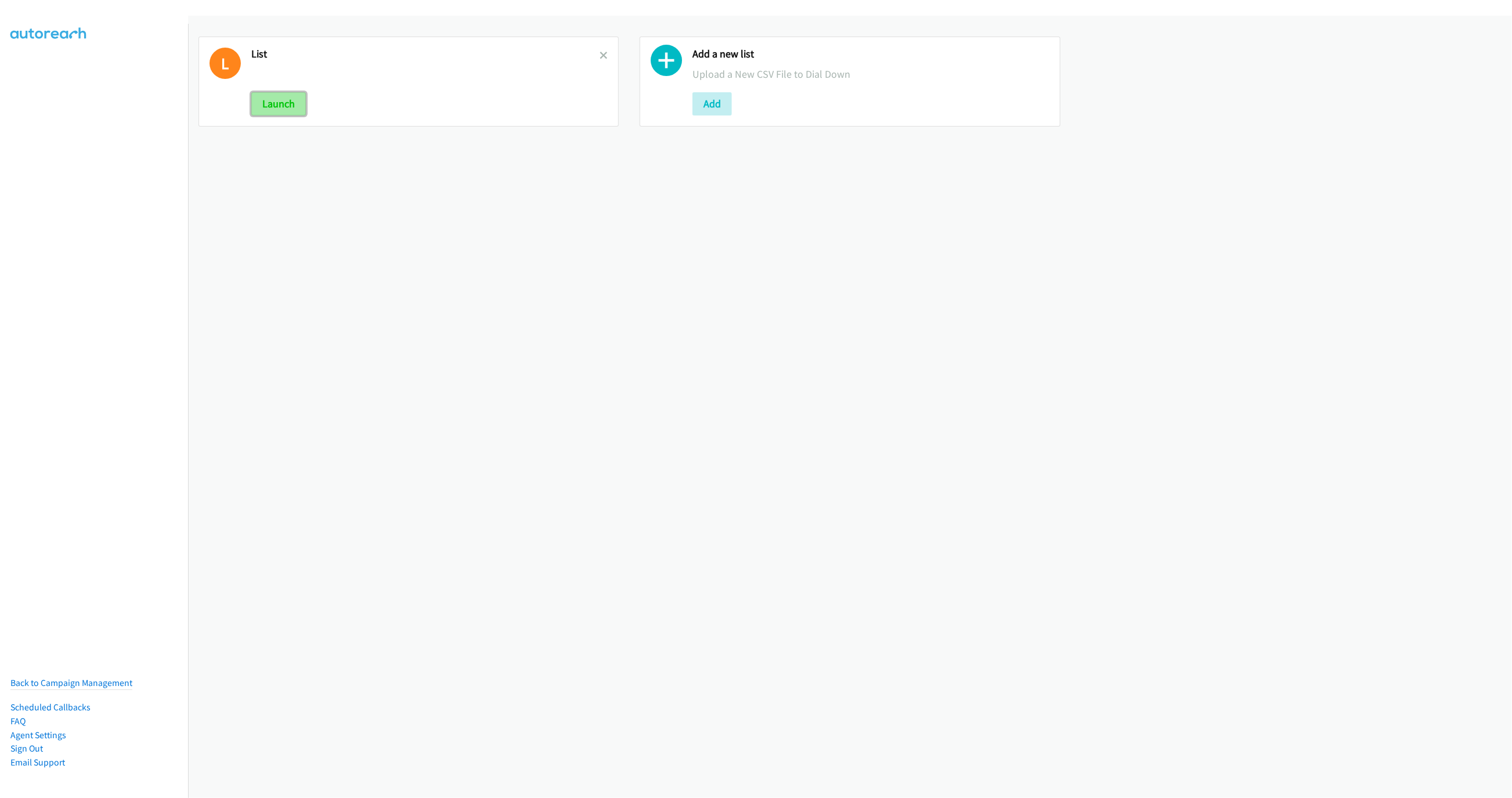
click at [291, 94] on button "Launch" at bounding box center [278, 104] width 54 height 23
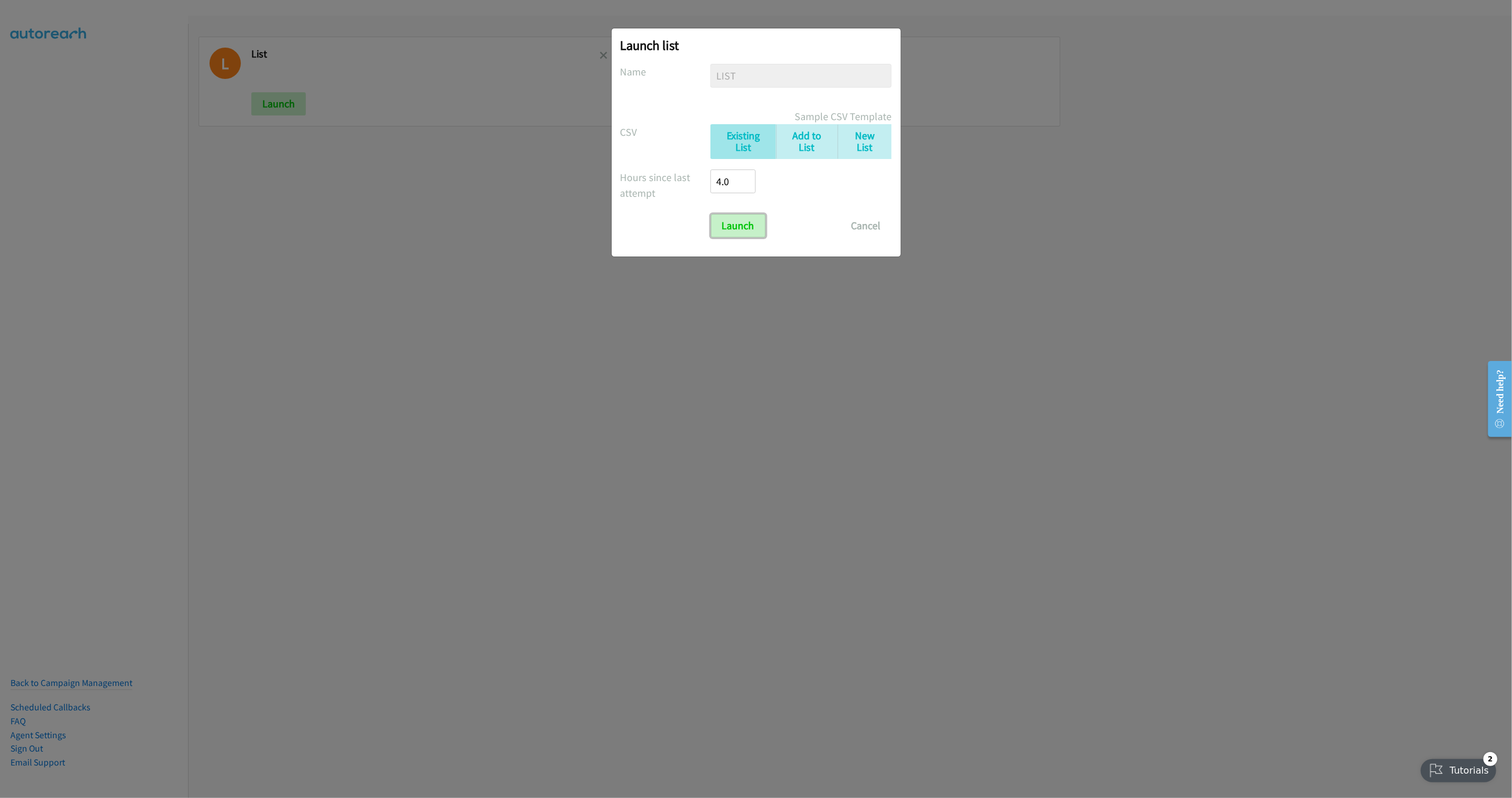
click at [742, 226] on input "Launch" at bounding box center [738, 226] width 54 height 23
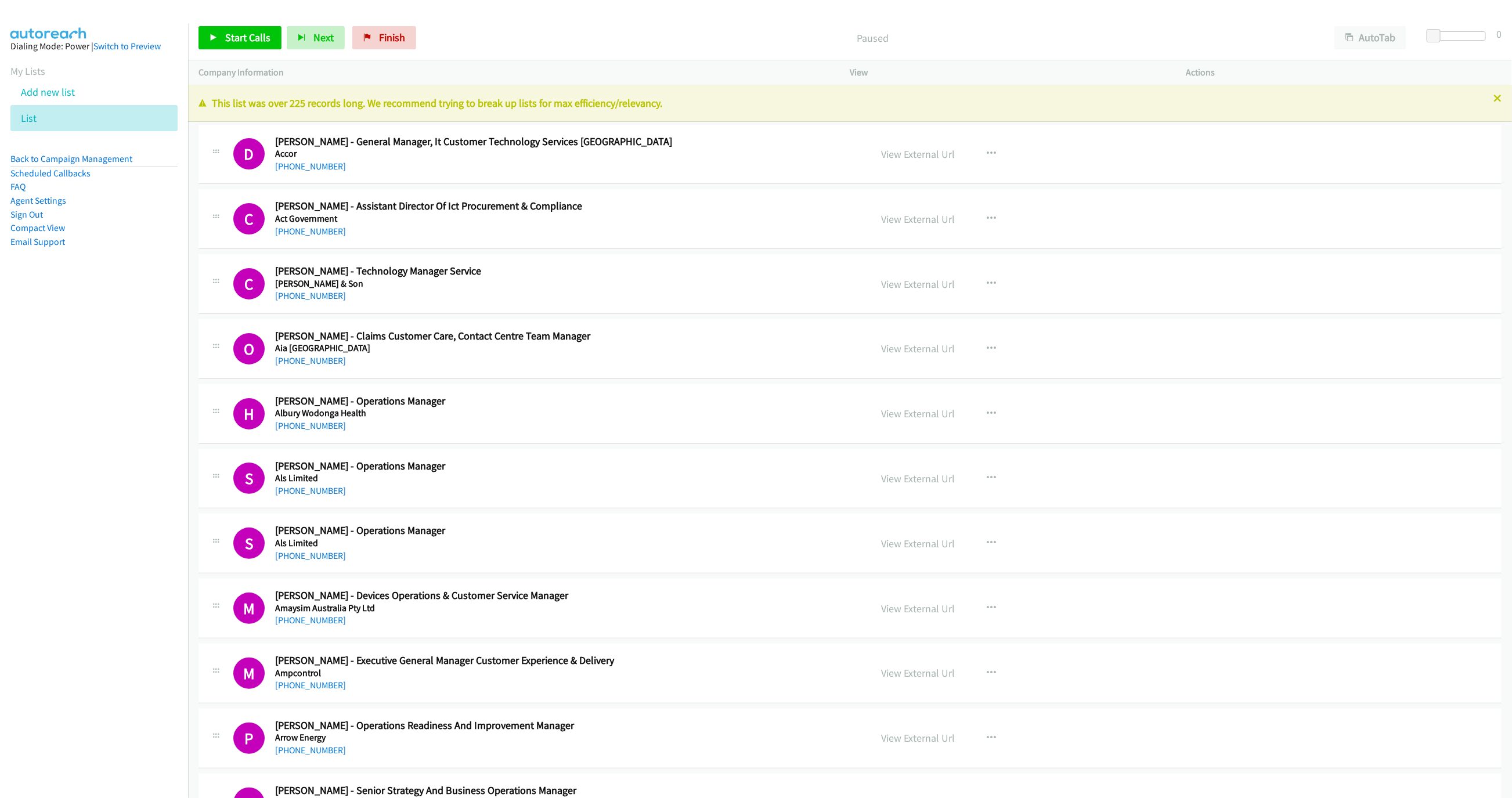
click at [1479, 101] on p "This list was over 225 records long. We recommend trying to break up lists for …" at bounding box center [850, 103] width 1303 height 16
click at [1493, 99] on icon at bounding box center [1497, 99] width 8 height 8
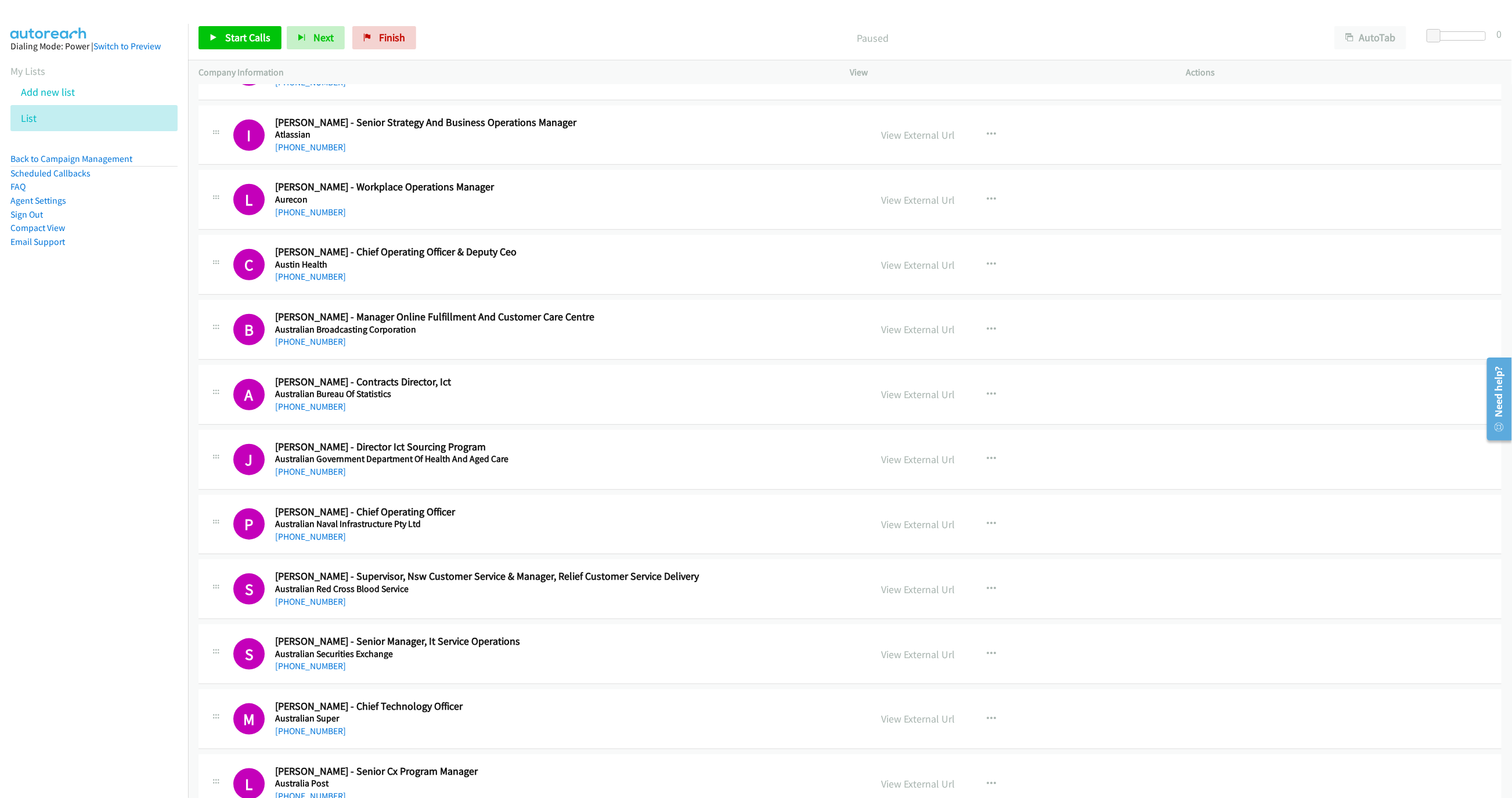
scroll to position [871, 0]
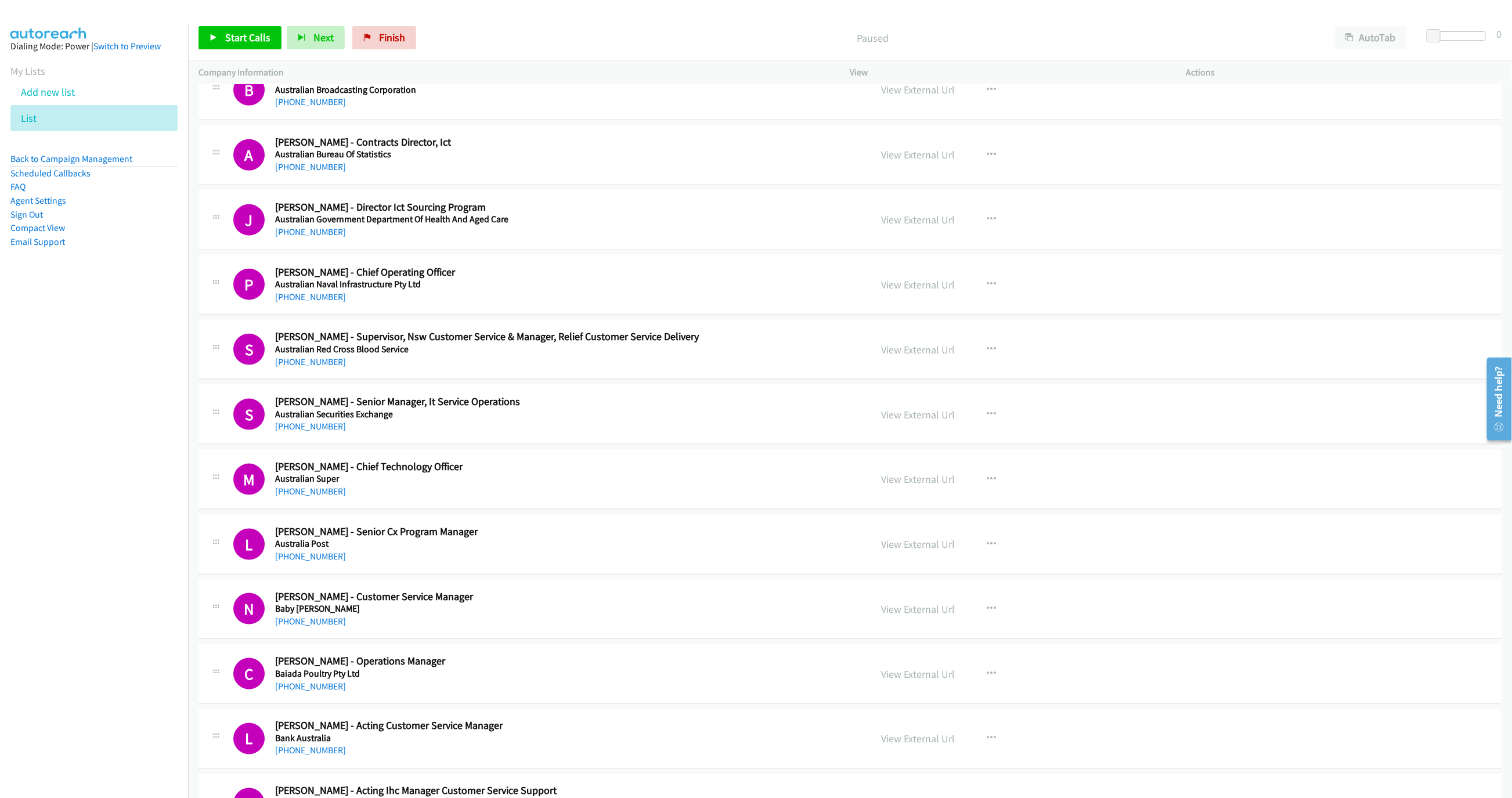
click at [800, 444] on div "S Callback Scheduled [PERSON_NAME] - Senior Manager, It Service Operations Aust…" at bounding box center [850, 414] width 1303 height 60
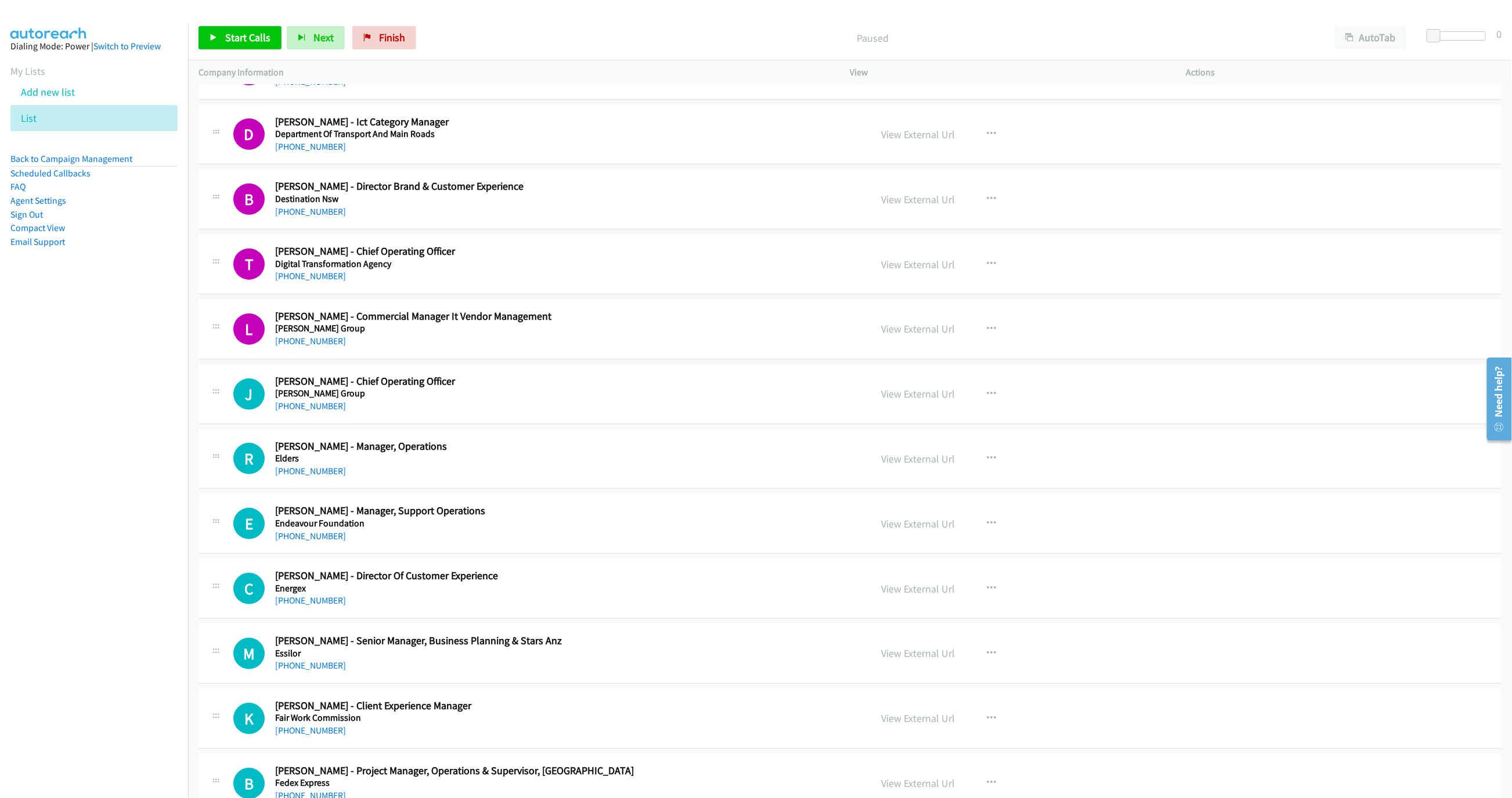
scroll to position [3102, 0]
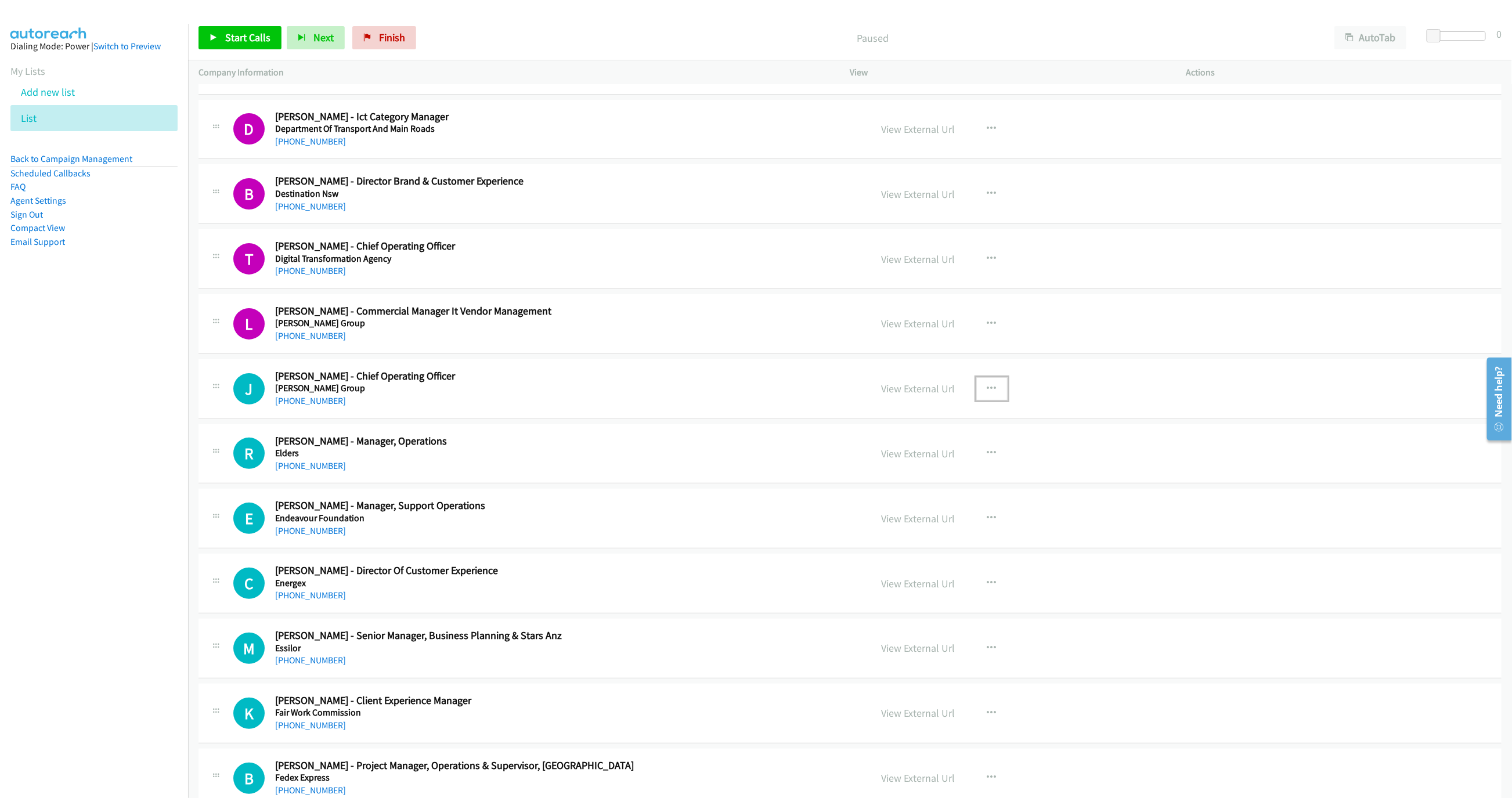
click at [987, 393] on icon "button" at bounding box center [992, 389] width 10 height 10
click at [897, 476] on link "Start Calls Here" at bounding box center [930, 464] width 155 height 23
click at [230, 33] on span "Start Calls" at bounding box center [247, 37] width 45 height 14
click at [612, 308] on div "L Callback Scheduled [PERSON_NAME] - Commercial Manager It Vendor Management [P…" at bounding box center [850, 324] width 1303 height 60
click at [412, 265] on h5 "Digital Transformation Agency" at bounding box center [517, 258] width 484 height 12
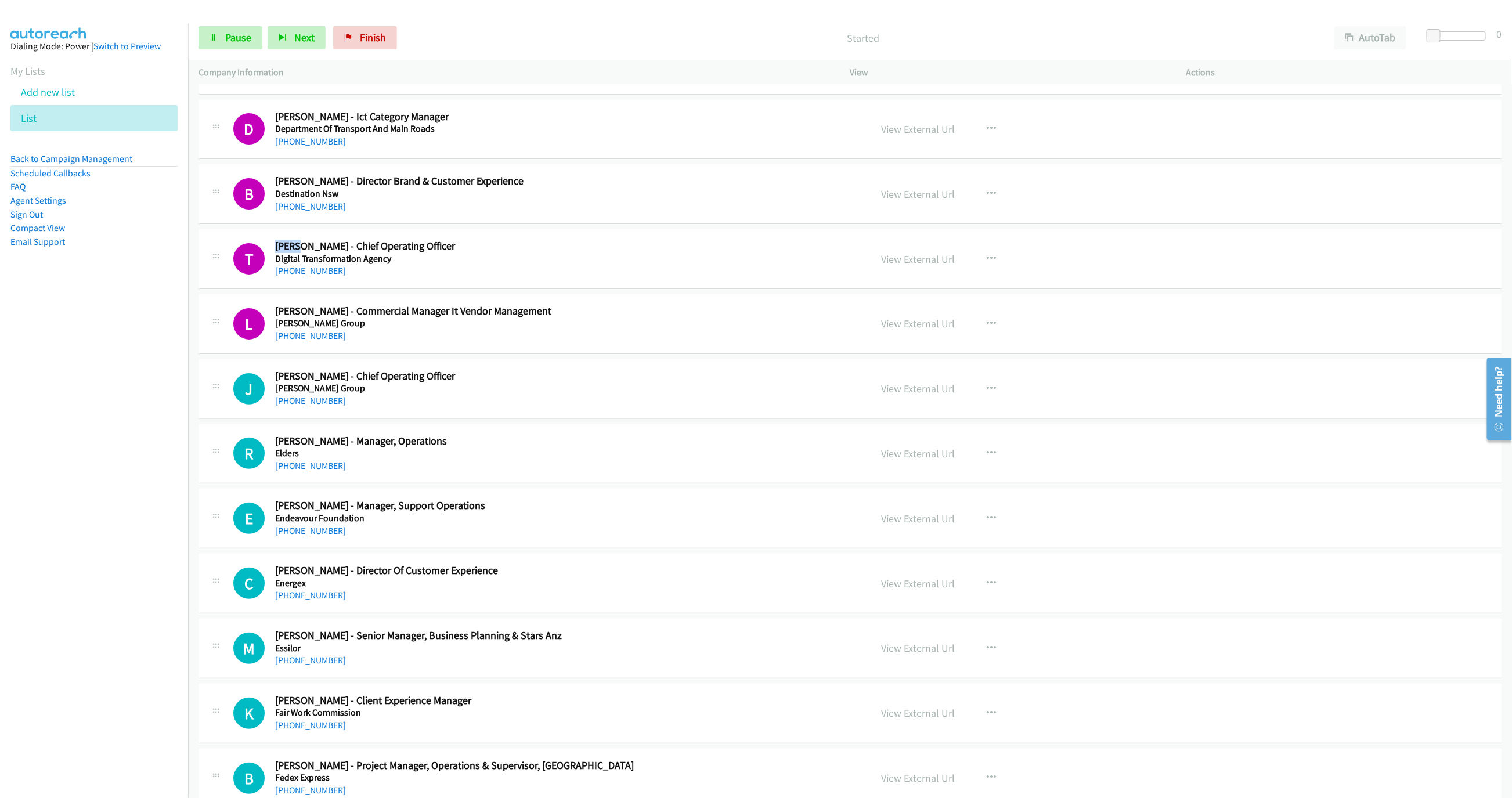
click at [403, 253] on h2 "[PERSON_NAME] - Chief Operating Officer" at bounding box center [517, 246] width 484 height 14
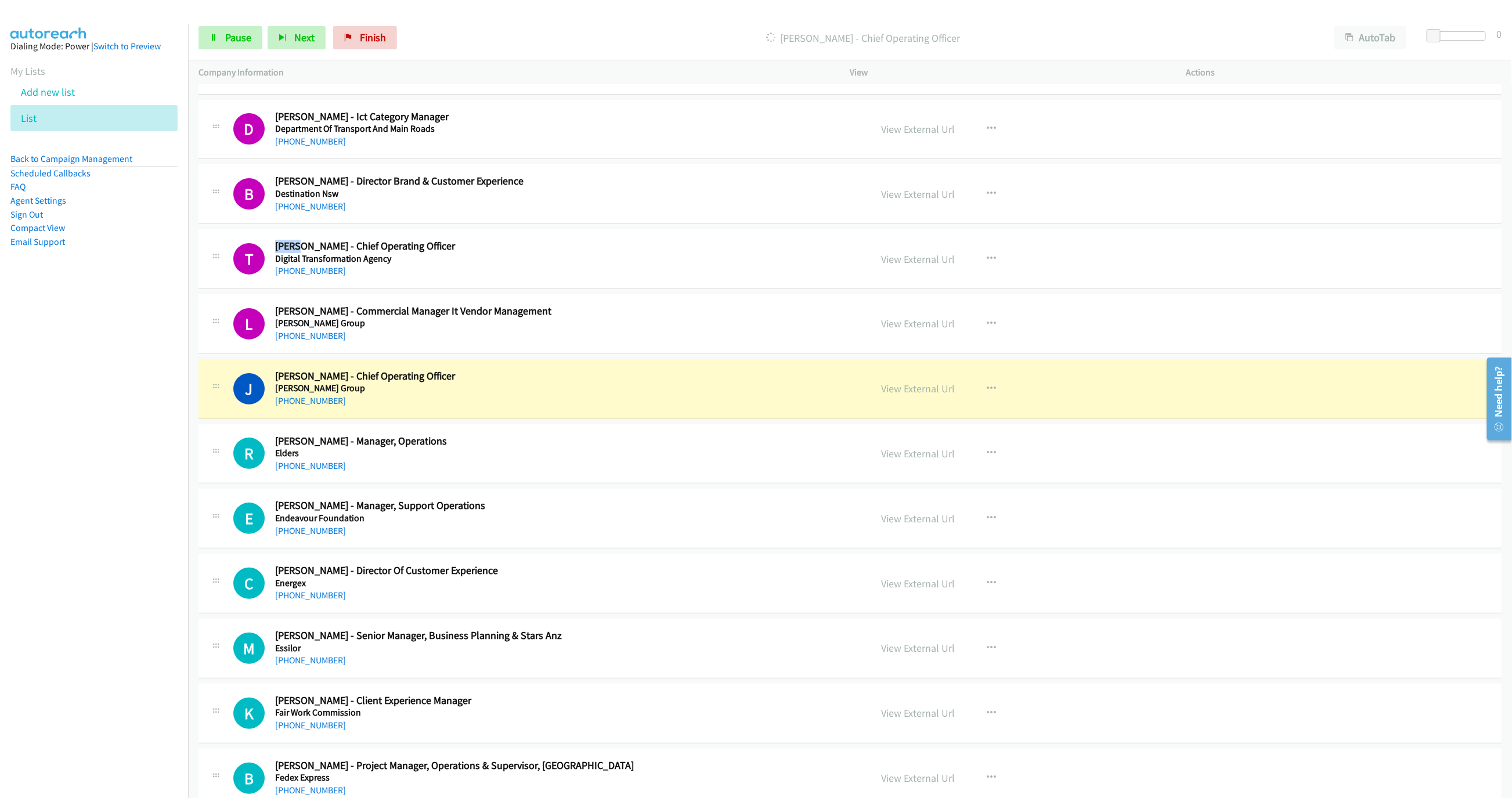
click at [600, 265] on h5 "Digital Transformation Agency" at bounding box center [517, 258] width 484 height 12
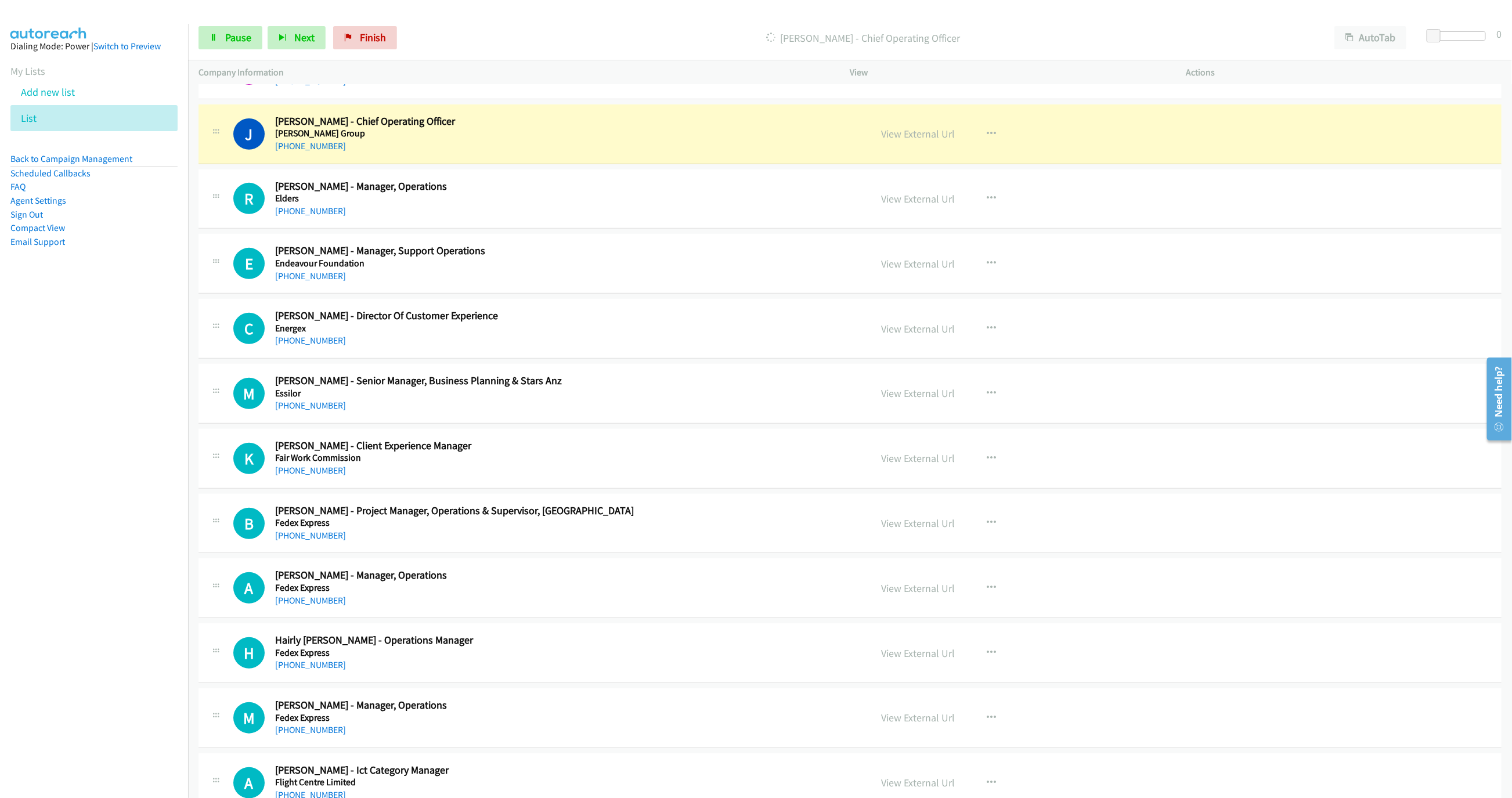
scroll to position [3363, 0]
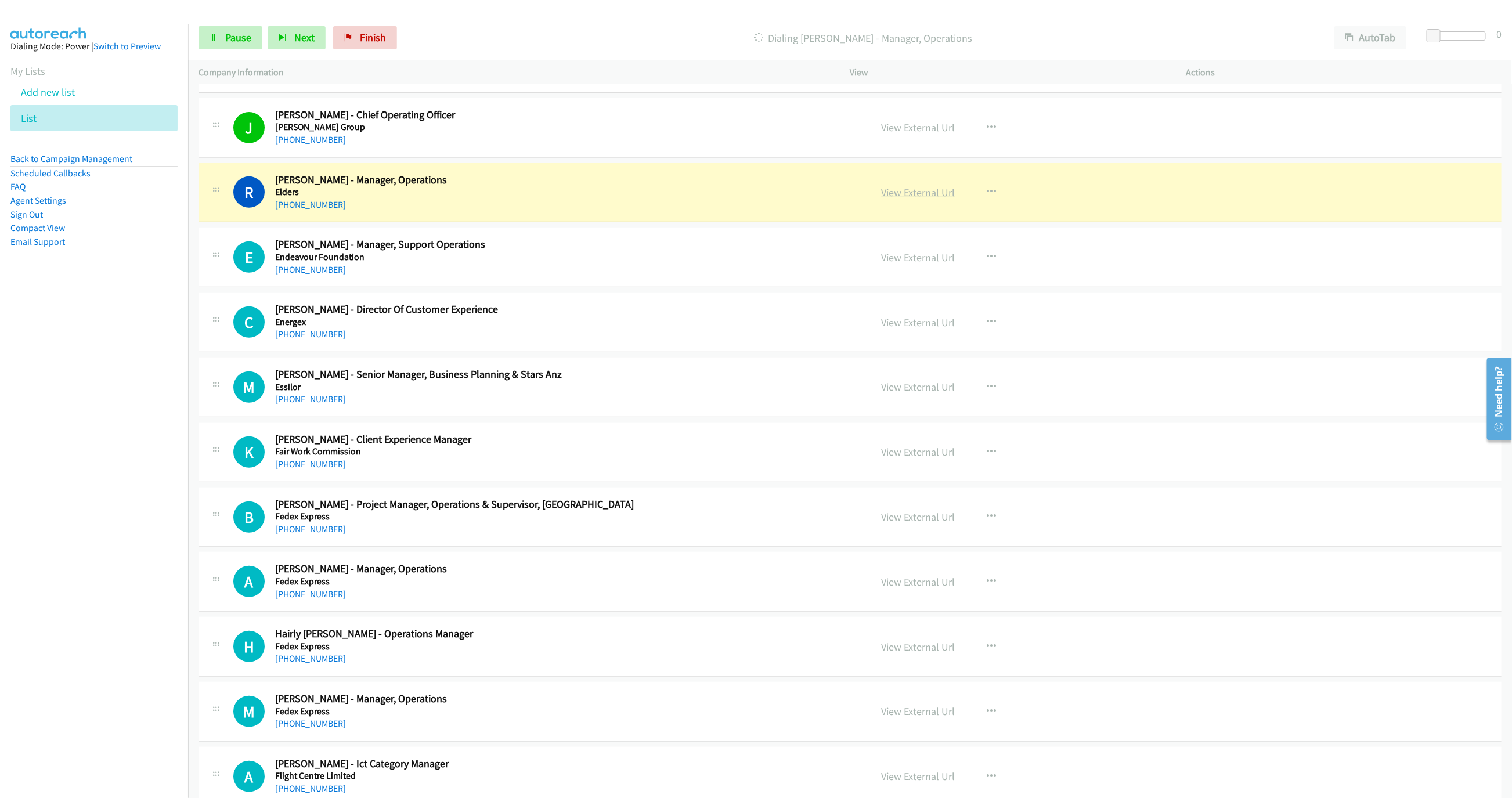
click at [927, 199] on link "View External Url" at bounding box center [918, 192] width 73 height 14
click at [242, 42] on span "Pause" at bounding box center [238, 37] width 26 height 14
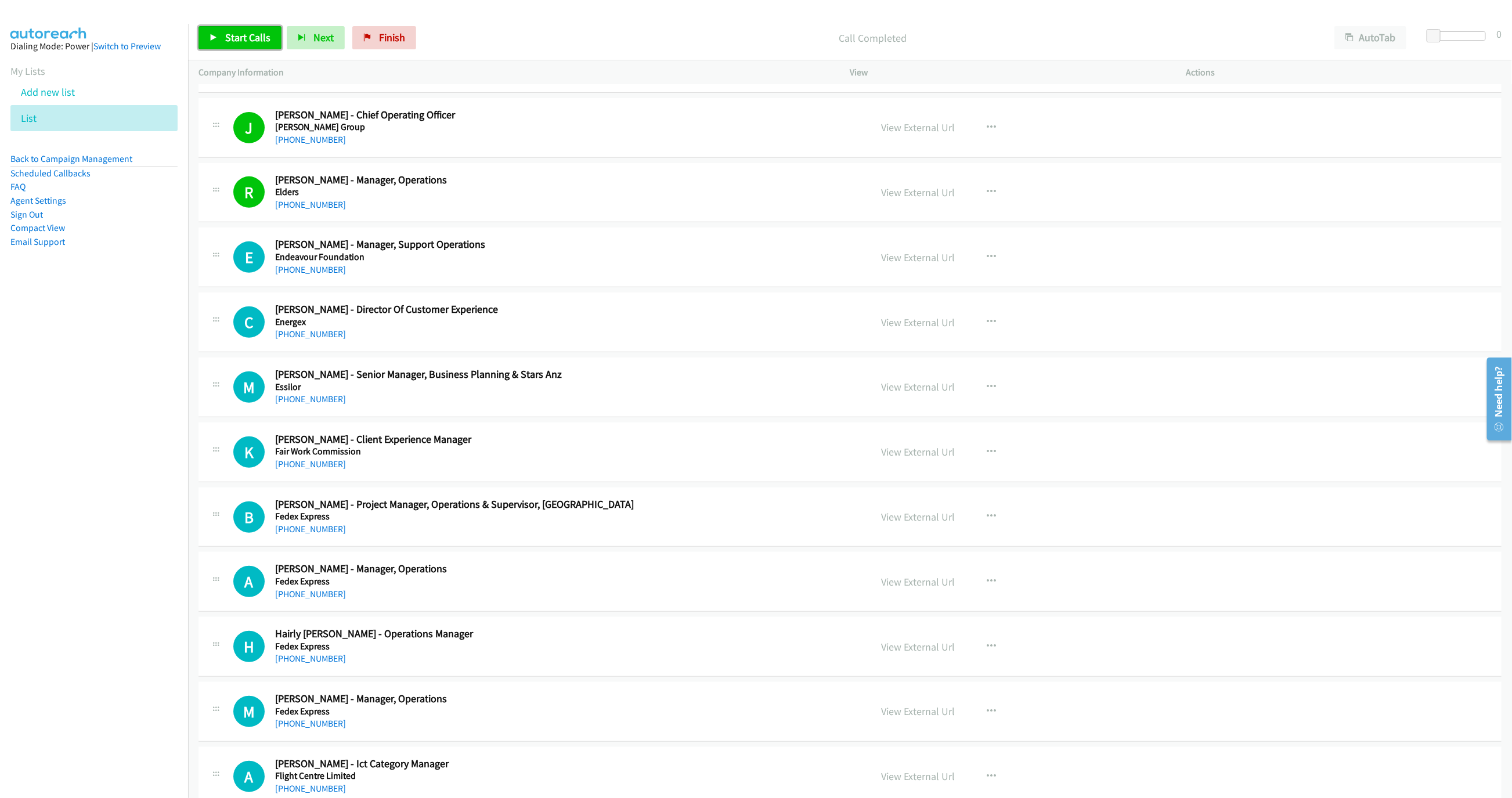
click at [234, 29] on link "Start Calls" at bounding box center [240, 37] width 83 height 23
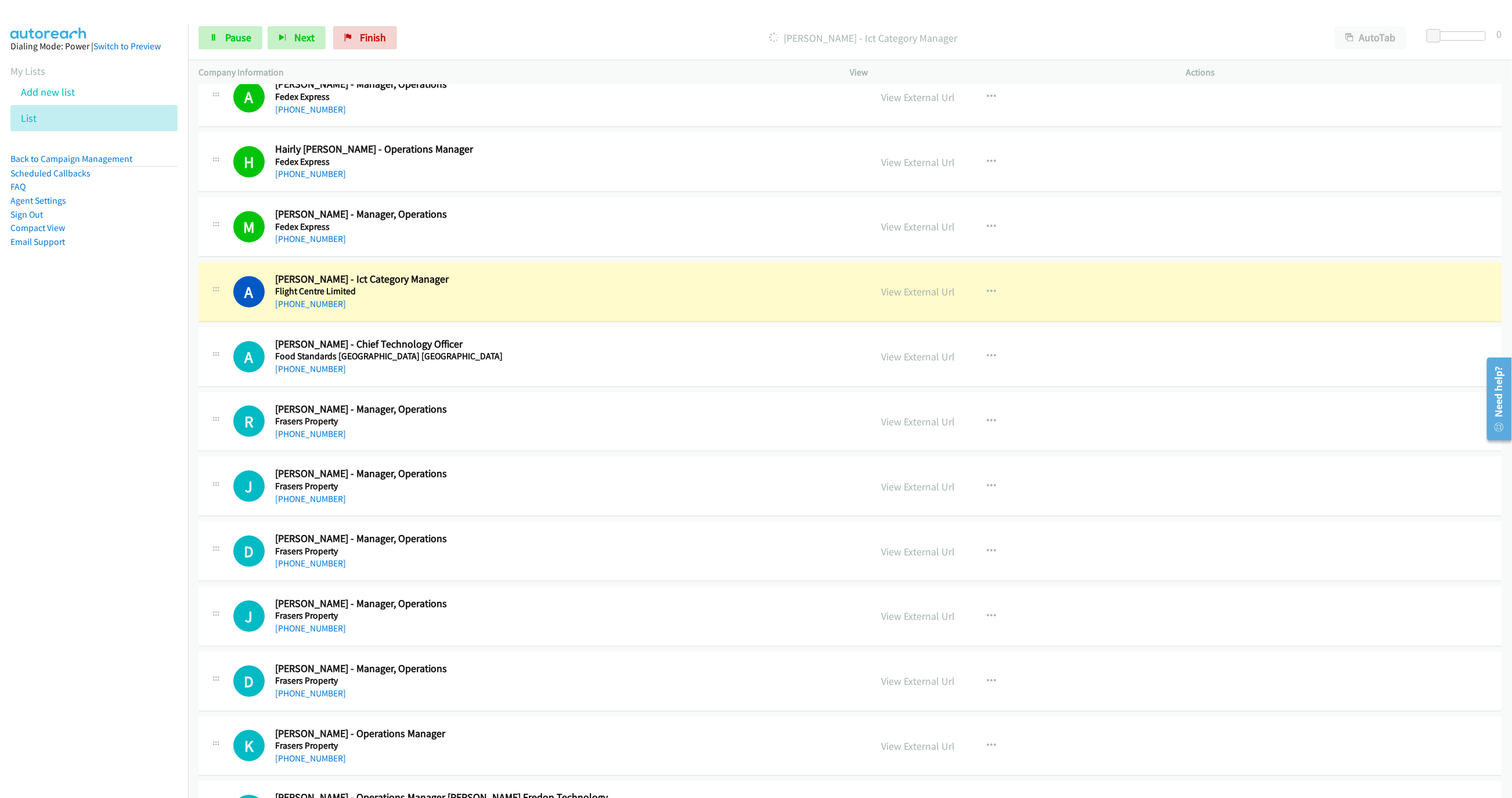
scroll to position [3885, 0]
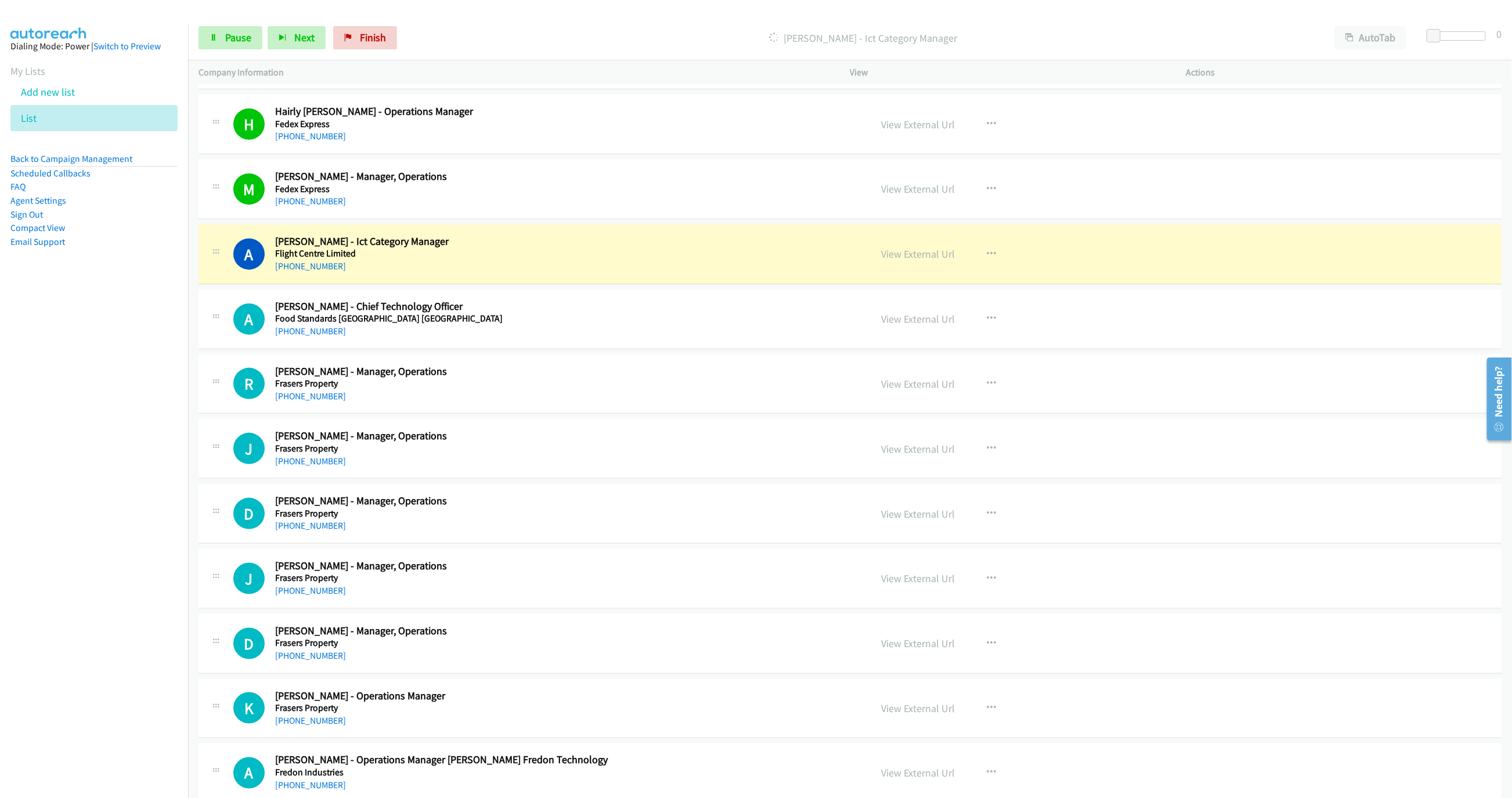
click at [128, 482] on nav "Dialing Mode: Power | Switch to Preview My Lists Add new list List Back to Camp…" at bounding box center [94, 423] width 189 height 798
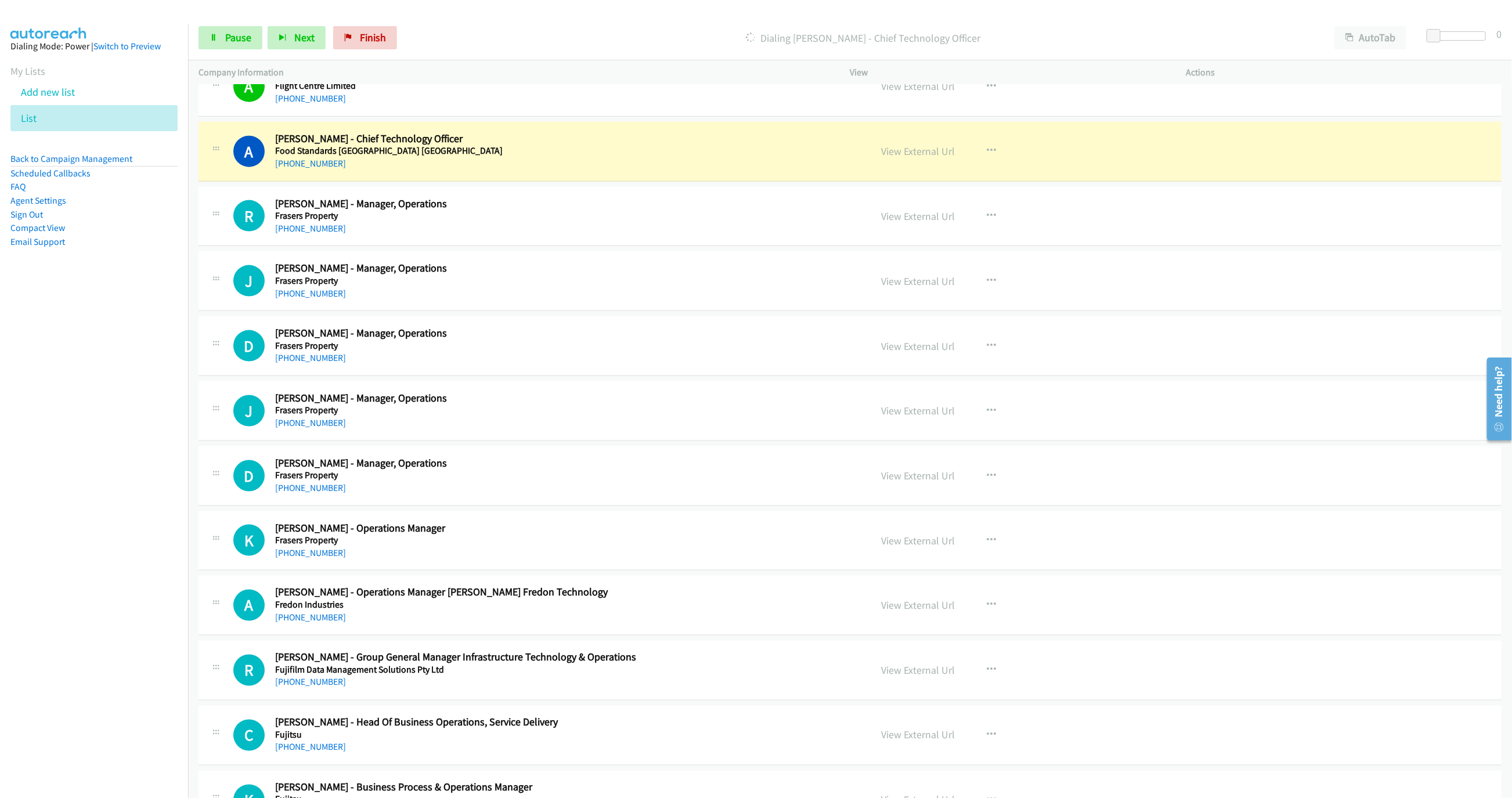
scroll to position [4059, 0]
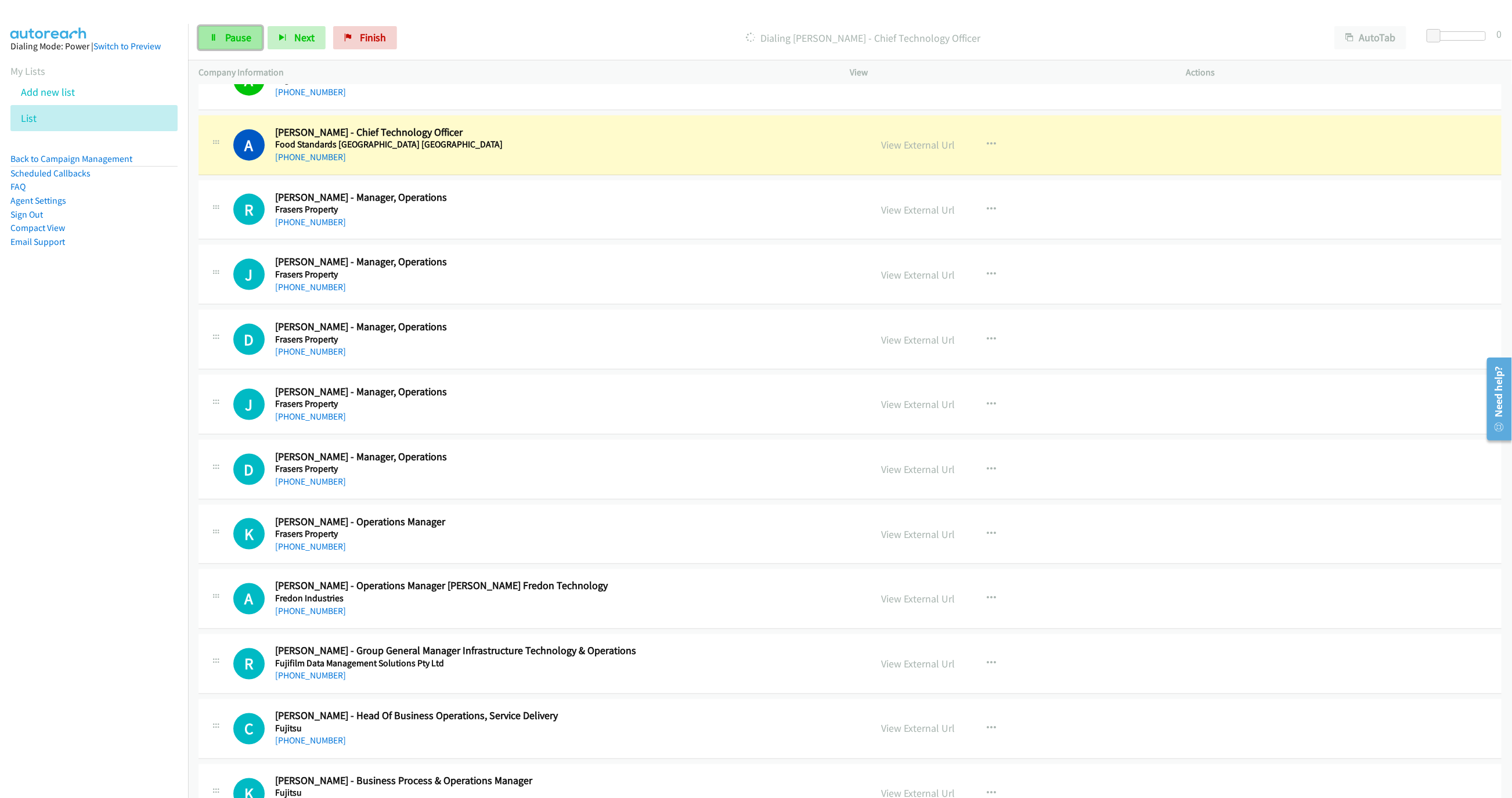
click at [229, 49] on link "Pause" at bounding box center [230, 37] width 64 height 23
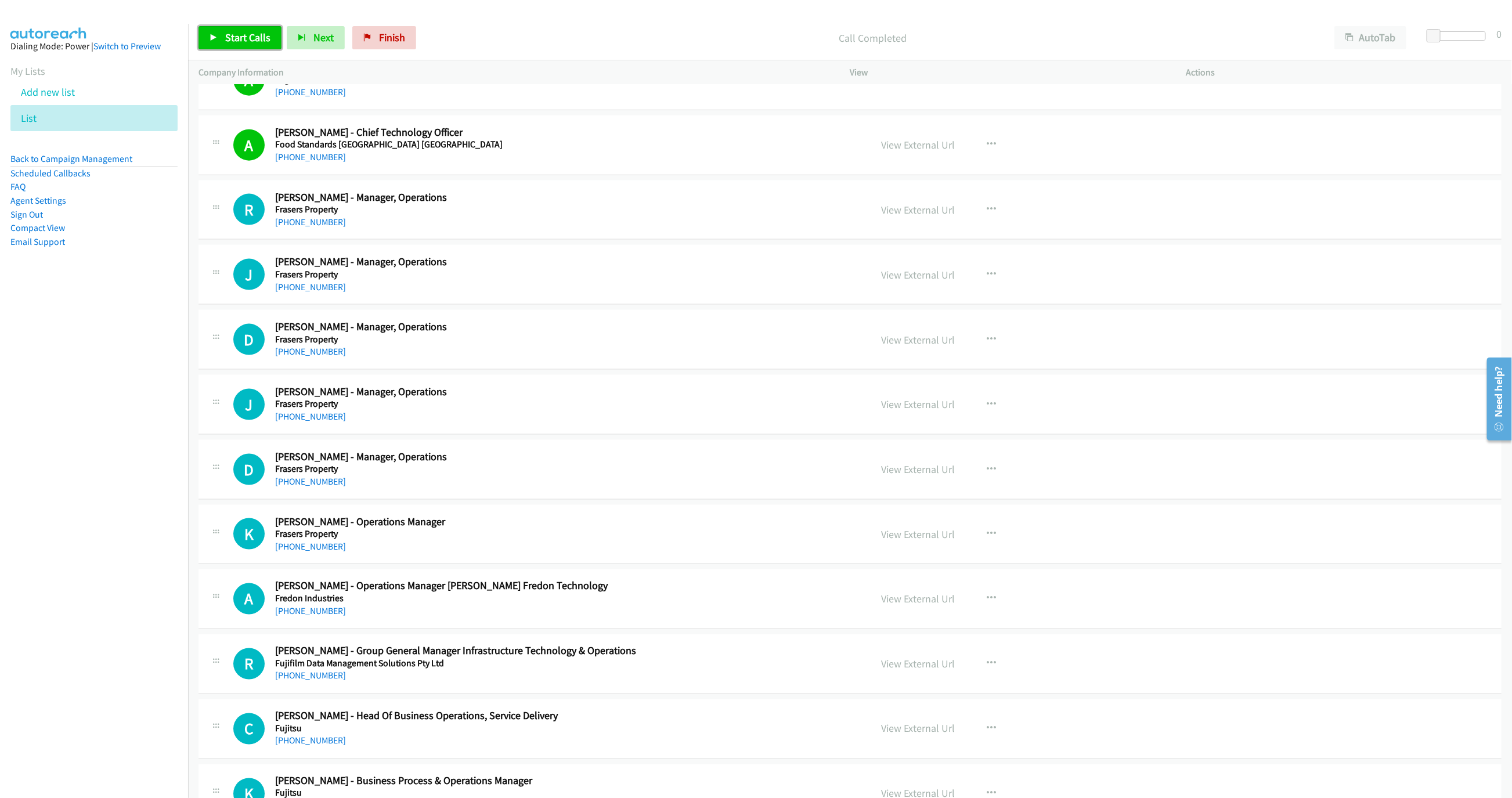
click at [219, 33] on link "Start Calls" at bounding box center [240, 37] width 83 height 23
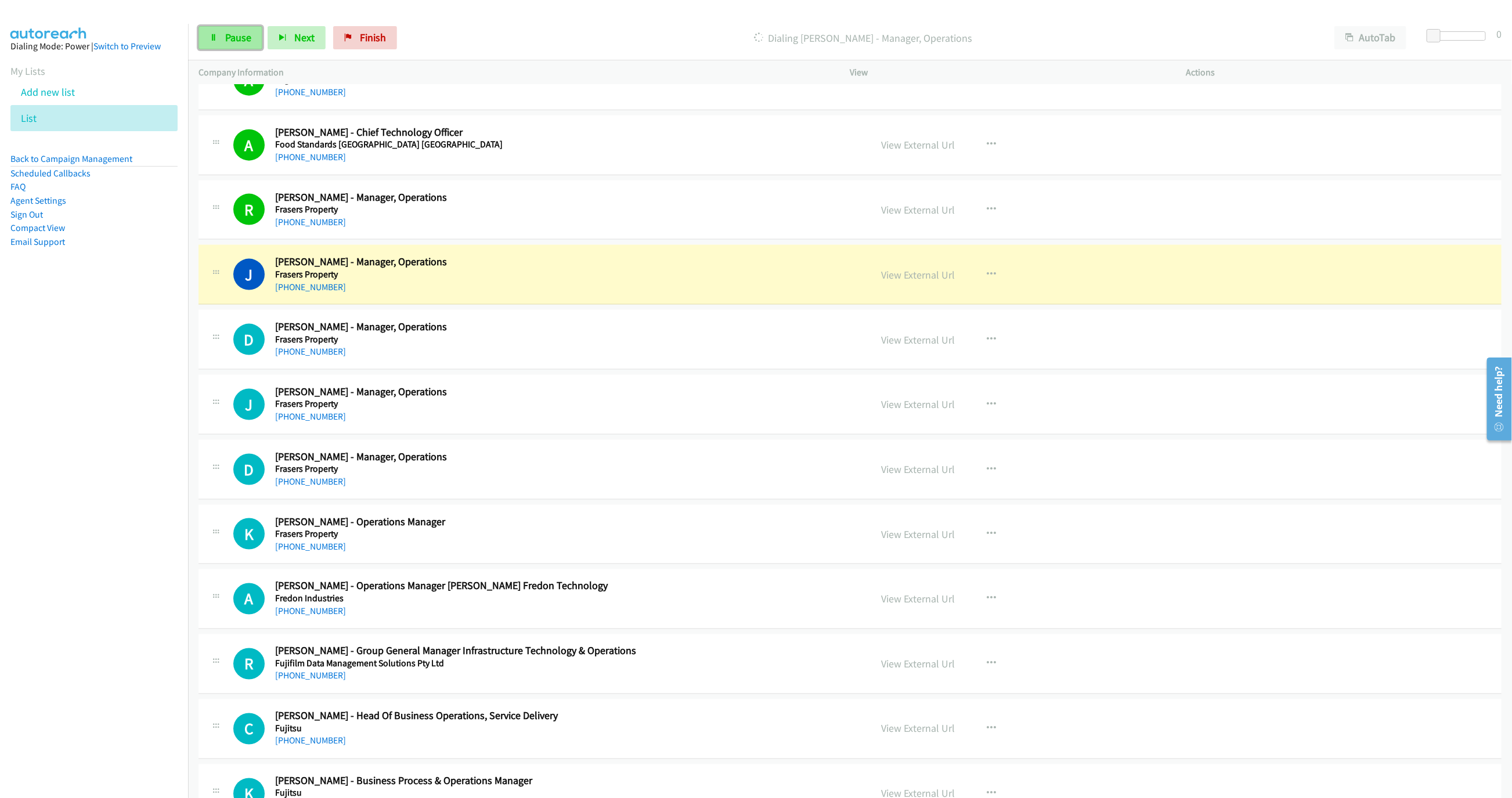
click at [210, 48] on link "Pause" at bounding box center [230, 37] width 64 height 23
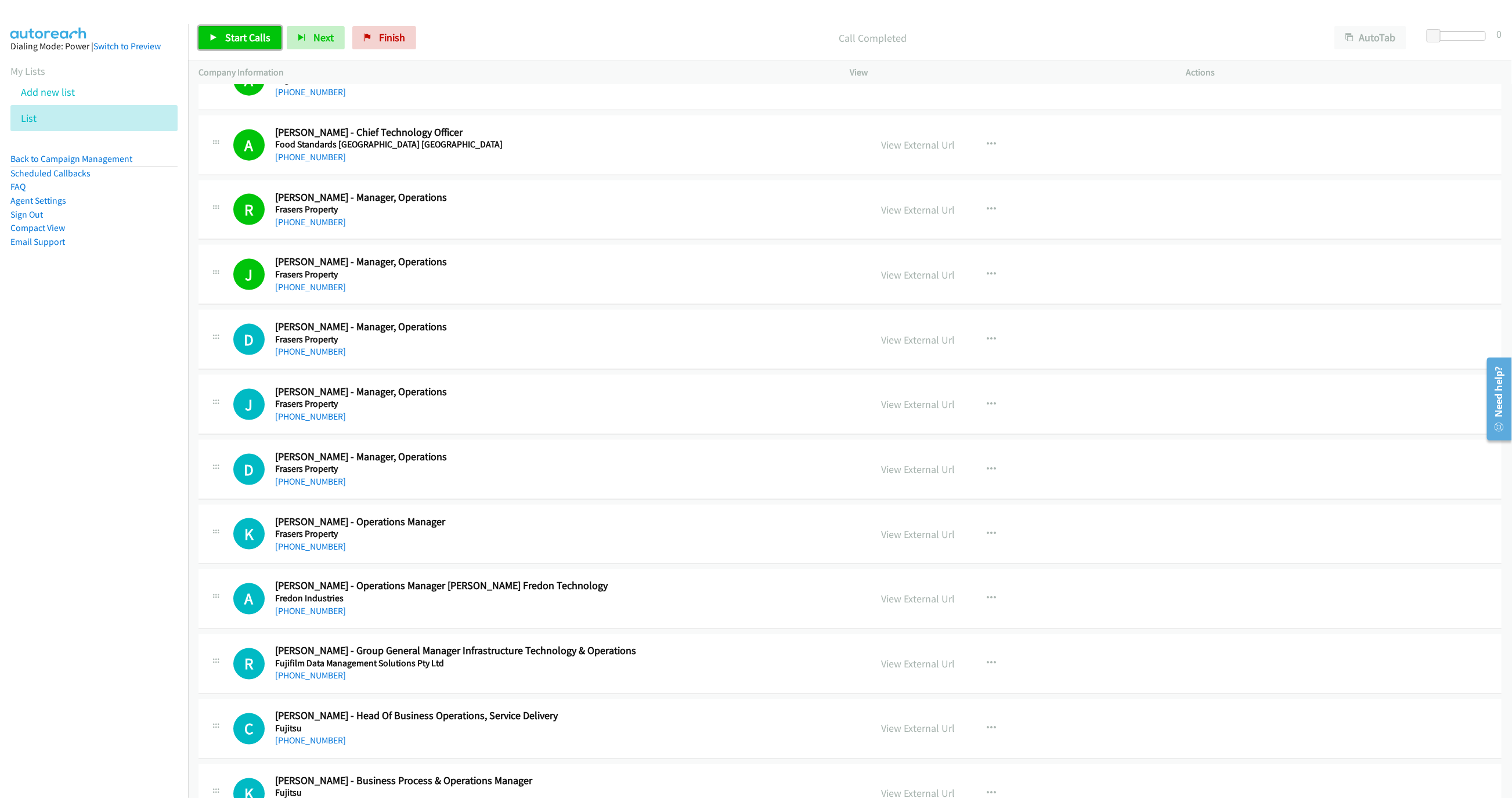
click at [238, 44] on link "Start Calls" at bounding box center [240, 37] width 83 height 23
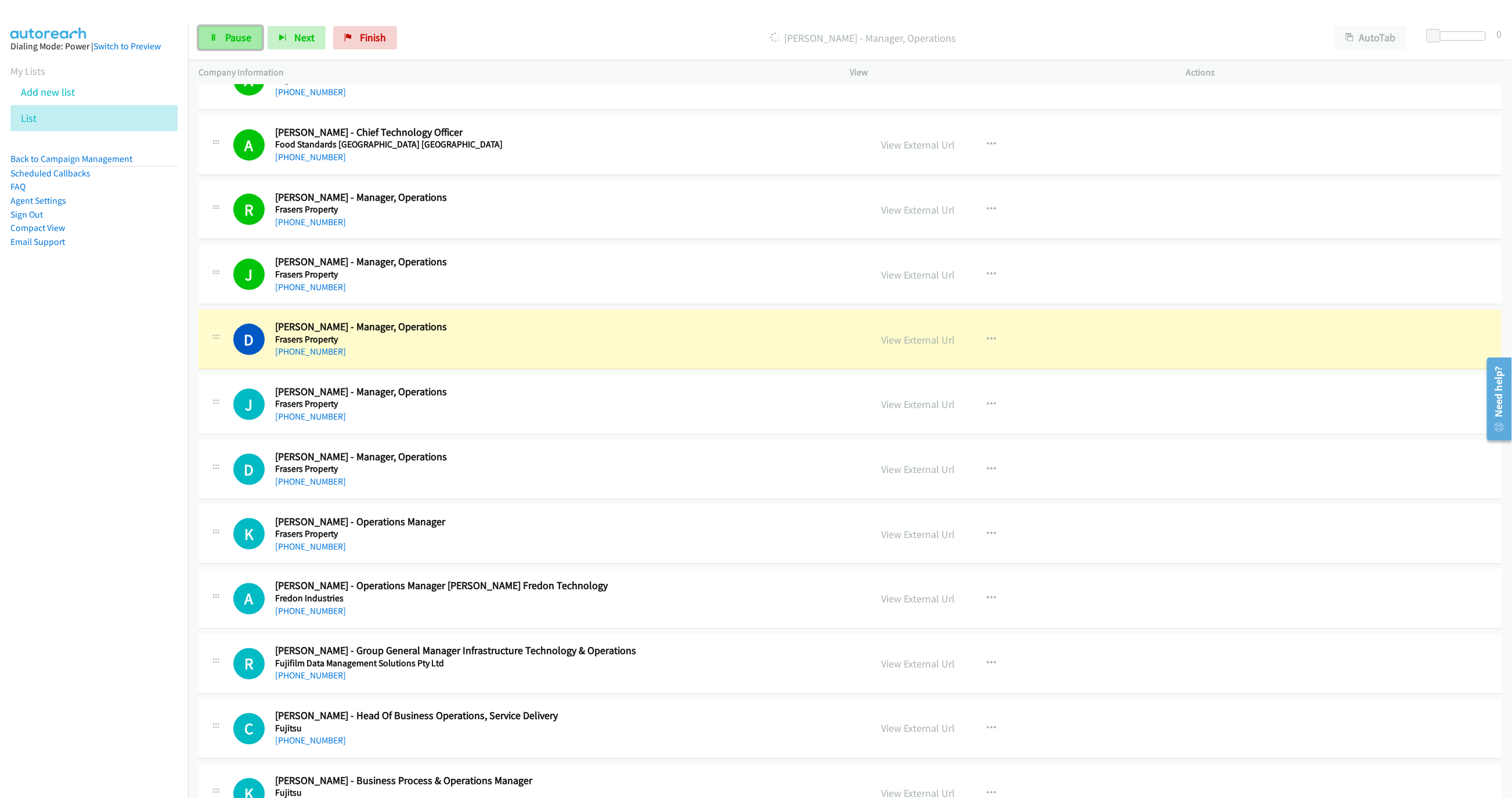
click at [229, 26] on link "Pause" at bounding box center [230, 37] width 64 height 23
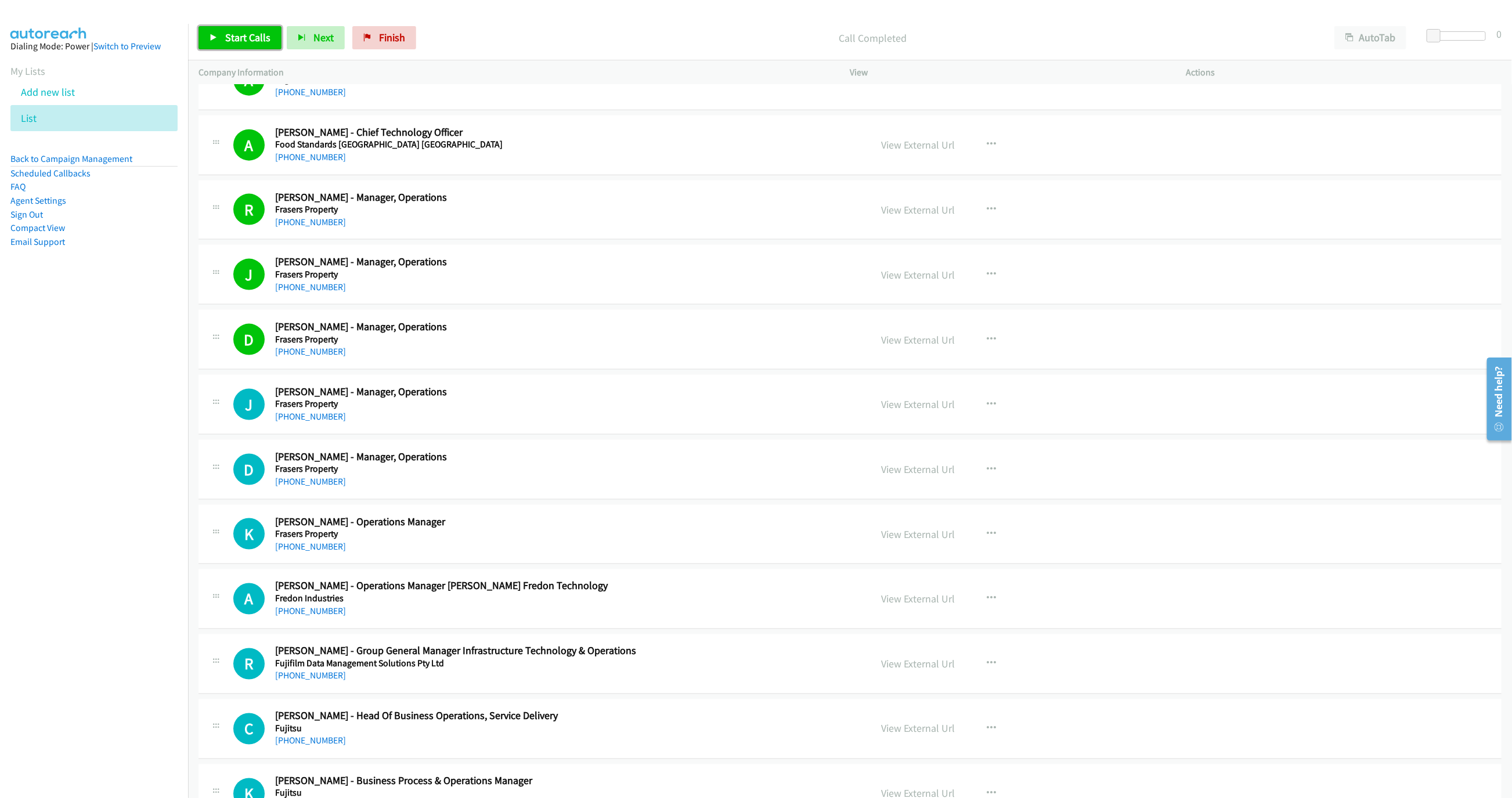
click at [232, 35] on span "Start Calls" at bounding box center [247, 37] width 45 height 14
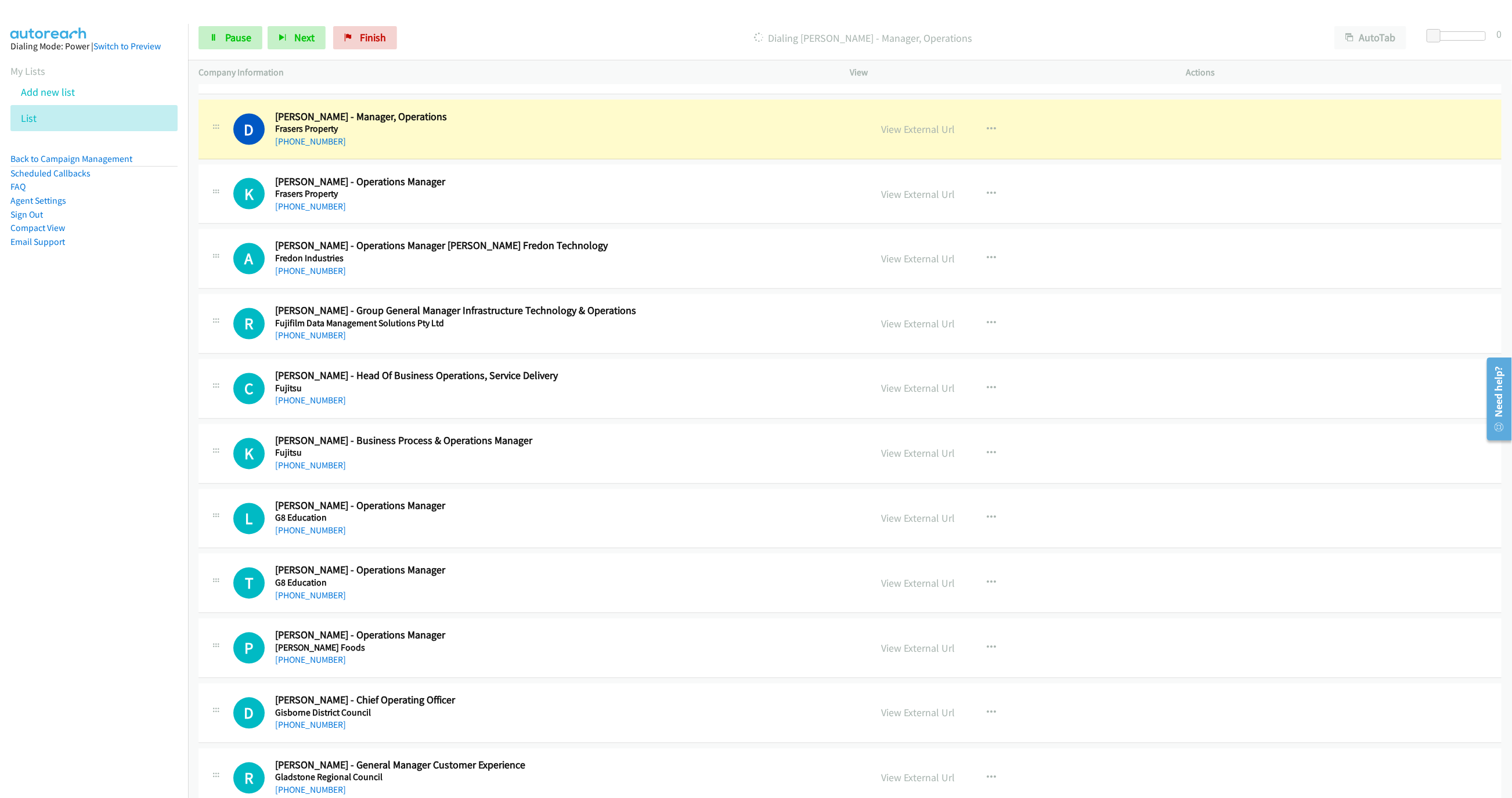
scroll to position [4407, 0]
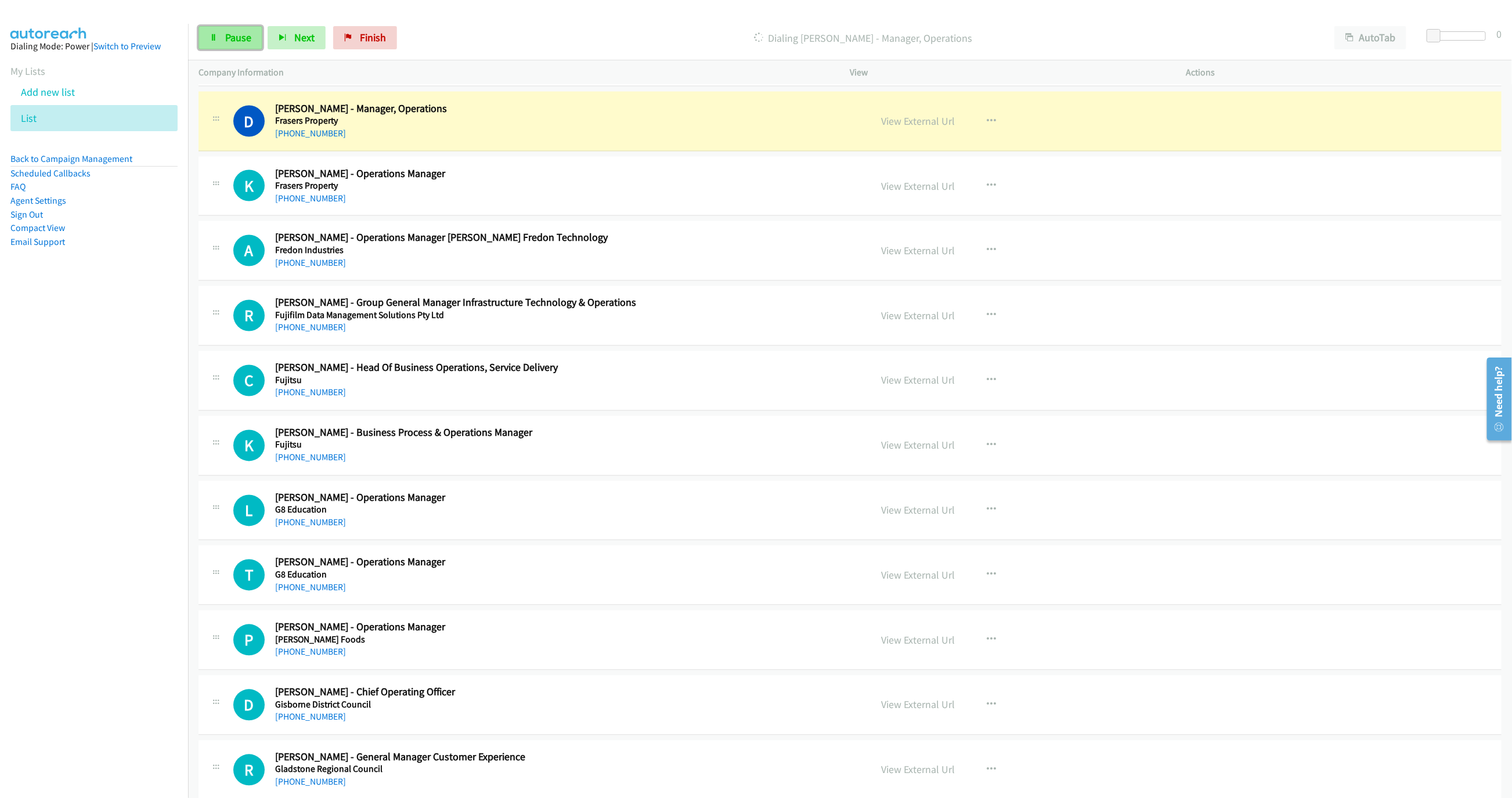
click at [246, 44] on link "Pause" at bounding box center [230, 37] width 64 height 23
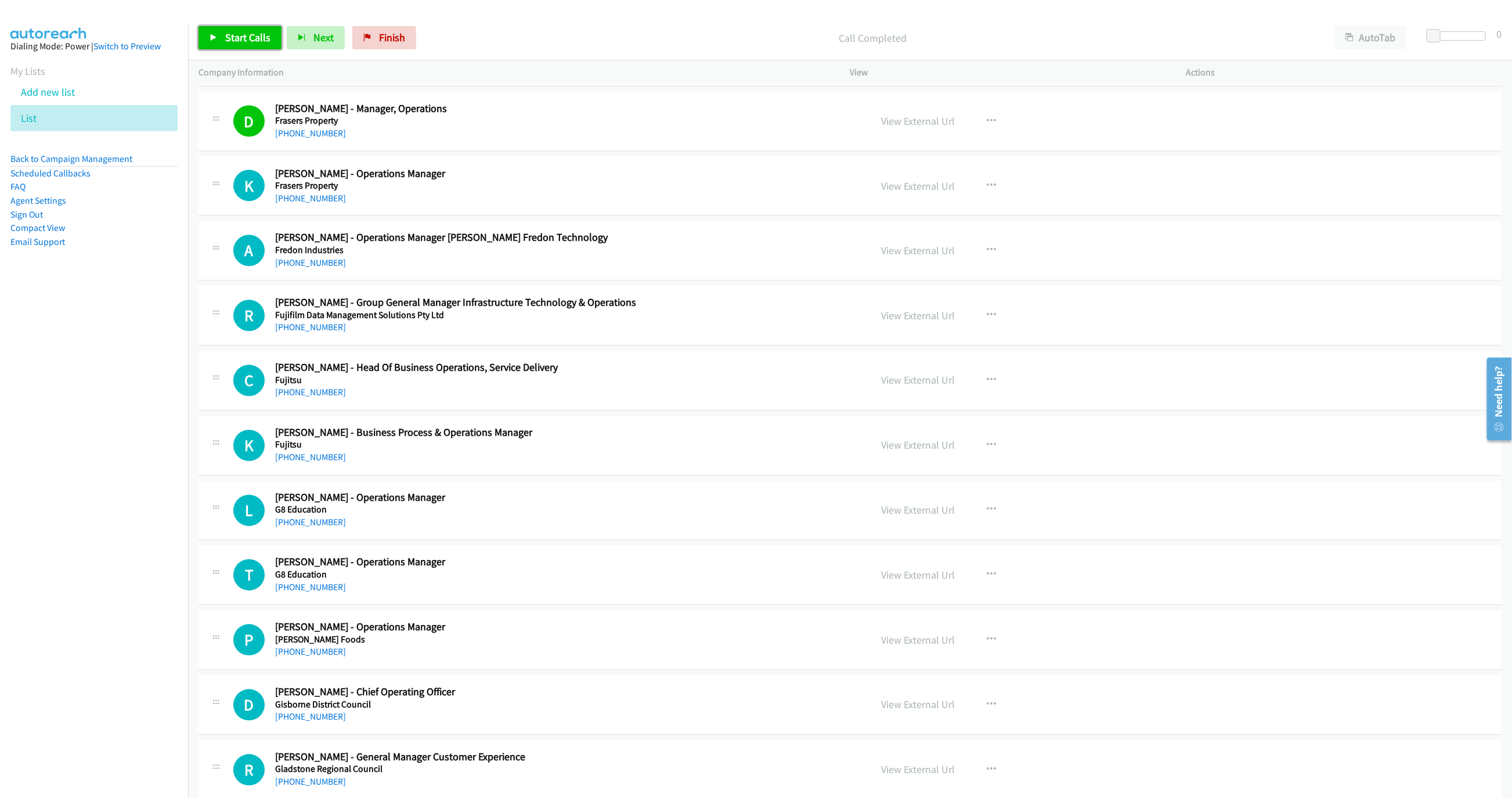
click at [250, 30] on link "Start Calls" at bounding box center [240, 37] width 83 height 23
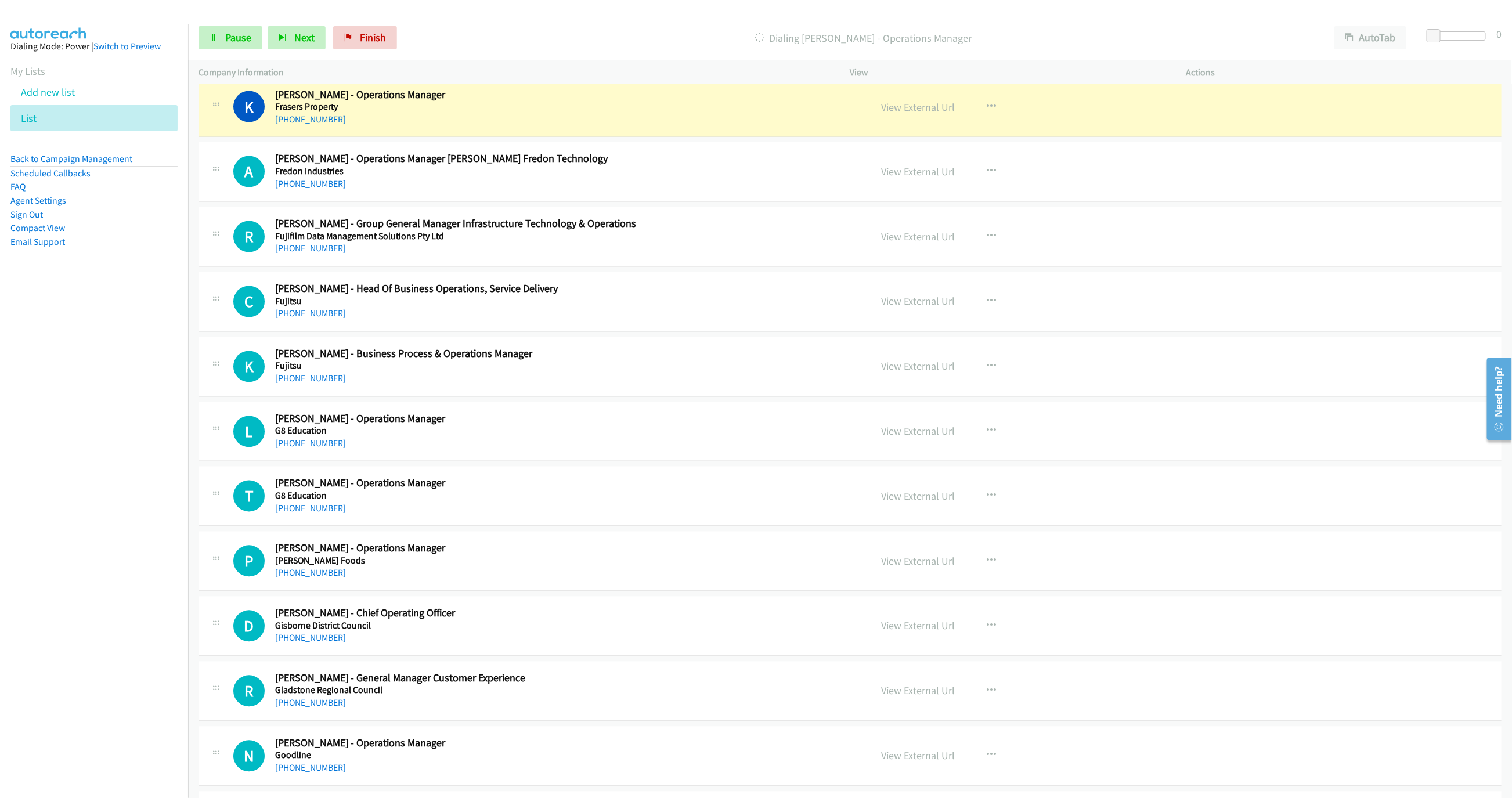
scroll to position [4494, 0]
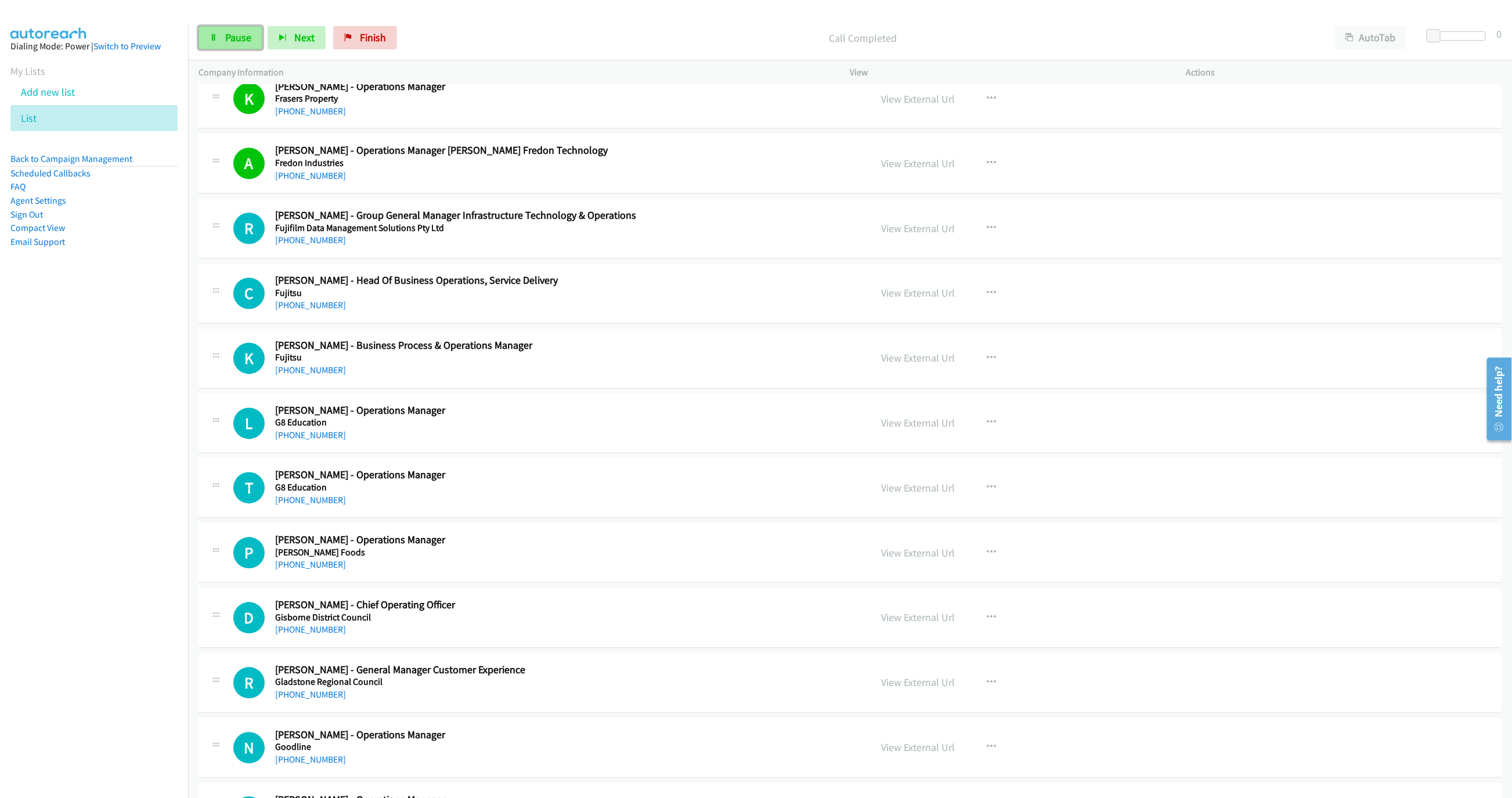
click at [215, 44] on link "Pause" at bounding box center [230, 37] width 64 height 23
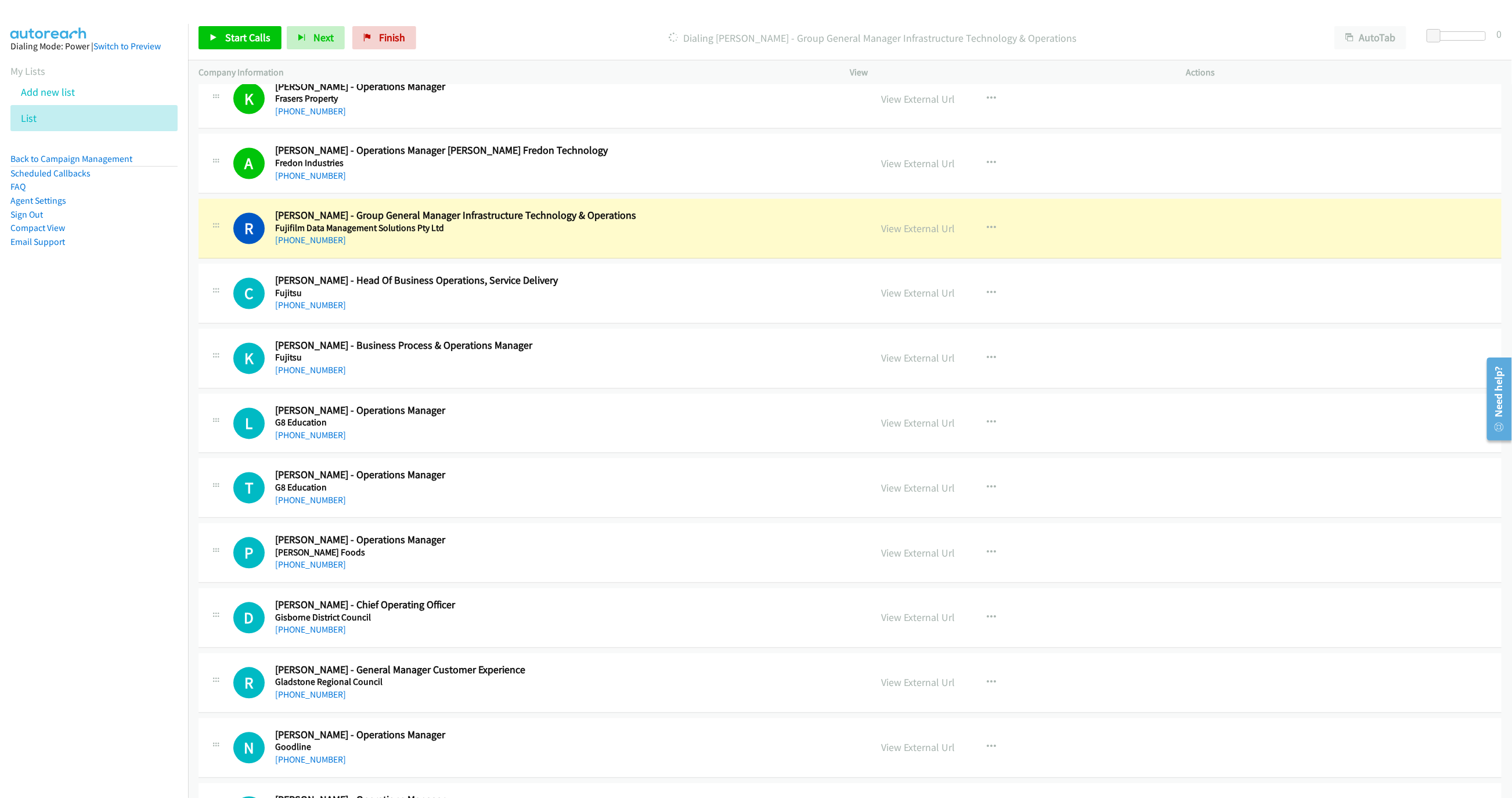
click at [550, 234] on h5 "Fujifilm Data Management Solutions Pty Ltd" at bounding box center [517, 228] width 484 height 12
click at [935, 235] on link "View External Url" at bounding box center [918, 229] width 73 height 14
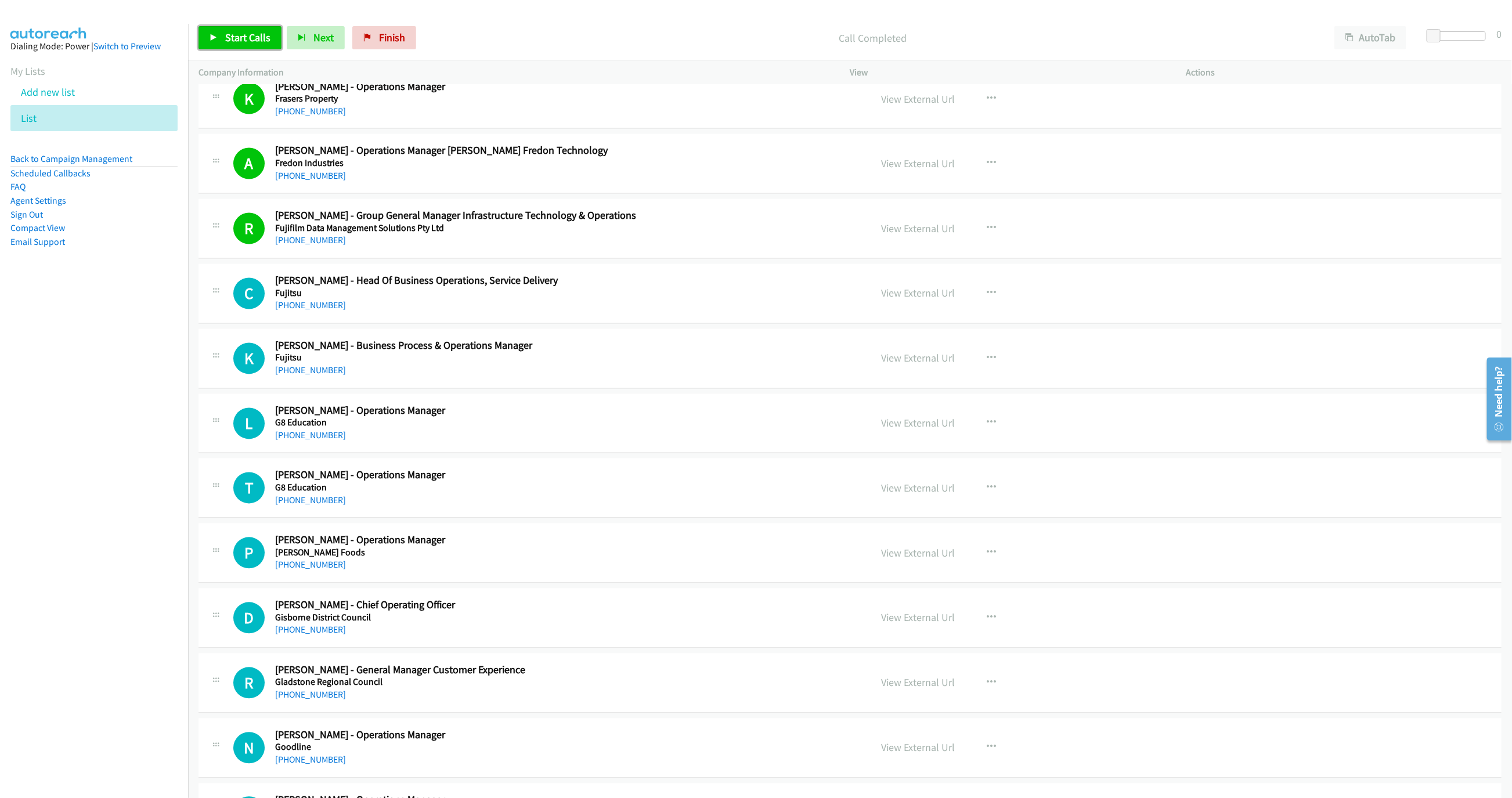
click at [242, 41] on span "Start Calls" at bounding box center [247, 37] width 45 height 14
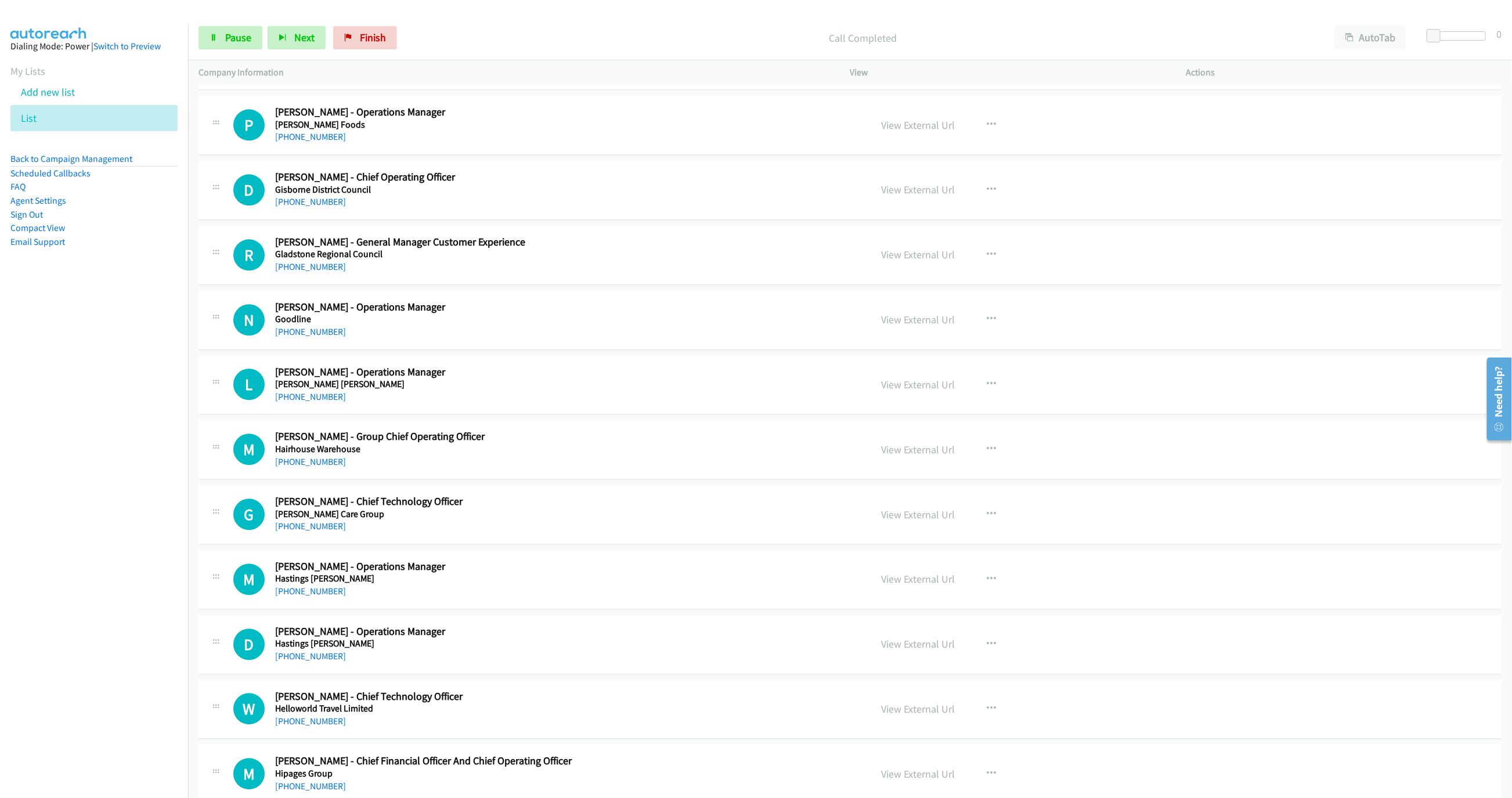
scroll to position [4929, 0]
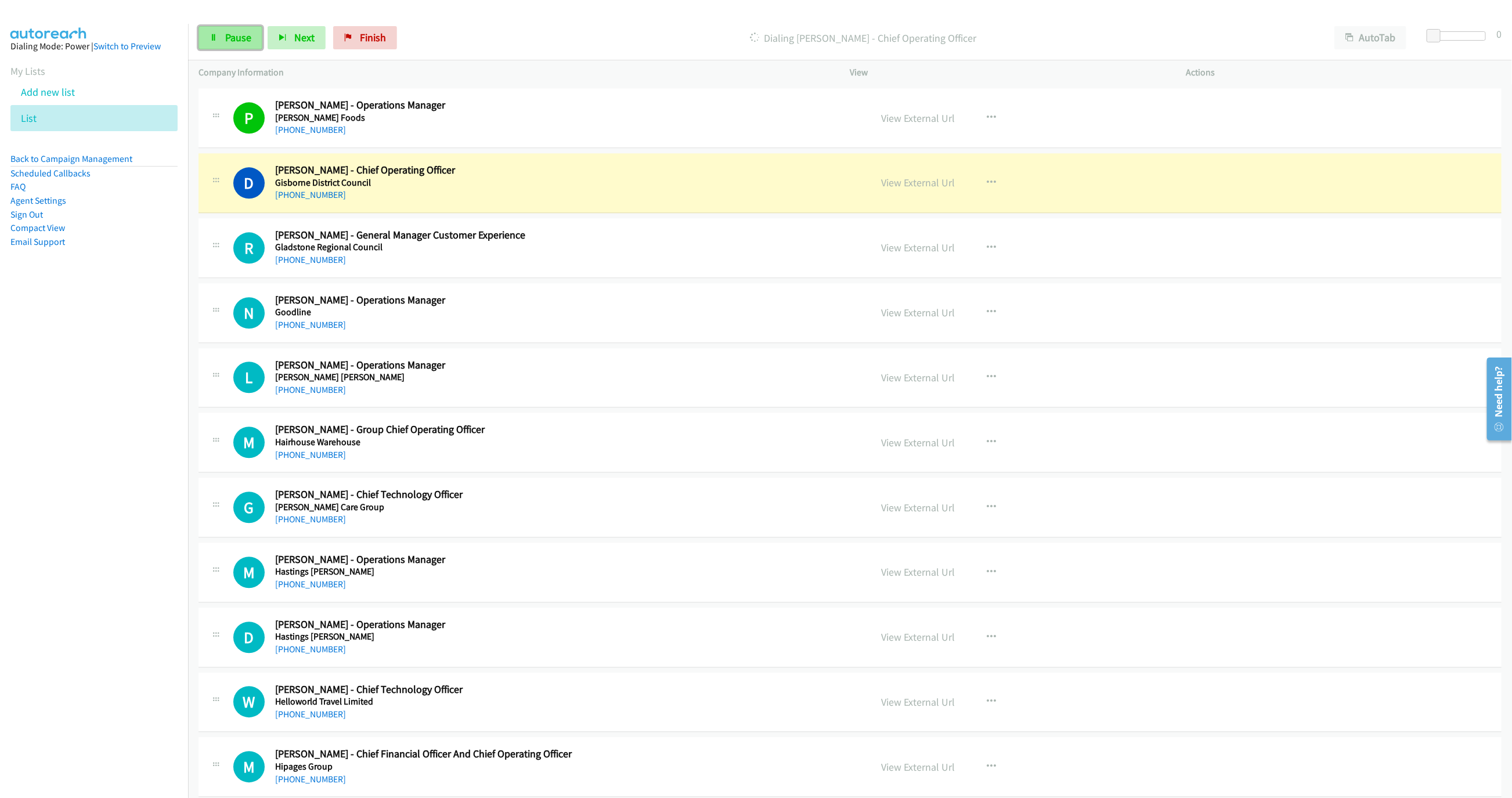
click at [229, 41] on span "Pause" at bounding box center [238, 37] width 26 height 14
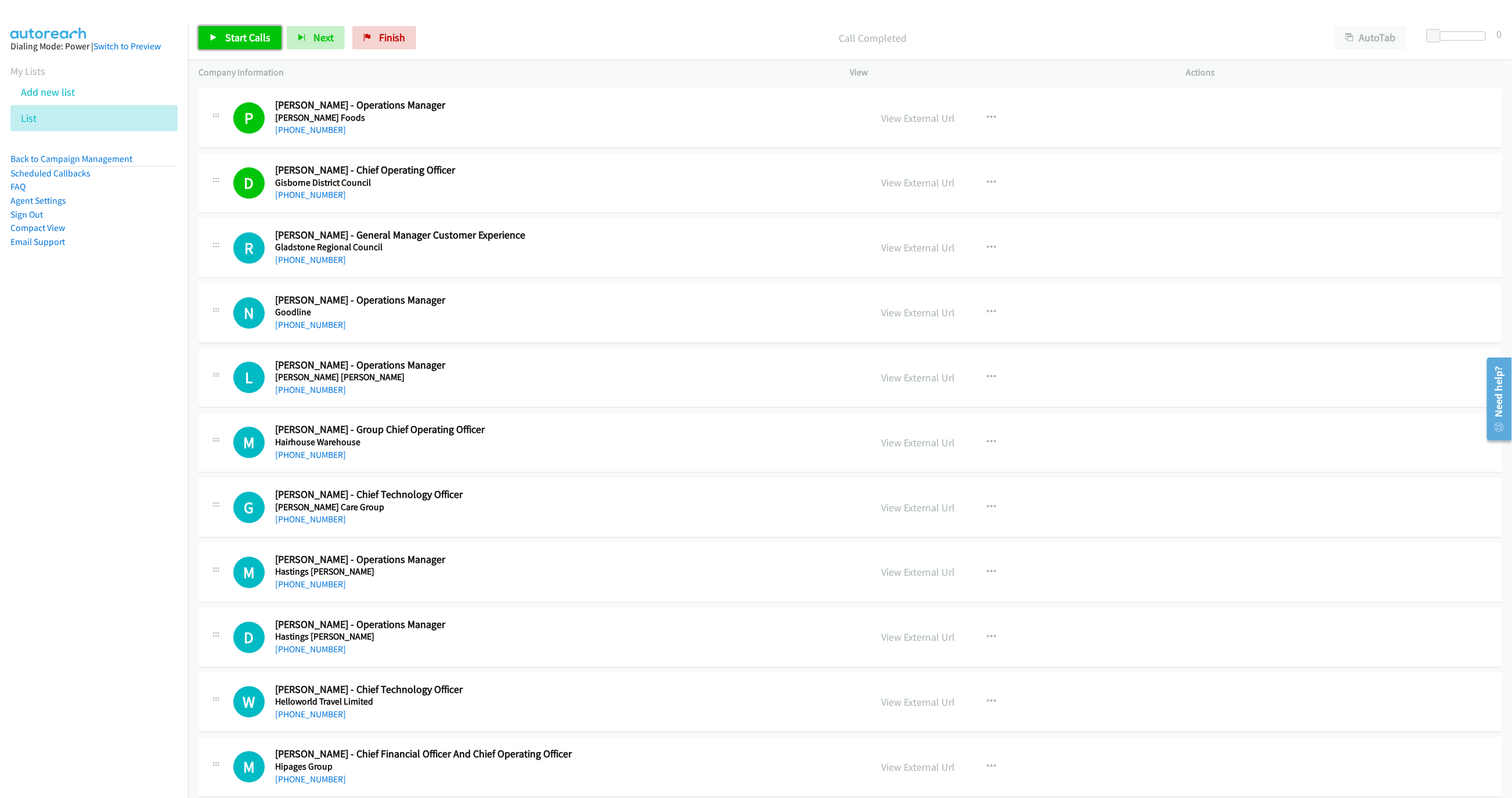
click at [221, 45] on link "Start Calls" at bounding box center [240, 37] width 83 height 23
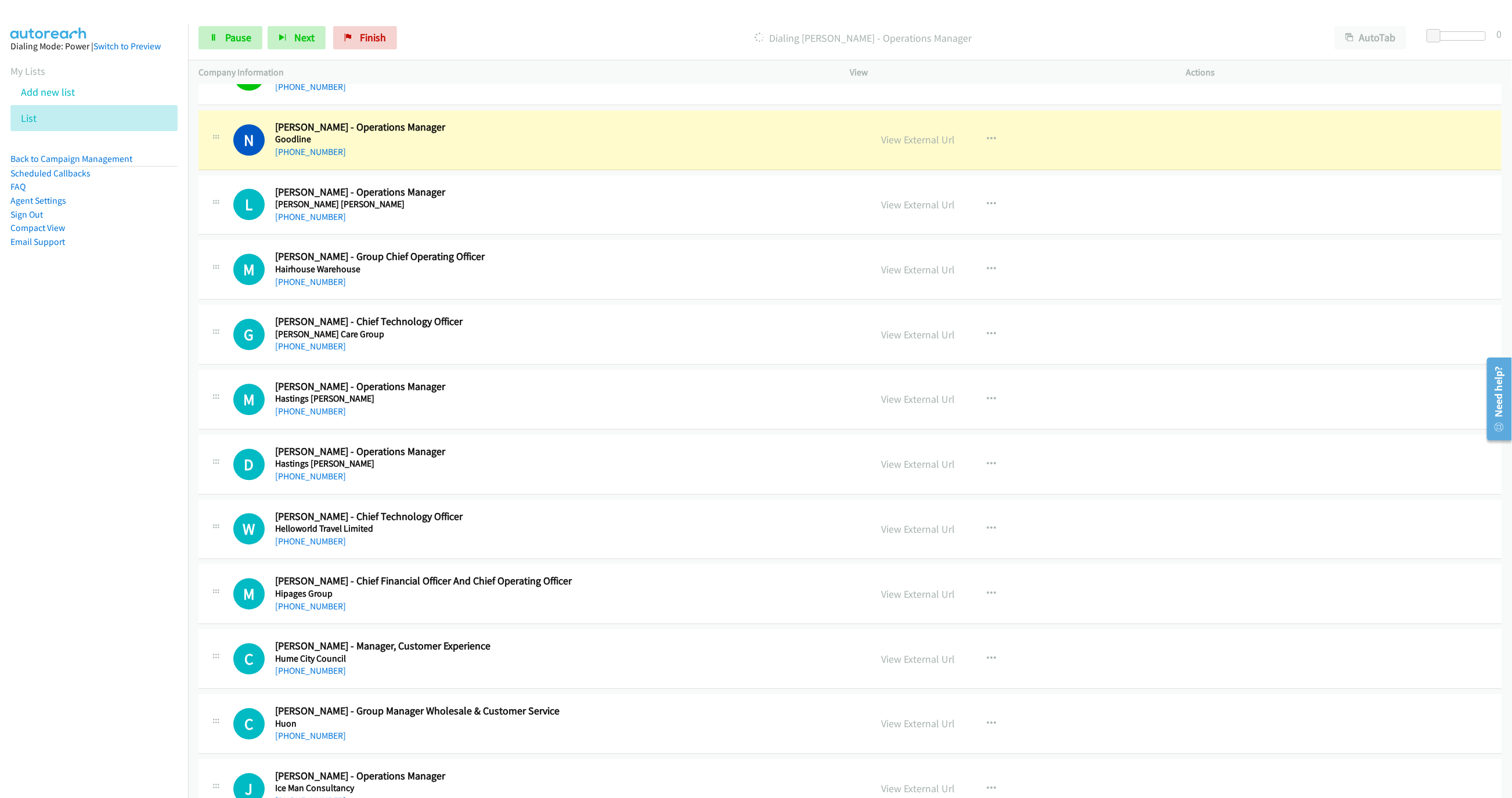
scroll to position [5103, 0]
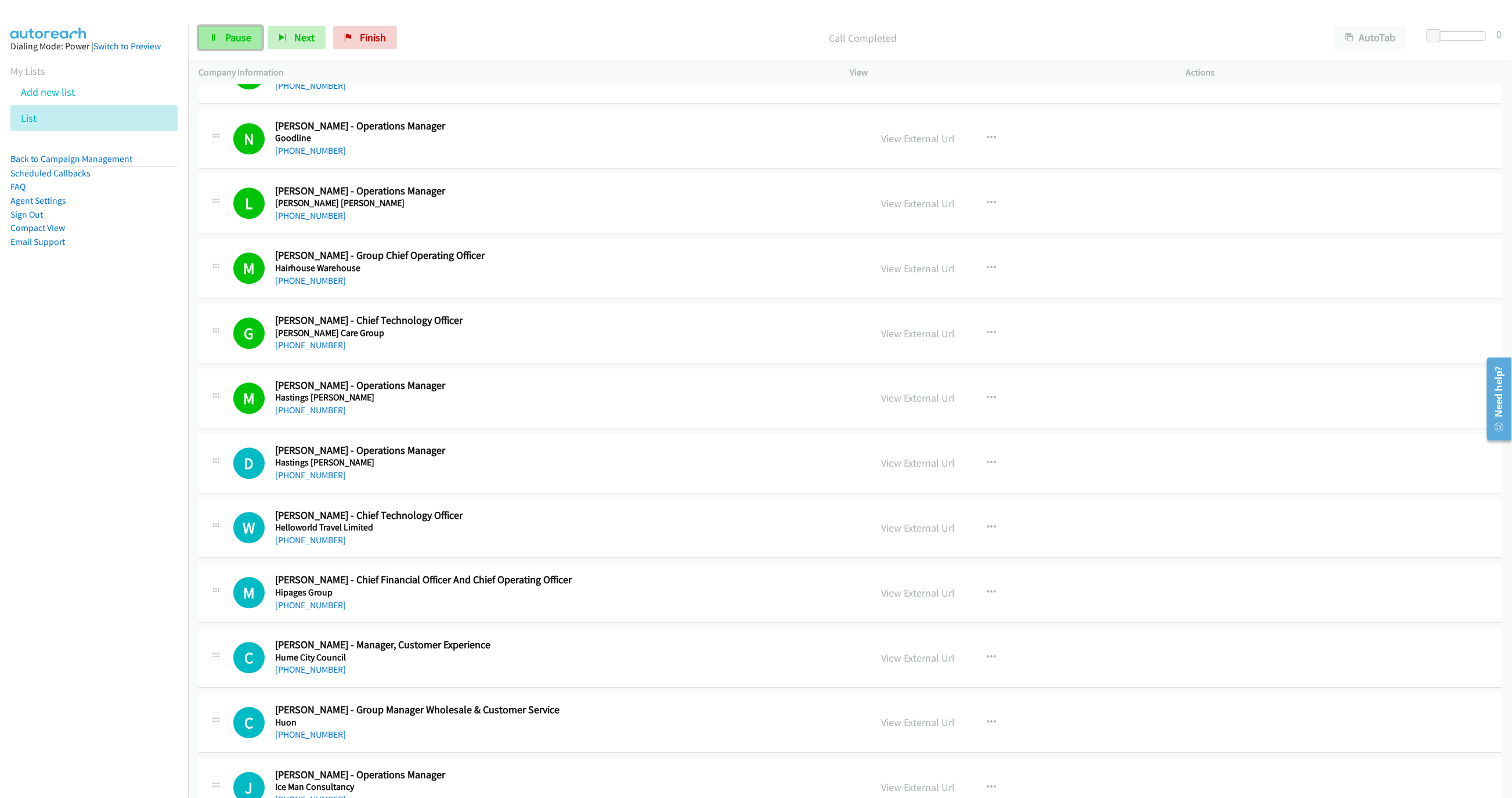
click at [228, 40] on span "Pause" at bounding box center [238, 37] width 26 height 14
